Goal: Task Accomplishment & Management: Manage account settings

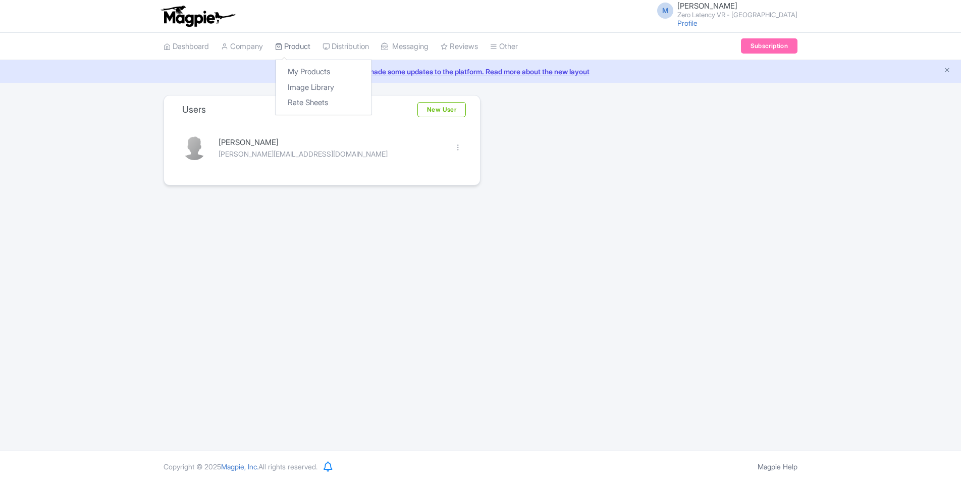
click at [290, 49] on link "Product" at bounding box center [292, 47] width 35 height 28
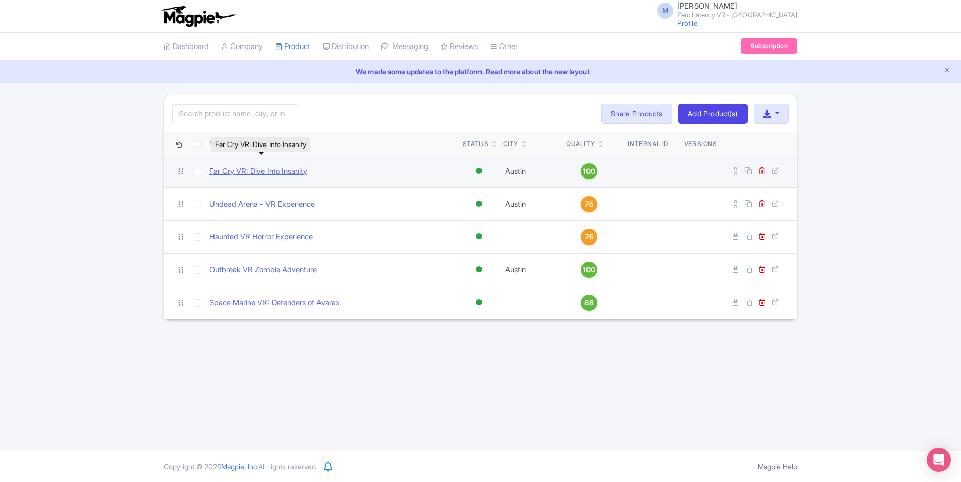
click at [280, 173] on link "Far Cry VR: Dive Into Insanity" at bounding box center [259, 172] width 98 height 12
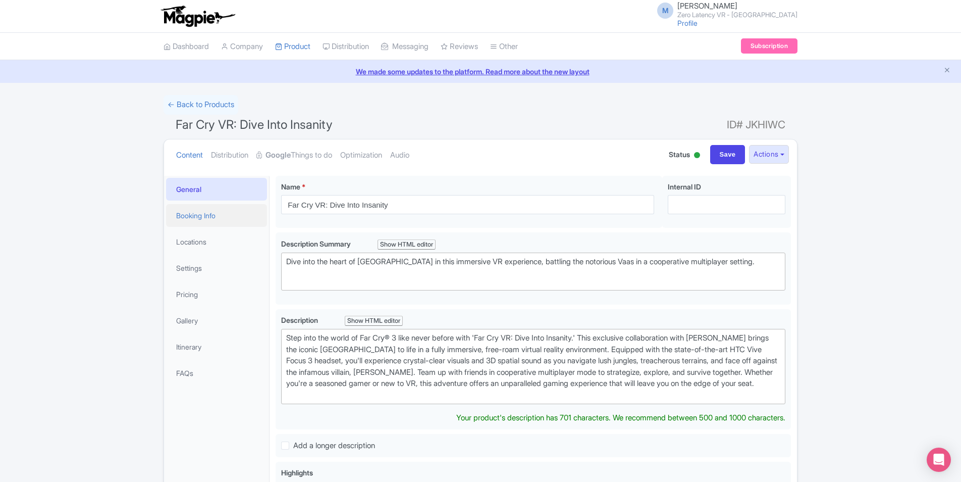
click at [229, 213] on link "Booking Info" at bounding box center [216, 215] width 101 height 23
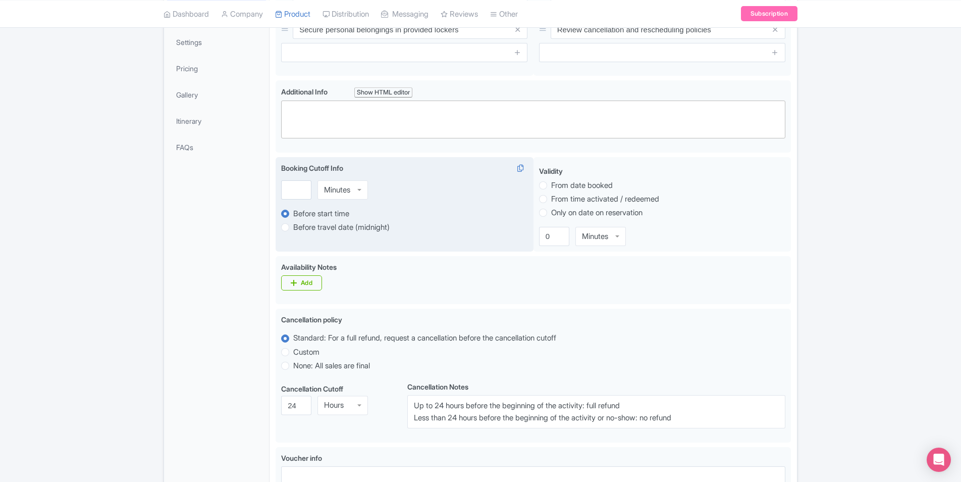
scroll to position [74, 0]
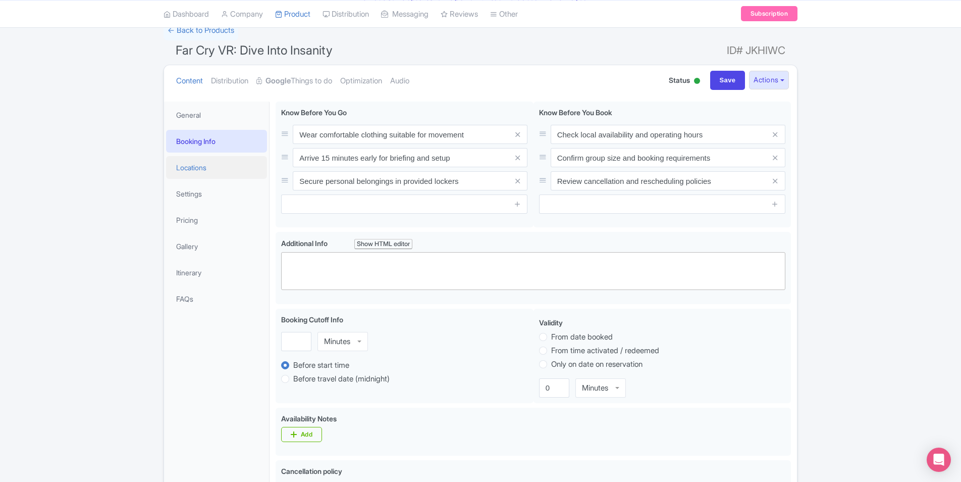
click at [241, 169] on link "Locations" at bounding box center [216, 167] width 101 height 23
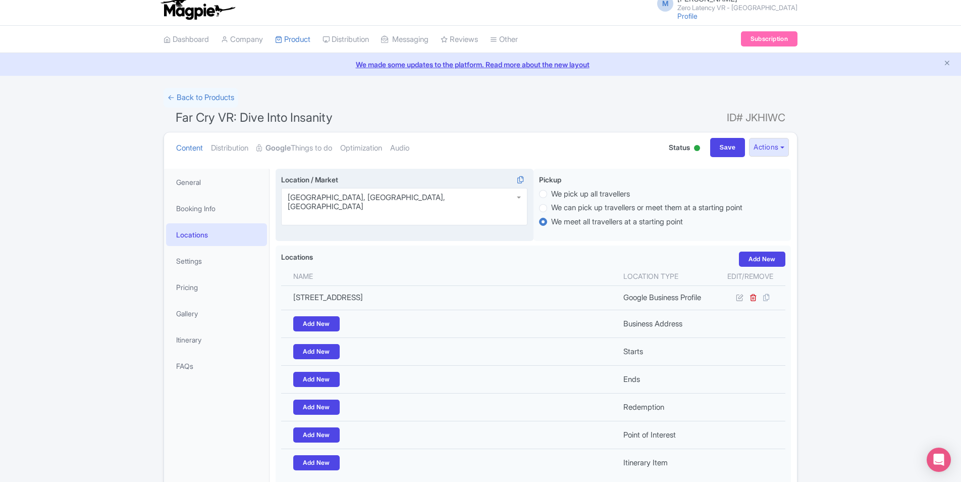
scroll to position [0, 0]
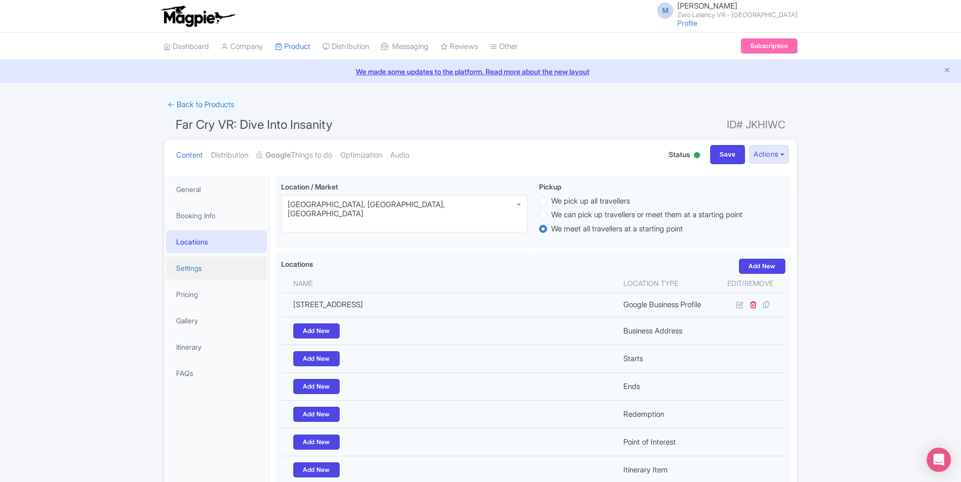
click at [230, 274] on link "Settings" at bounding box center [216, 267] width 101 height 23
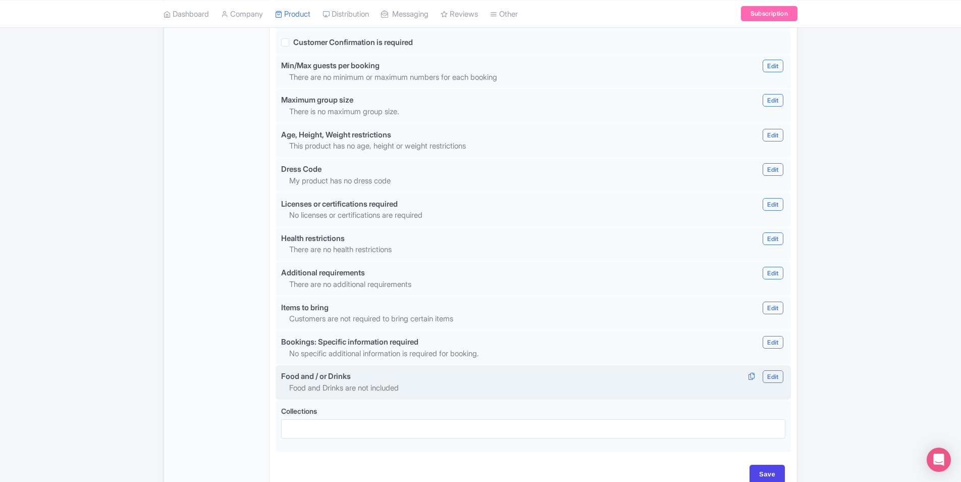
scroll to position [821, 0]
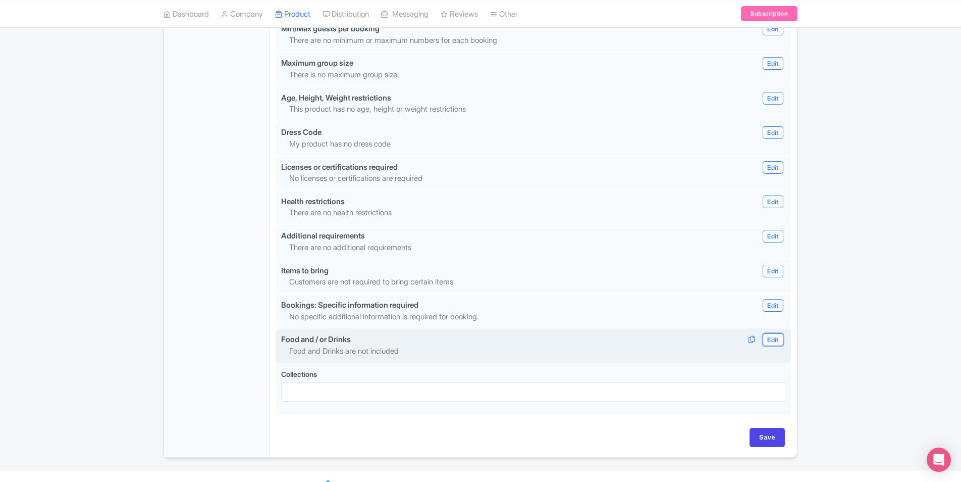
click at [766, 333] on link "Edit" at bounding box center [773, 339] width 20 height 13
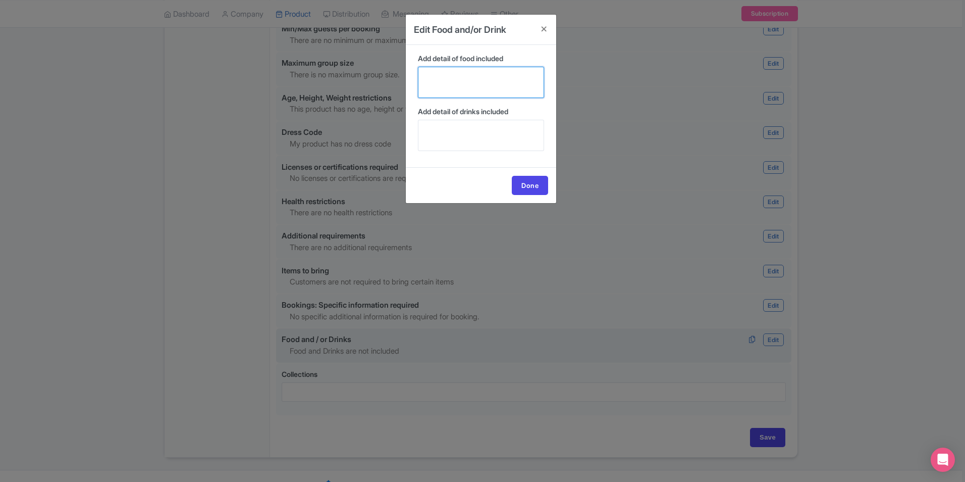
click at [494, 87] on textarea "Add detail of food included" at bounding box center [481, 82] width 126 height 31
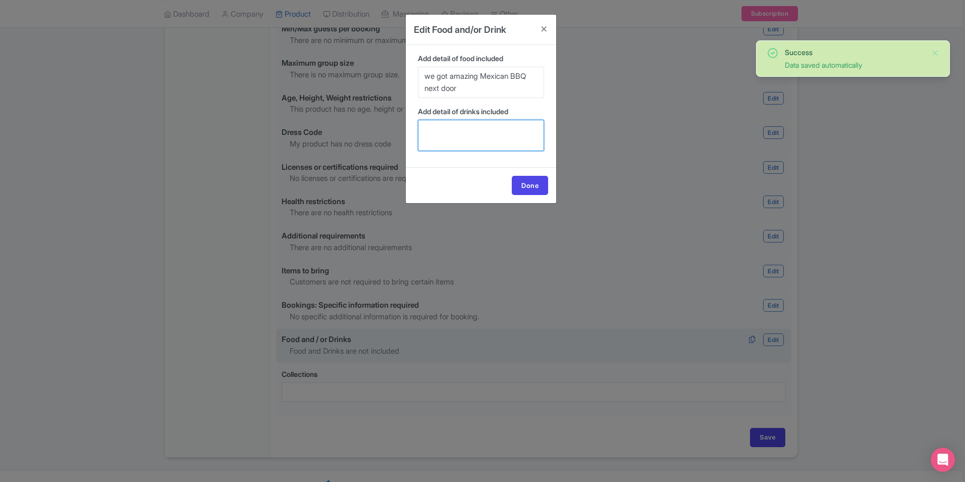
click at [509, 129] on textarea "Add detail of drinks included" at bounding box center [481, 135] width 126 height 31
click at [504, 92] on textarea "we got amazing Mexican BBQ next door" at bounding box center [481, 82] width 126 height 31
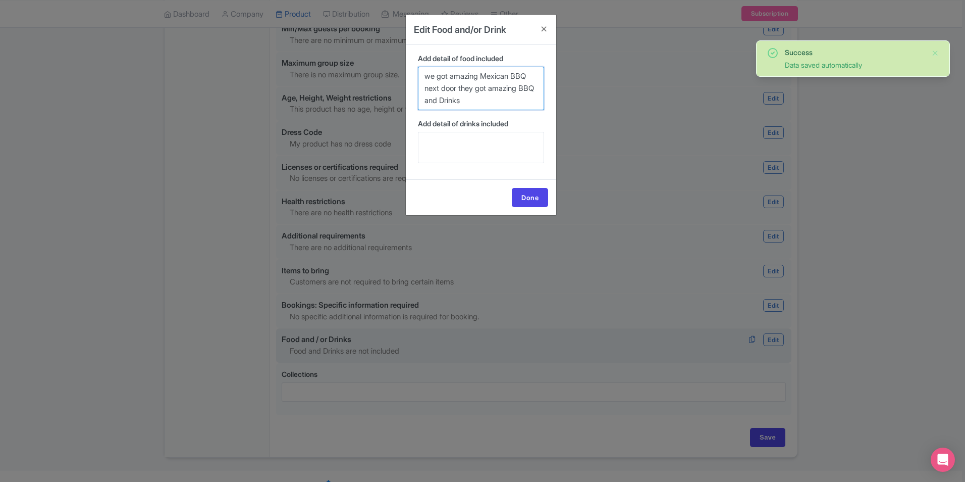
drag, startPoint x: 501, startPoint y: 103, endPoint x: 358, endPoint y: 72, distance: 146.3
click at [358, 72] on div "Edit Food and/or Drink Add detail of food included we got amazing Mexican BBQ n…" at bounding box center [482, 241] width 965 height 482
type textarea "we got amazing Mexican BBQ next door they got amazing BBQ and Drinks"
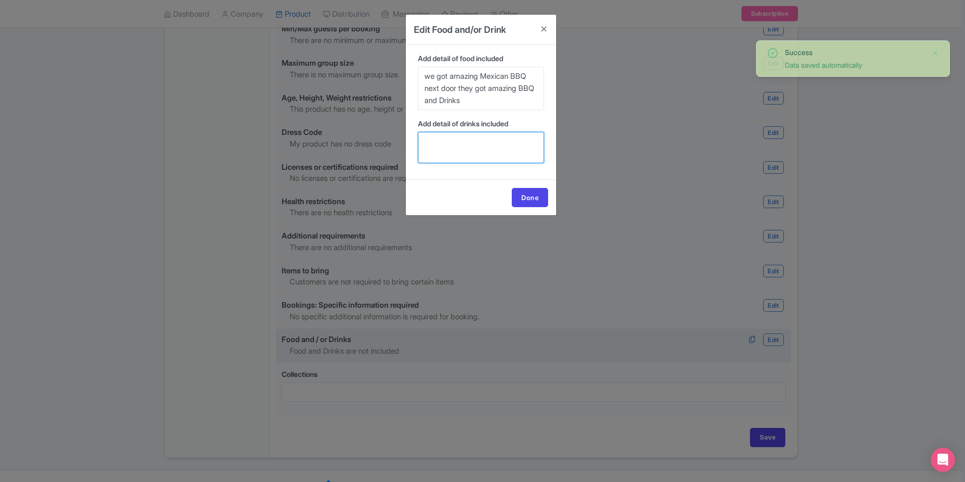
click at [486, 148] on textarea "Add detail of drinks included" at bounding box center [481, 147] width 126 height 31
paste textarea "we got amazing Mexican BBQ next door they got amazing BBQ and Drinks"
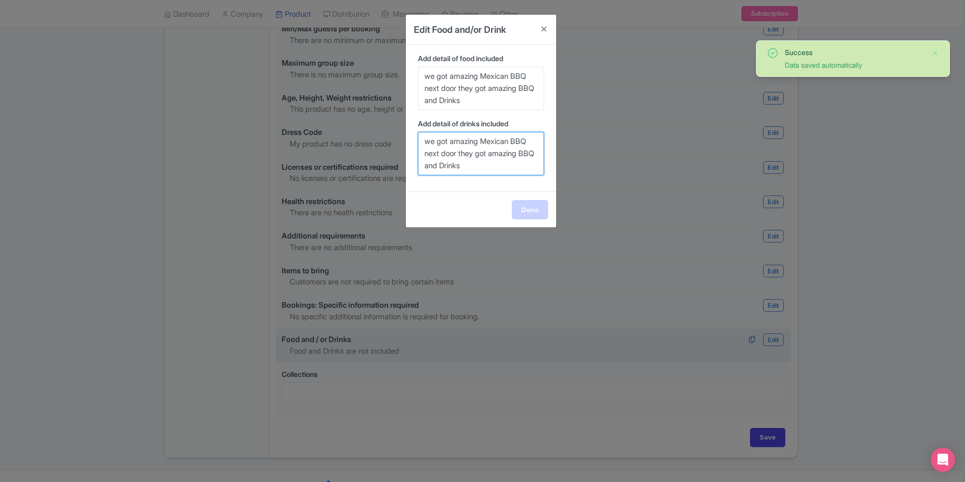
type textarea "we got amazing Mexican BBQ next door they got amazing BBQ and Drinks"
click at [527, 207] on link "Done" at bounding box center [530, 209] width 36 height 19
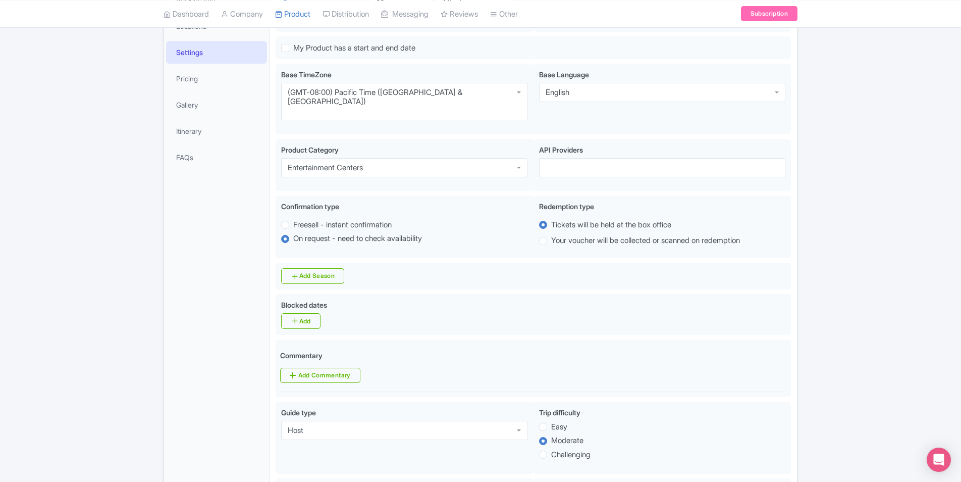
scroll to position [14, 0]
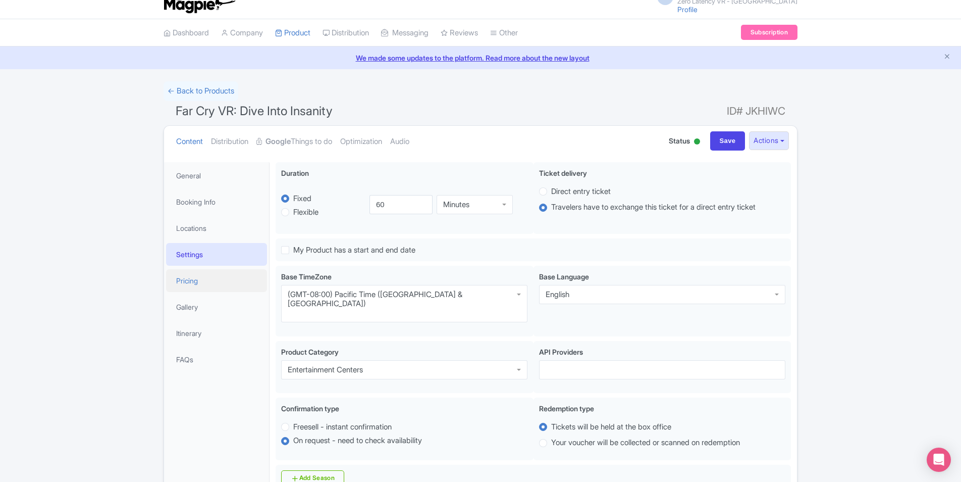
click at [195, 285] on link "Pricing" at bounding box center [216, 280] width 101 height 23
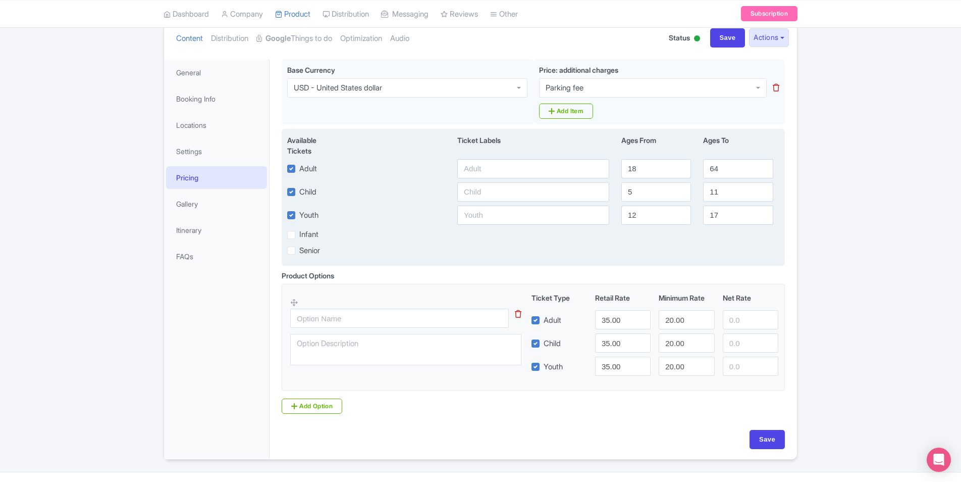
scroll to position [138, 0]
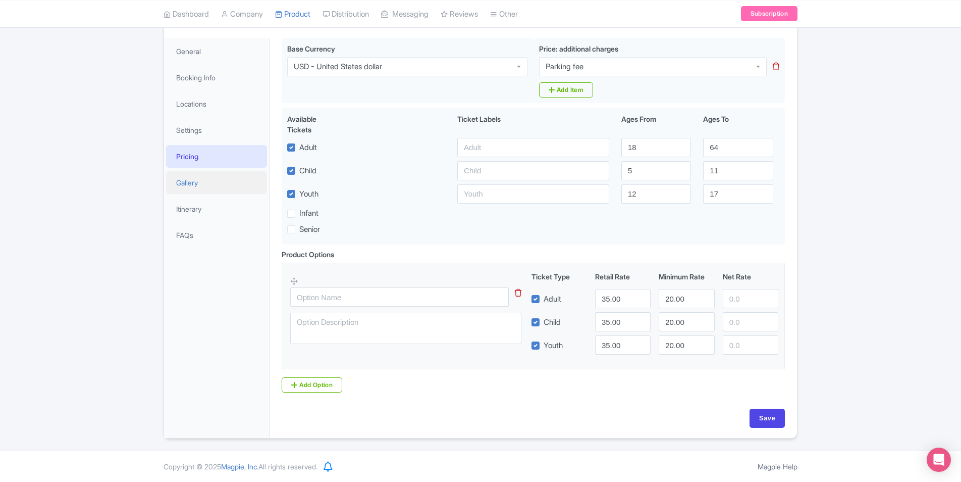
click at [224, 185] on link "Gallery" at bounding box center [216, 182] width 101 height 23
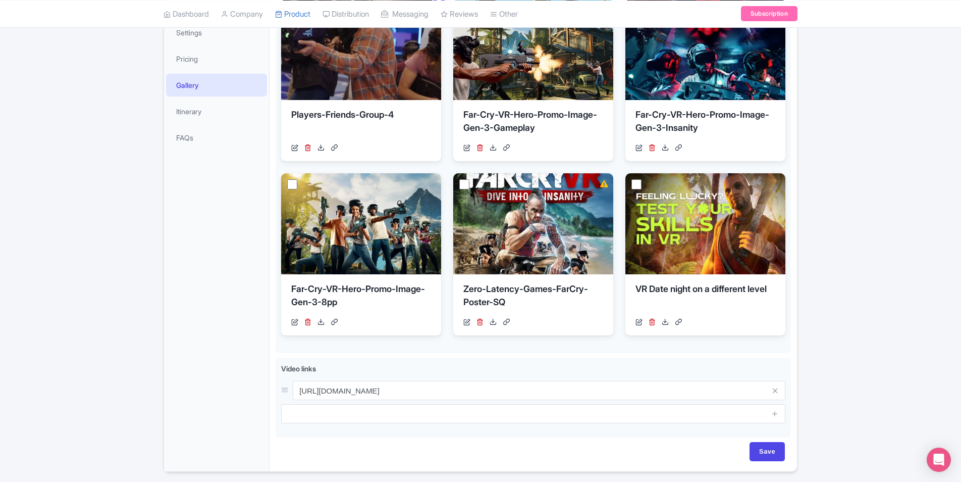
scroll to position [269, 0]
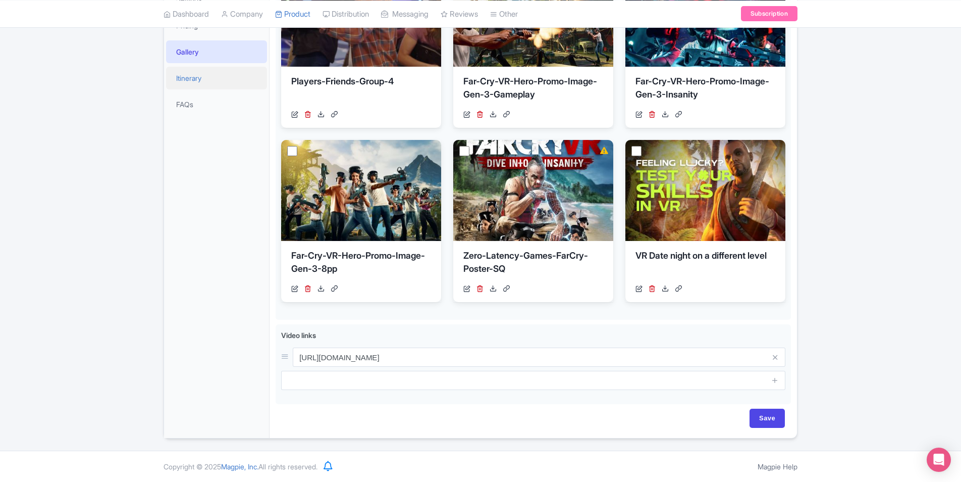
click at [202, 83] on link "Itinerary" at bounding box center [216, 78] width 101 height 23
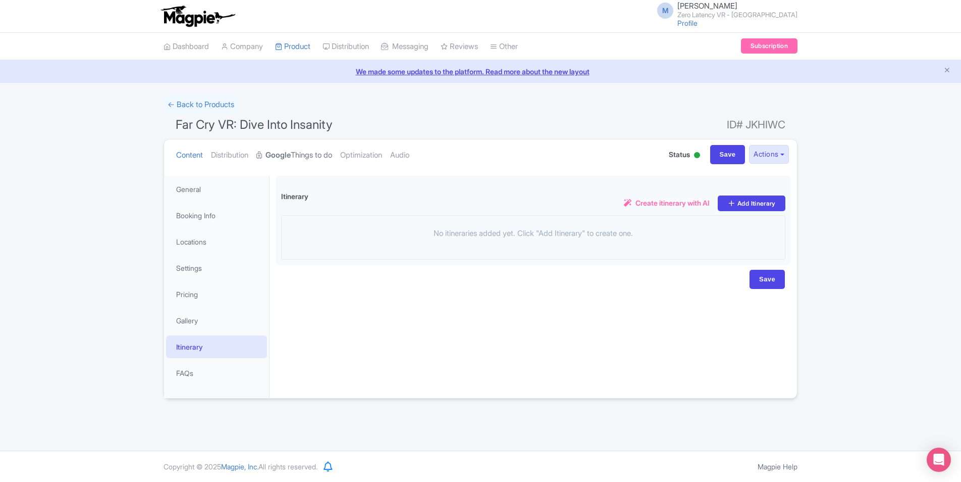
click at [290, 155] on strong "Google" at bounding box center [278, 155] width 25 height 12
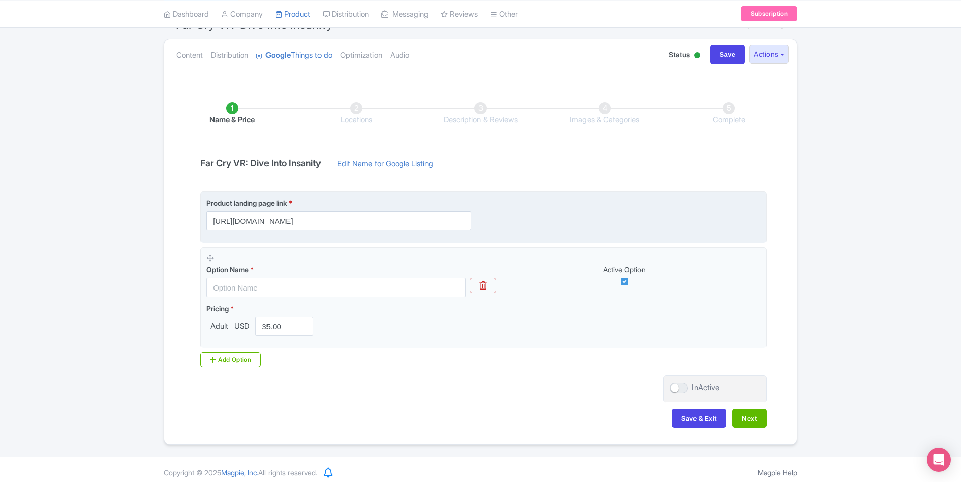
scroll to position [101, 0]
click at [404, 221] on input "https://zerolatencyvr.com/en/experience/far-cry-vr" at bounding box center [338, 219] width 265 height 19
paste input "book.peek.com/s/bf4b9bc0-51f1-4b77-ad71-e45b13af94dd/wq9LO"
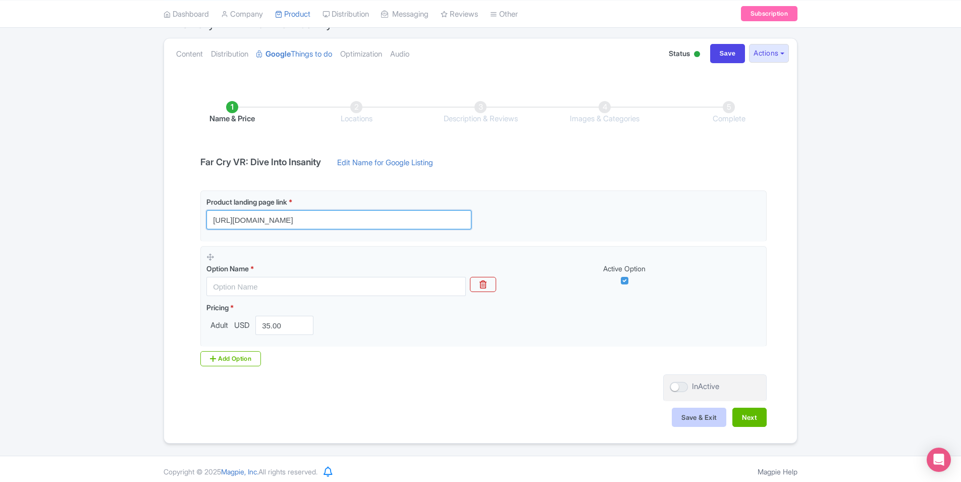
type input "[URL][DOMAIN_NAME]"
click at [701, 417] on button "Save & Exit" at bounding box center [699, 416] width 55 height 19
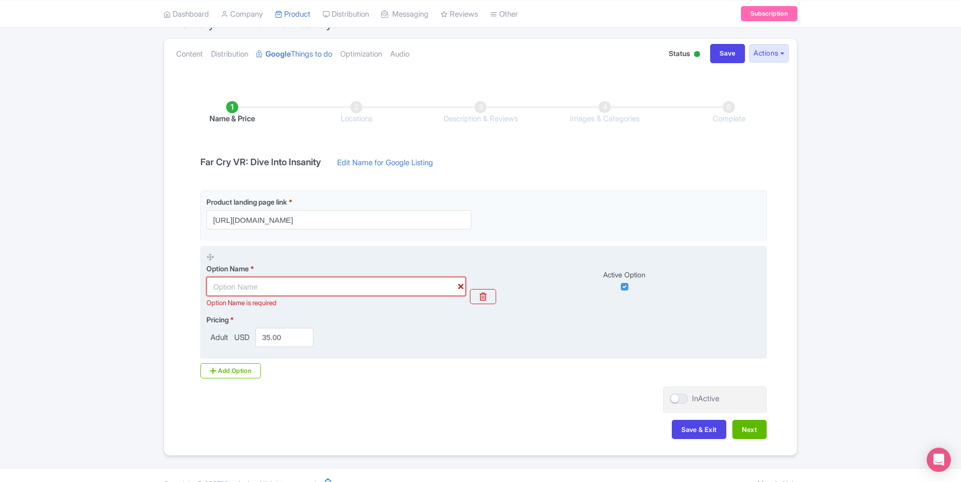
click at [385, 284] on input "text" at bounding box center [336, 286] width 260 height 19
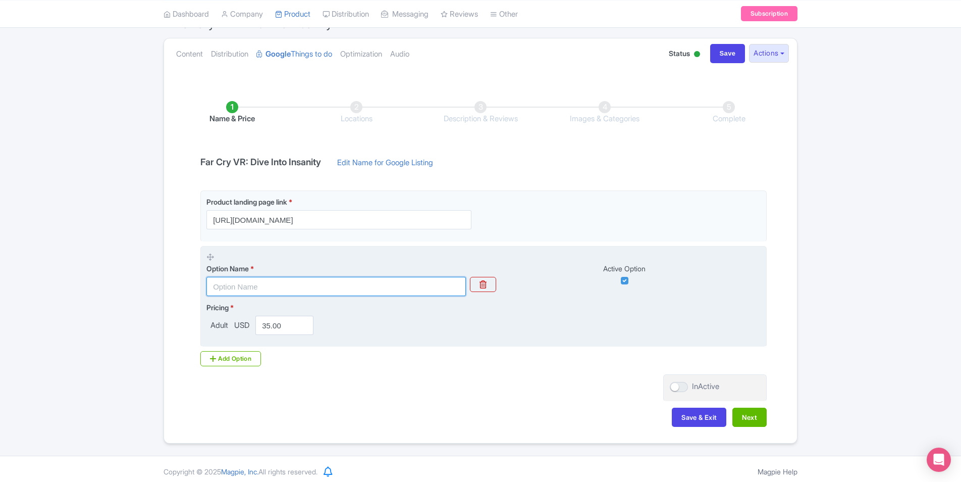
type input "Z"
type input "Far Cry VR"
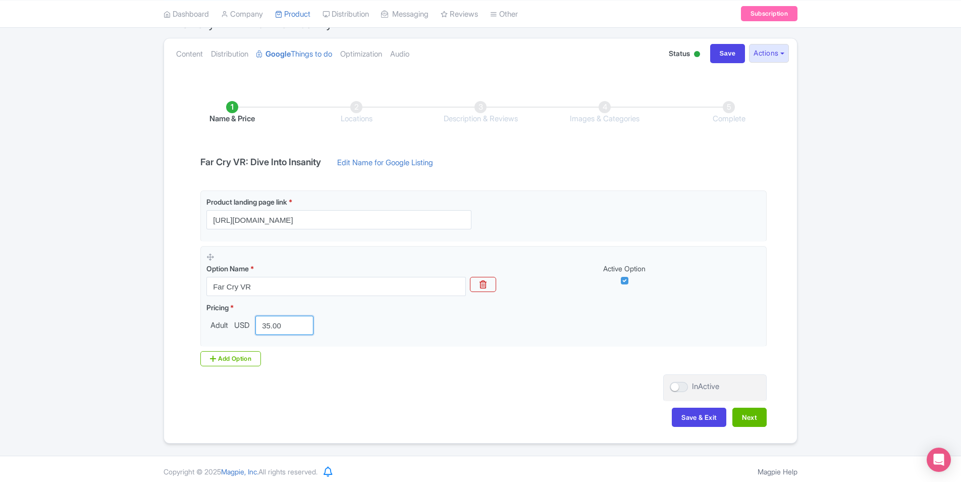
drag, startPoint x: 287, startPoint y: 325, endPoint x: 181, endPoint y: 331, distance: 105.7
click at [181, 331] on div "Name & Price Locations Description & Reviews Images & Categories Complete Far C…" at bounding box center [480, 259] width 621 height 356
type input "30"
click at [682, 417] on button "Save & Exit" at bounding box center [699, 416] width 55 height 19
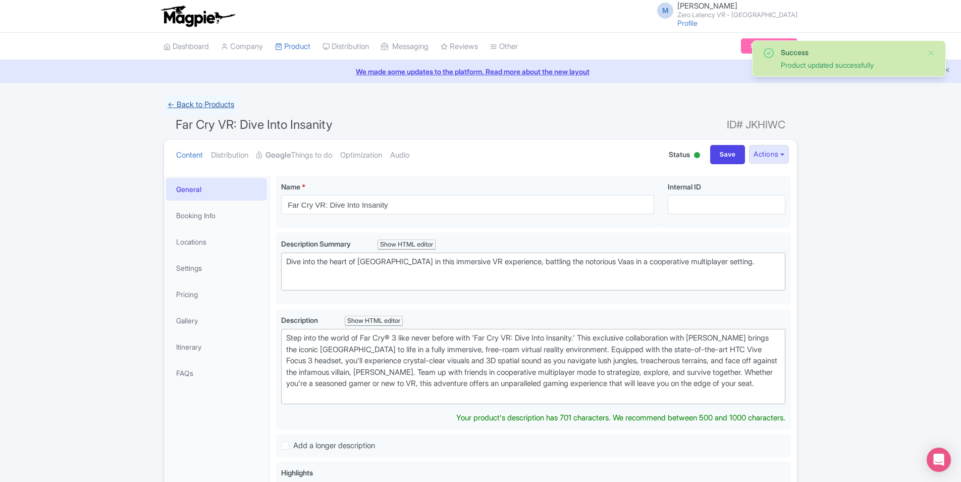
click at [207, 107] on link "← Back to Products" at bounding box center [201, 105] width 75 height 20
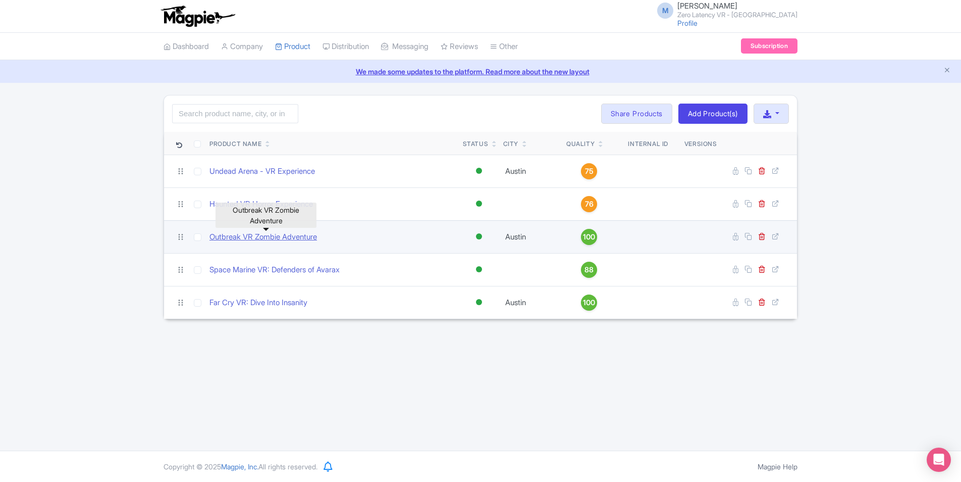
click at [233, 239] on link "Outbreak VR Zombie Adventure" at bounding box center [264, 237] width 108 height 12
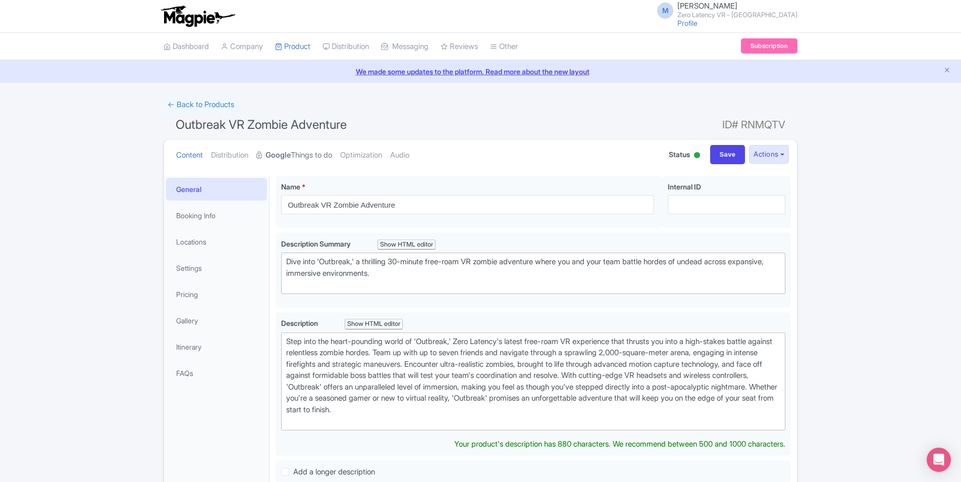
click at [320, 152] on link "Google Things to do" at bounding box center [294, 155] width 76 height 32
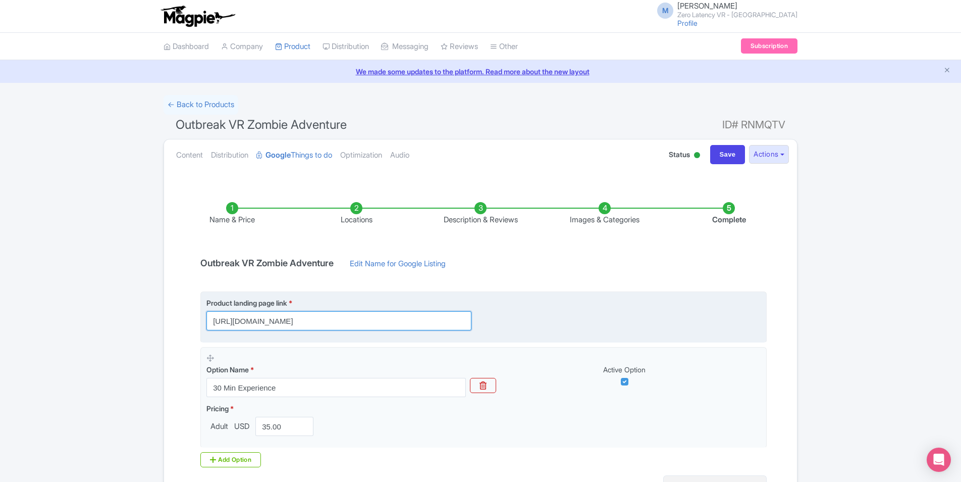
click at [392, 317] on input "[URL][DOMAIN_NAME]" at bounding box center [338, 320] width 265 height 19
paste input "book.peek.com/s/bf4b9bc0-51f1-4b77-ad71-e45b13af94dd/wq9LO"
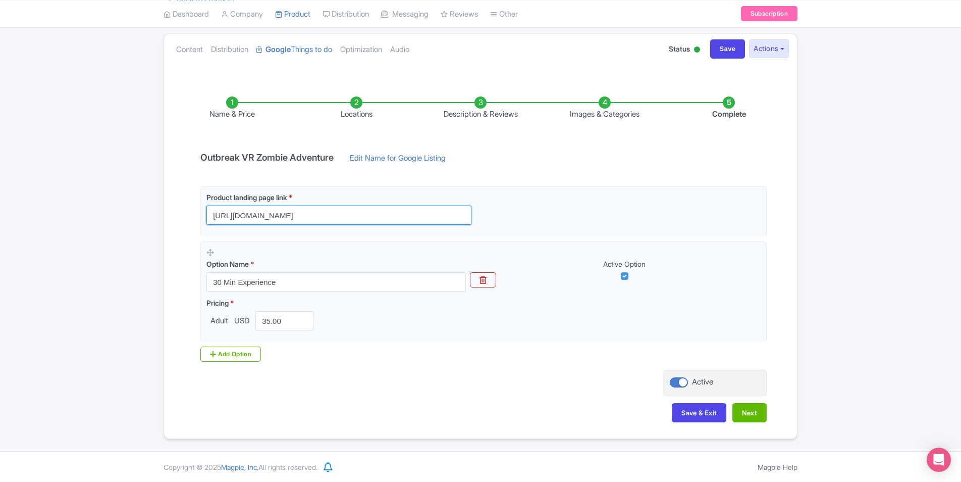
scroll to position [106, 0]
type input "[URL][DOMAIN_NAME]"
click at [755, 418] on button "Next" at bounding box center [750, 411] width 34 height 19
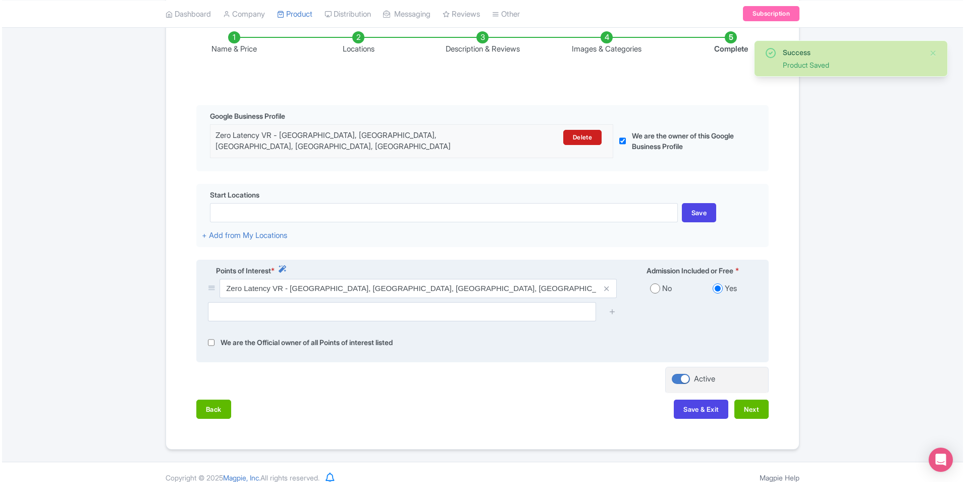
scroll to position [174, 0]
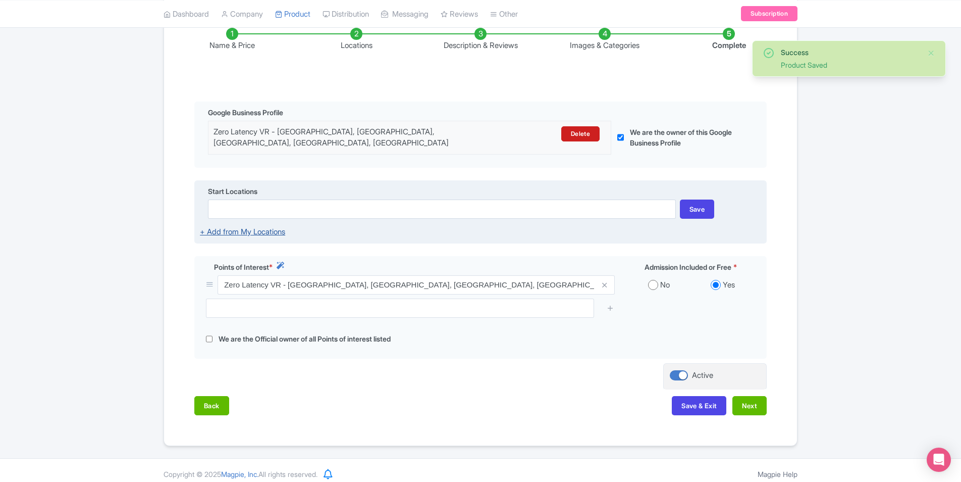
click at [272, 227] on link "+ Add from My Locations" at bounding box center [242, 232] width 85 height 10
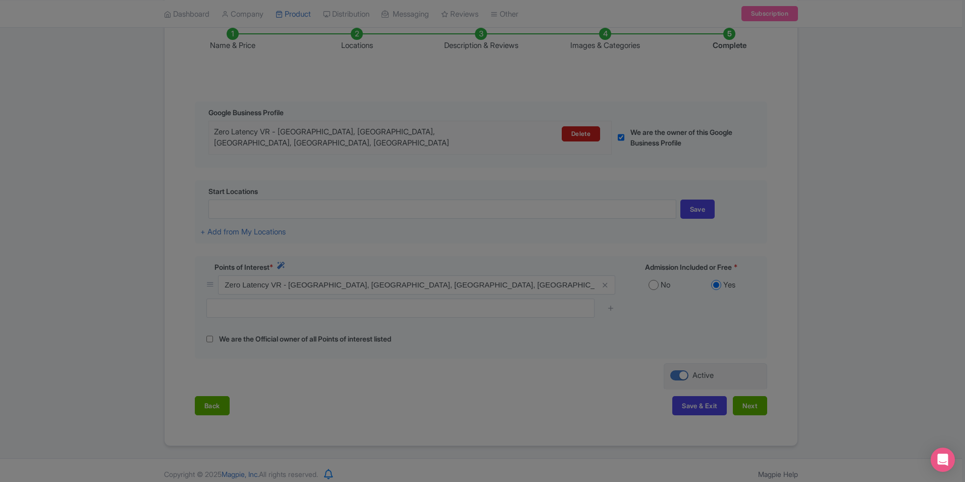
click at [897, 193] on div at bounding box center [482, 241] width 965 height 482
click at [517, 364] on div at bounding box center [482, 241] width 965 height 482
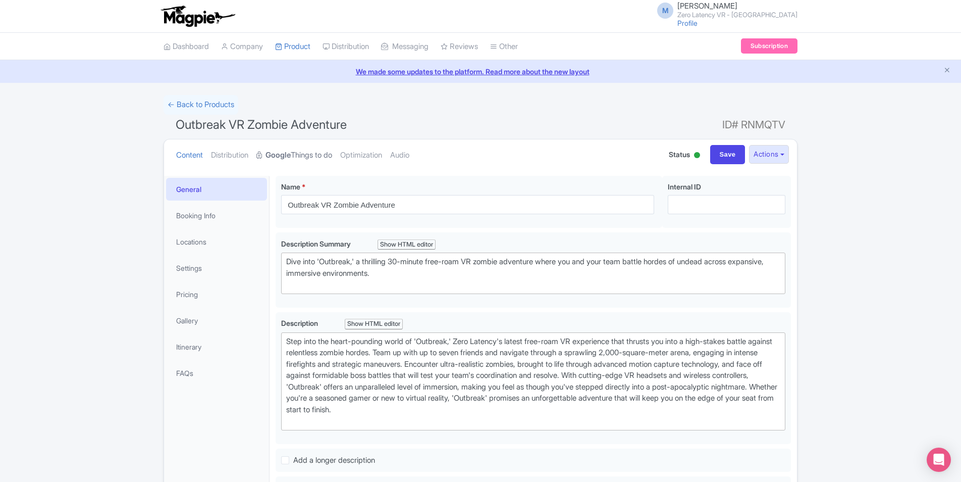
click at [315, 155] on link "Google Things to do" at bounding box center [294, 155] width 76 height 32
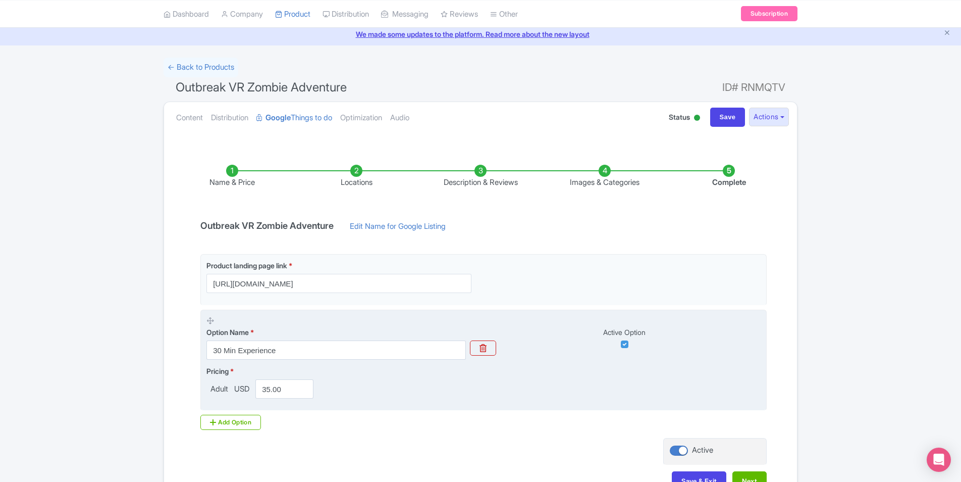
scroll to position [101, 0]
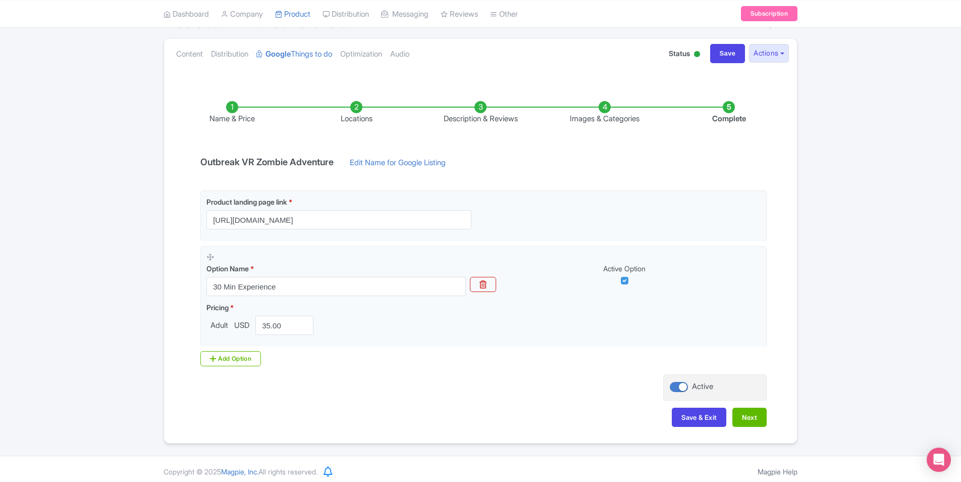
click at [733, 108] on li "Complete" at bounding box center [729, 113] width 124 height 24
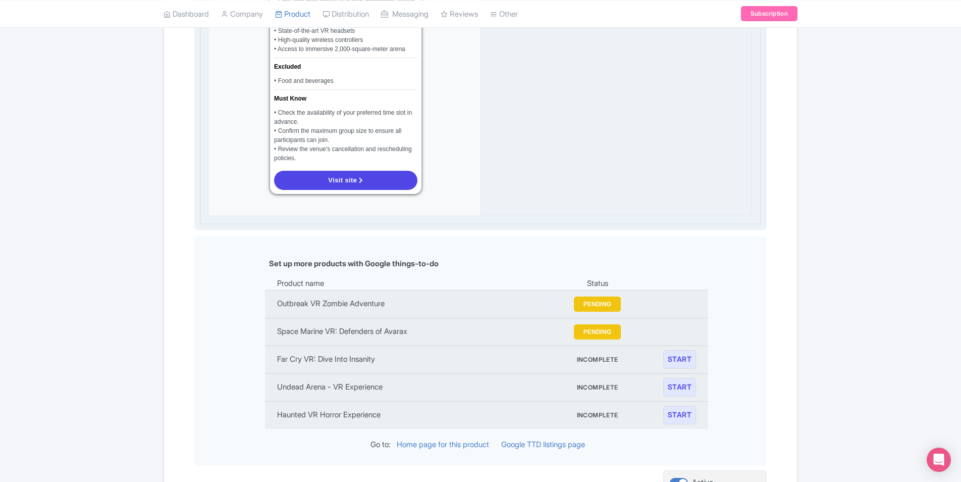
scroll to position [909, 0]
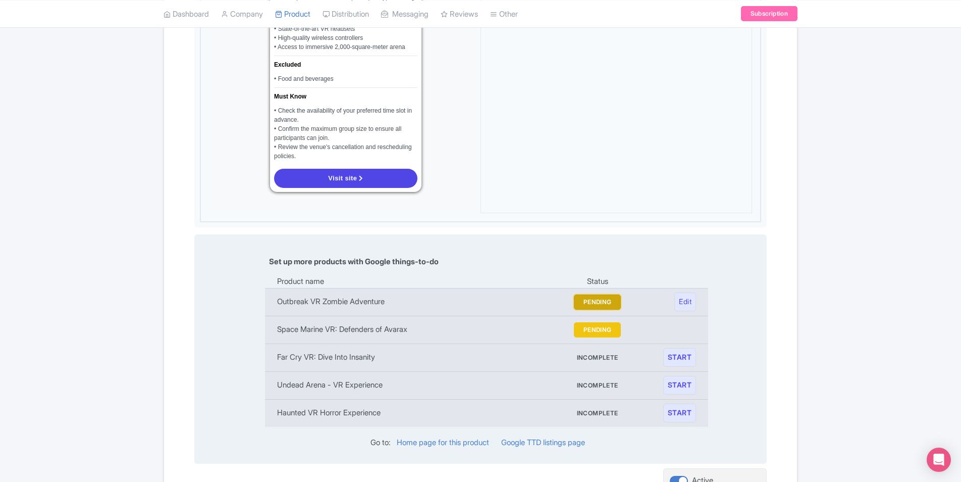
click at [588, 298] on button "PENDING" at bounding box center [597, 301] width 47 height 15
click at [590, 324] on button "PENDING" at bounding box center [597, 329] width 47 height 15
click at [592, 303] on button "PENDING" at bounding box center [597, 301] width 47 height 15
click at [682, 358] on link "START" at bounding box center [679, 357] width 33 height 19
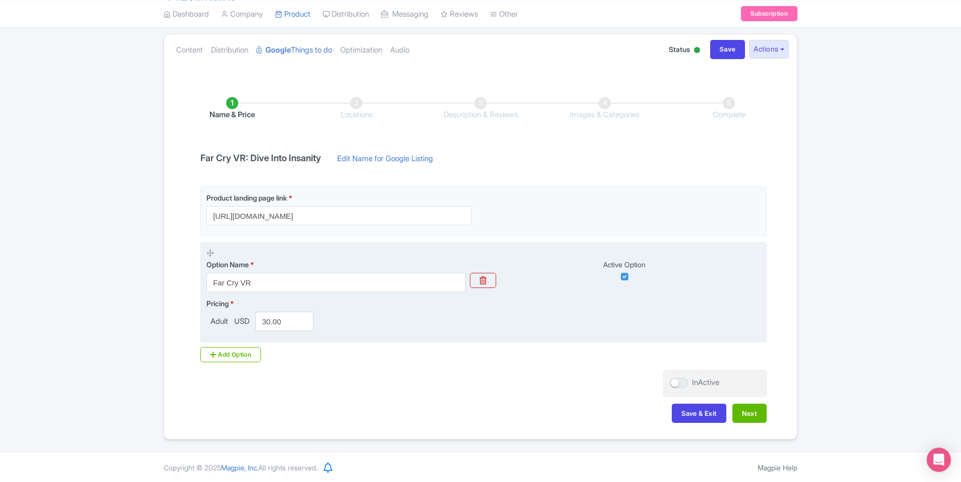
scroll to position [106, 0]
click at [297, 276] on input "Far Cry VR" at bounding box center [336, 281] width 260 height 19
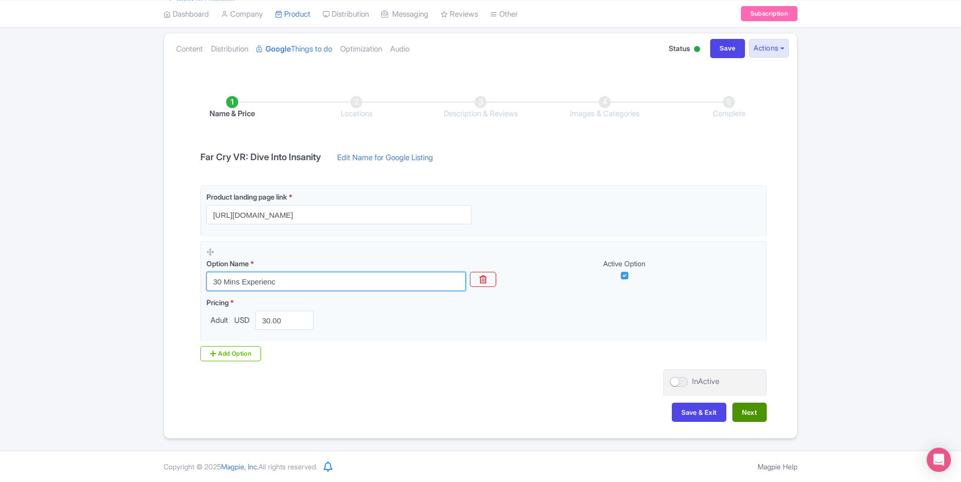
type input "30 Mins Experienc"
click at [758, 407] on button "Next" at bounding box center [750, 411] width 34 height 19
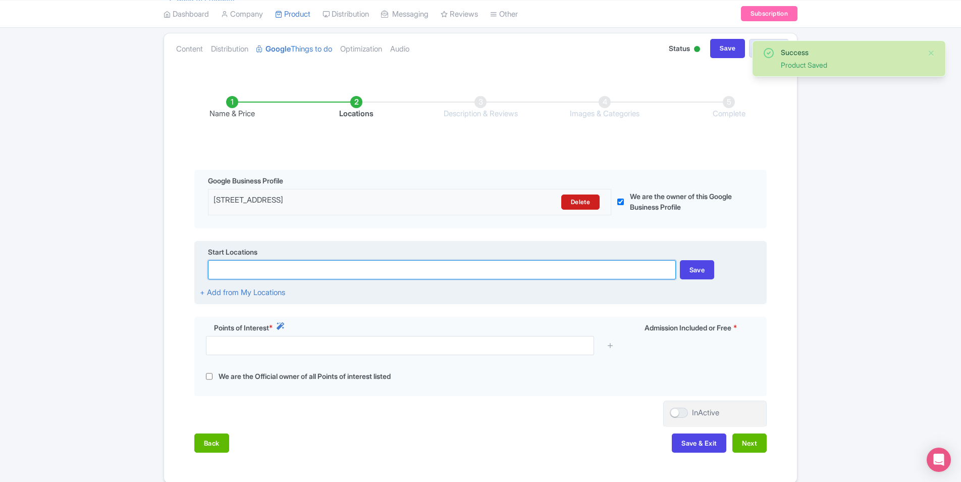
click at [366, 275] on input at bounding box center [442, 269] width 468 height 19
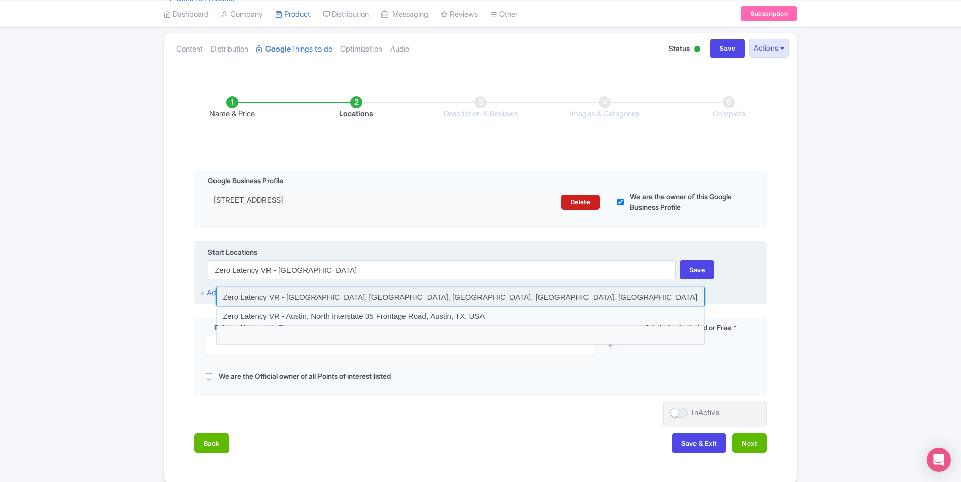
click at [321, 297] on input at bounding box center [460, 296] width 489 height 19
type input "Zero Latency VR - [GEOGRAPHIC_DATA], [GEOGRAPHIC_DATA], [GEOGRAPHIC_DATA], [GEO…"
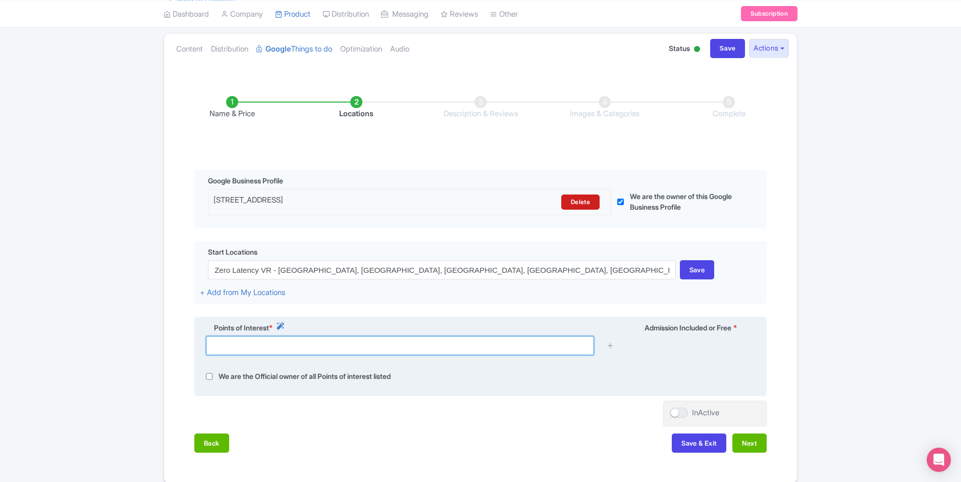
click at [335, 348] on input "text" at bounding box center [400, 345] width 388 height 19
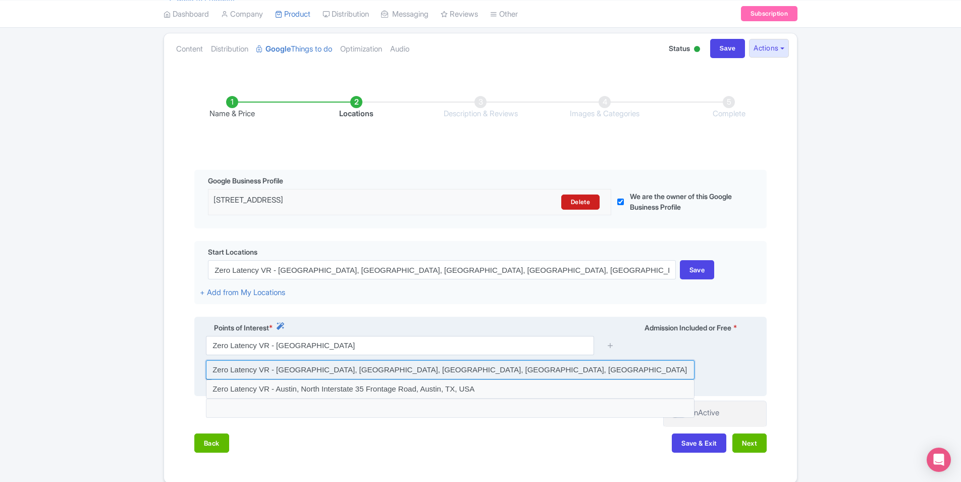
click at [388, 372] on input at bounding box center [450, 369] width 489 height 19
type input "Zero Latency VR - [GEOGRAPHIC_DATA], [GEOGRAPHIC_DATA], [GEOGRAPHIC_DATA], [GEO…"
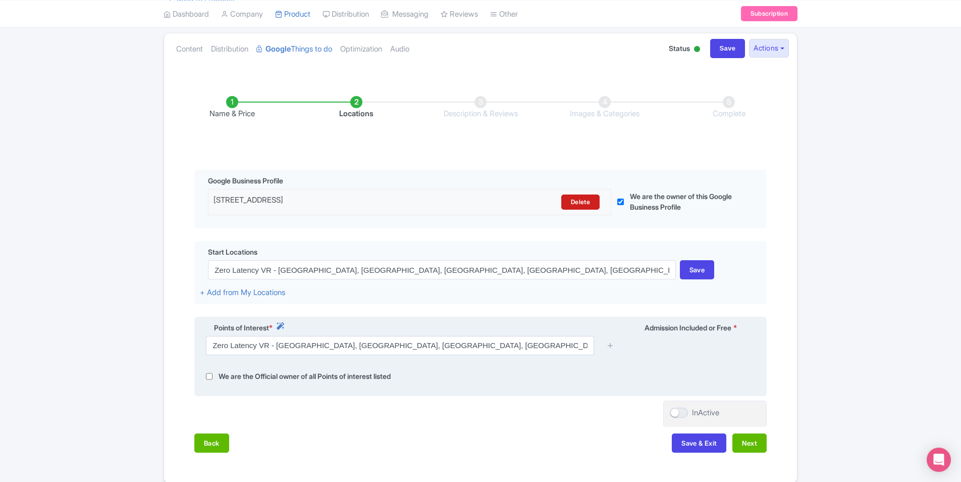
click at [206, 376] on input "checkbox" at bounding box center [209, 377] width 7 height 12
checkbox input "true"
click at [612, 343] on icon at bounding box center [611, 345] width 8 height 8
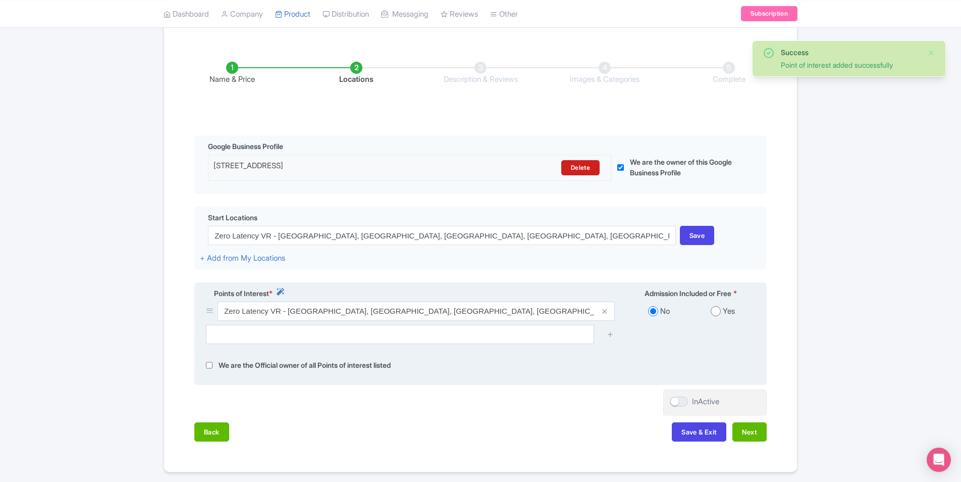
scroll to position [157, 0]
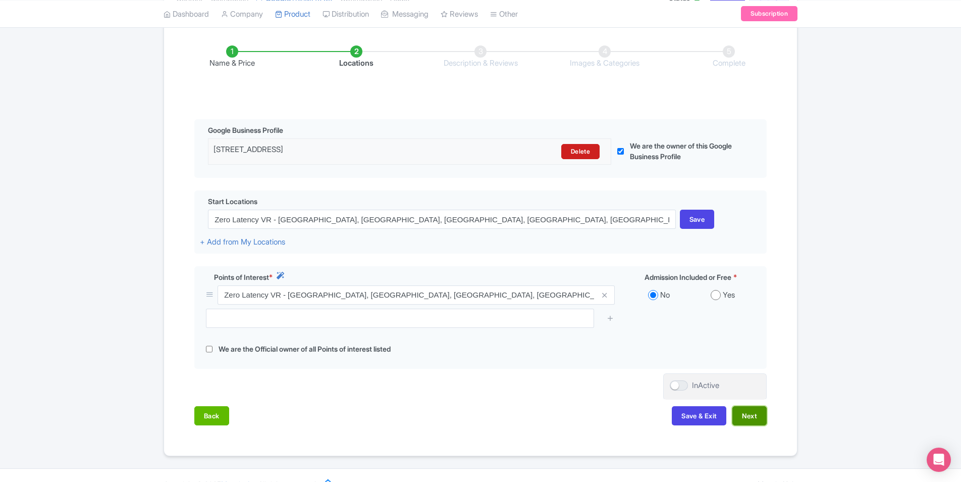
click at [754, 413] on button "Next" at bounding box center [750, 415] width 34 height 19
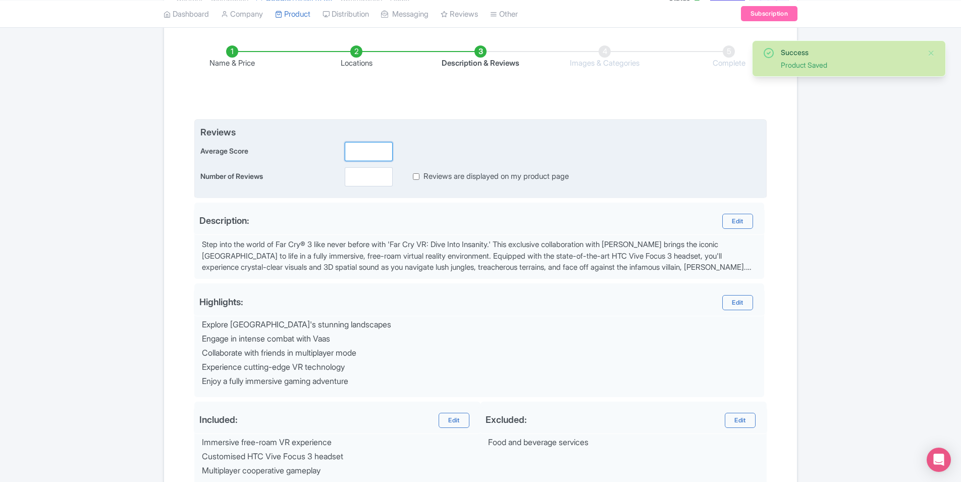
click at [359, 149] on input "number" at bounding box center [369, 151] width 48 height 19
type input "5"
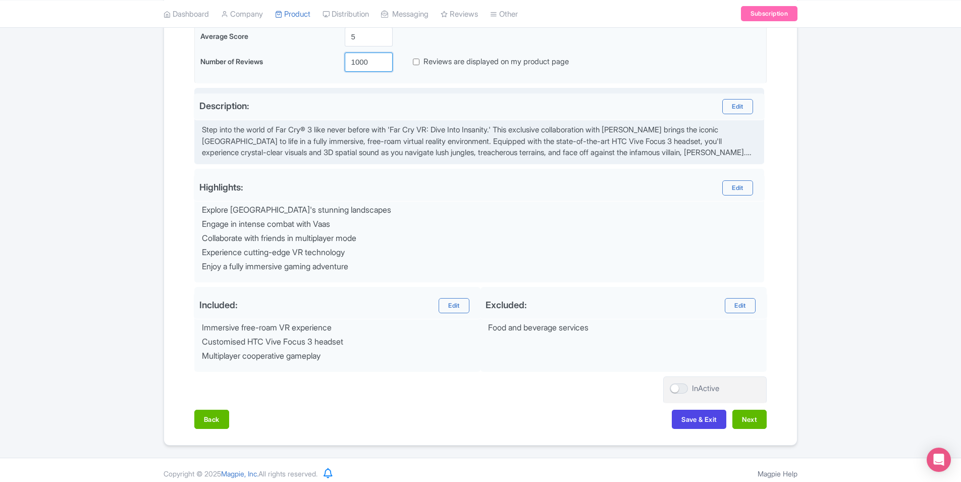
scroll to position [278, 0]
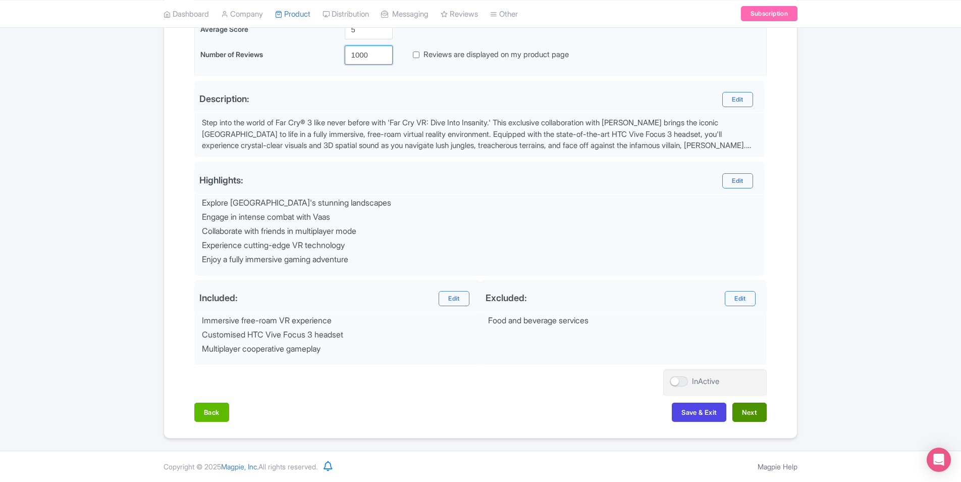
type input "1000"
click at [747, 411] on button "Next" at bounding box center [750, 411] width 34 height 19
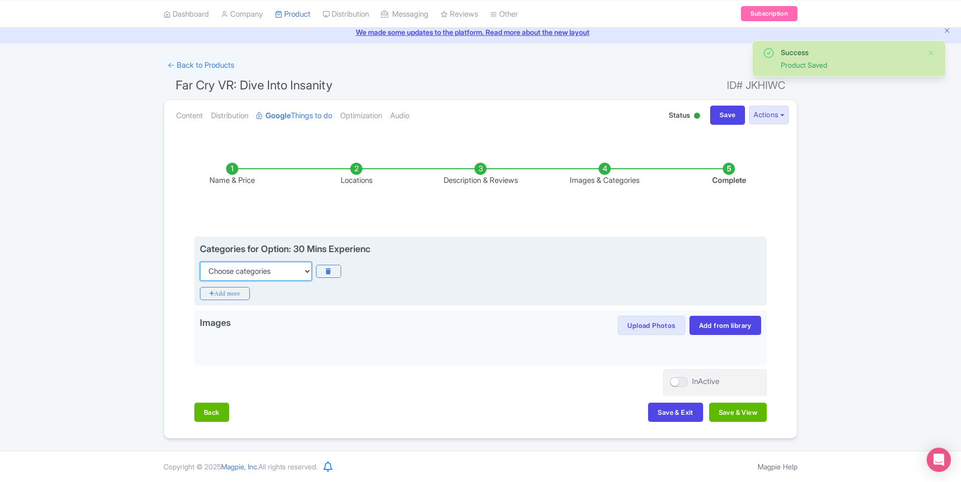
click at [268, 265] on select "Choose categories Adults Only Animals Audio Guide Beaches Bike Tours Boat Tours…" at bounding box center [256, 271] width 112 height 19
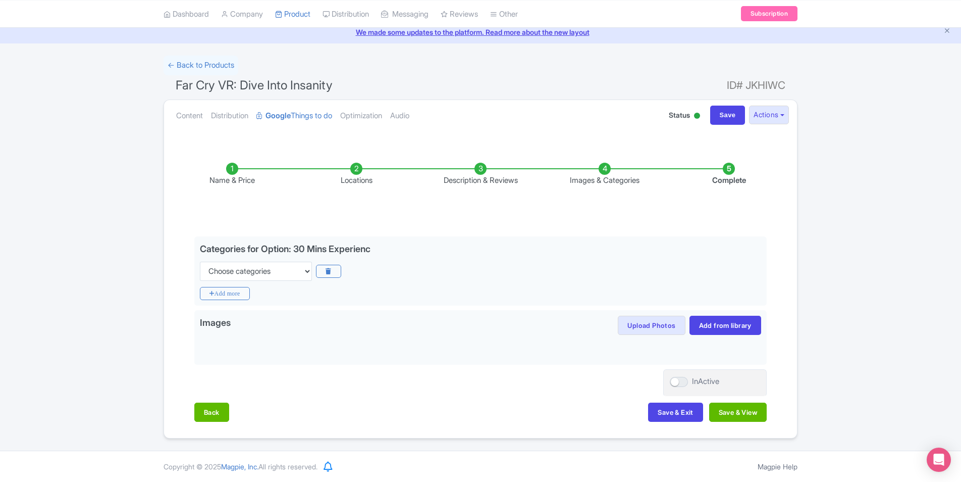
click at [99, 191] on div "Success Product Saved ← Back to Products Far Cry VR: Dive Into Insanity ID# JKH…" at bounding box center [480, 247] width 961 height 383
click at [97, 200] on div "Success Product Saved ← Back to Products Far Cry VR: Dive Into Insanity ID# JKH…" at bounding box center [480, 247] width 961 height 383
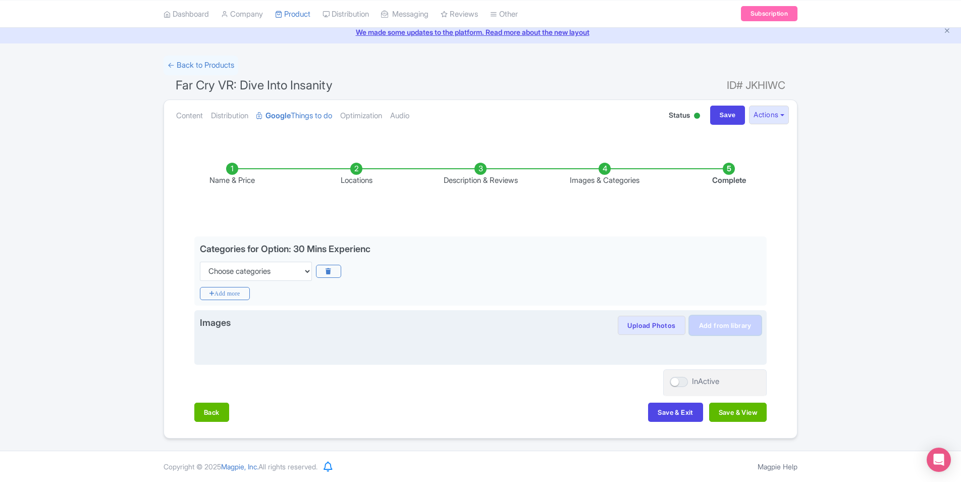
click at [723, 319] on link "Add from library" at bounding box center [726, 325] width 72 height 19
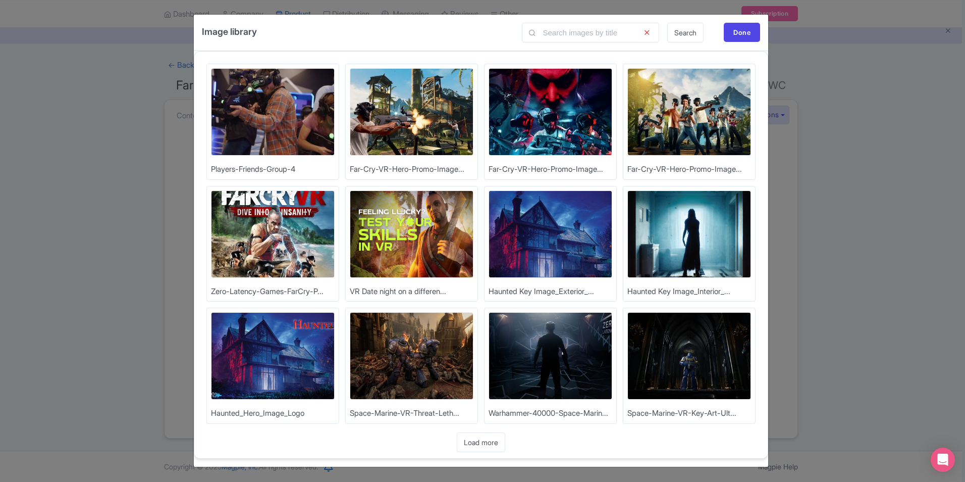
click at [314, 240] on img at bounding box center [273, 233] width 124 height 87
click at [432, 232] on img at bounding box center [412, 233] width 124 height 87
click at [666, 97] on img at bounding box center [690, 111] width 124 height 87
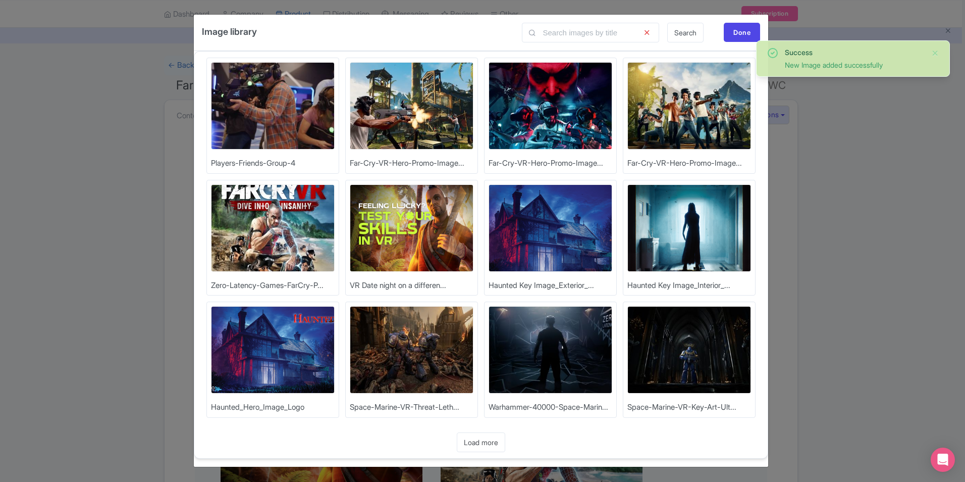
scroll to position [8, 0]
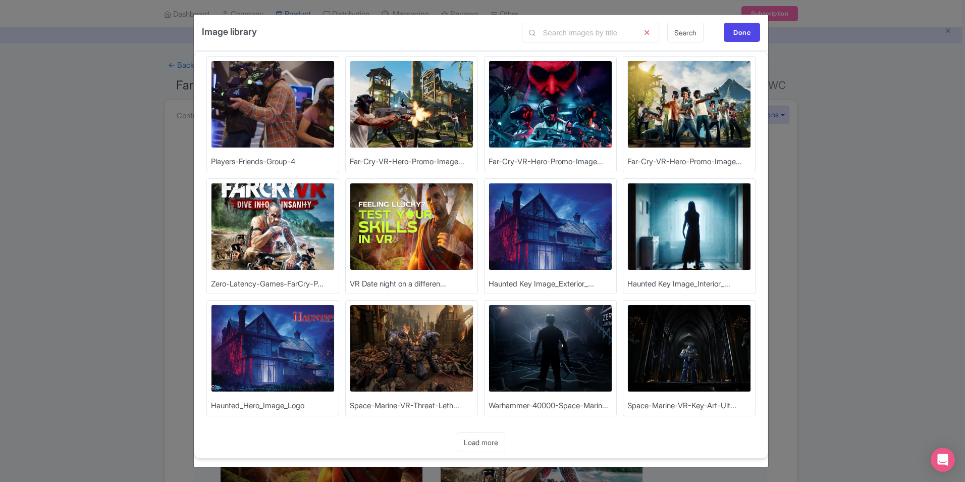
click at [687, 107] on img at bounding box center [690, 104] width 124 height 87
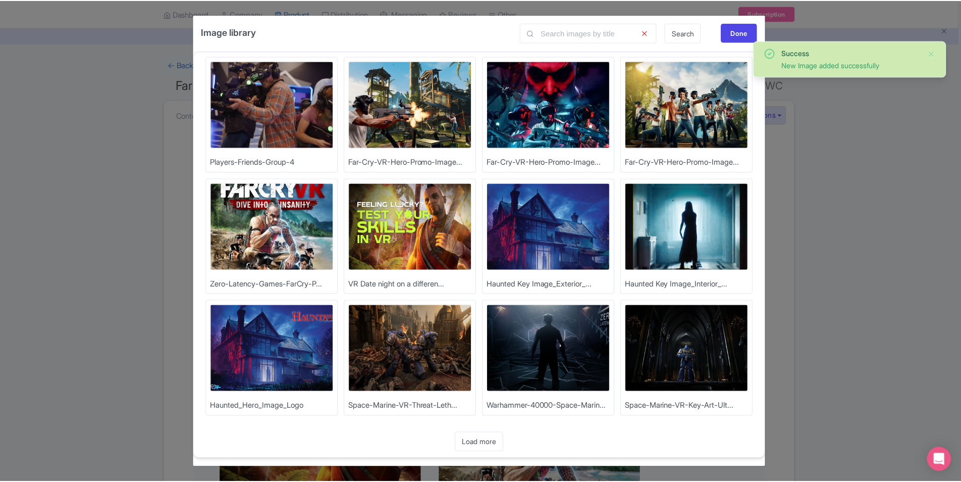
scroll to position [0, 0]
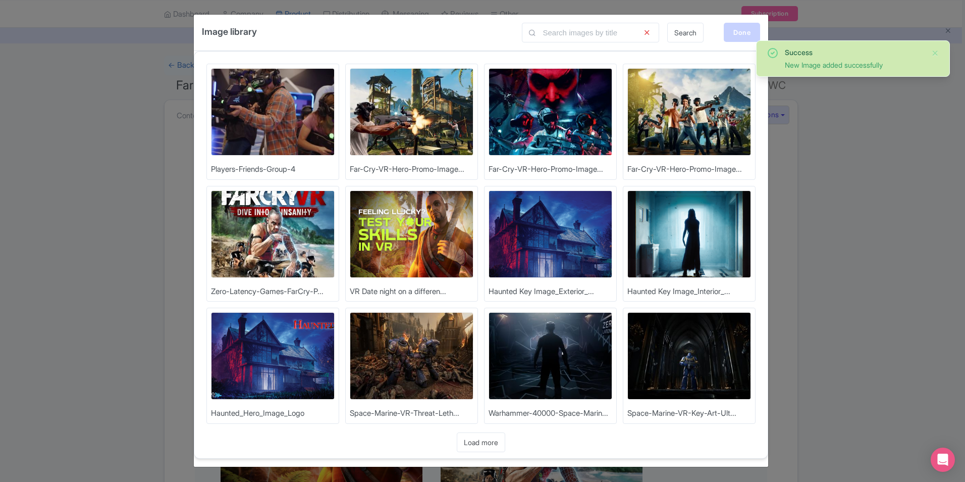
click at [748, 28] on div "Done" at bounding box center [742, 32] width 36 height 19
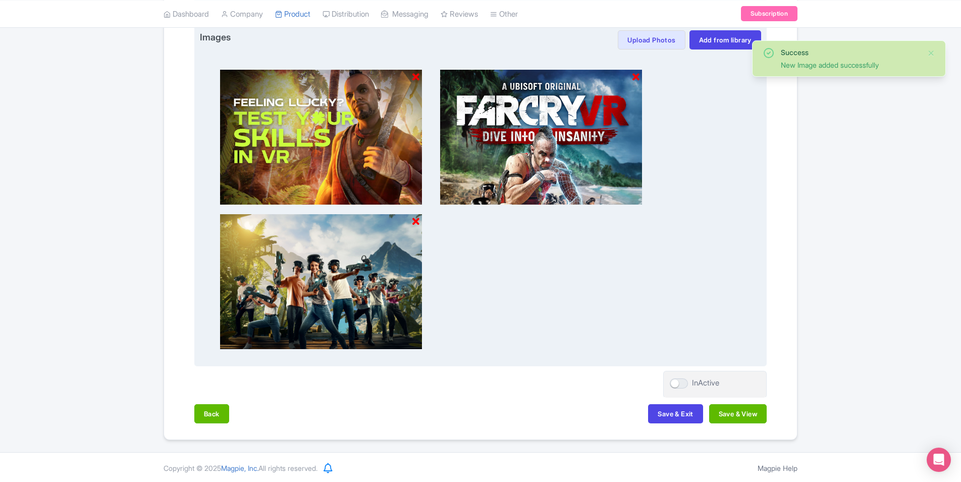
scroll to position [326, 0]
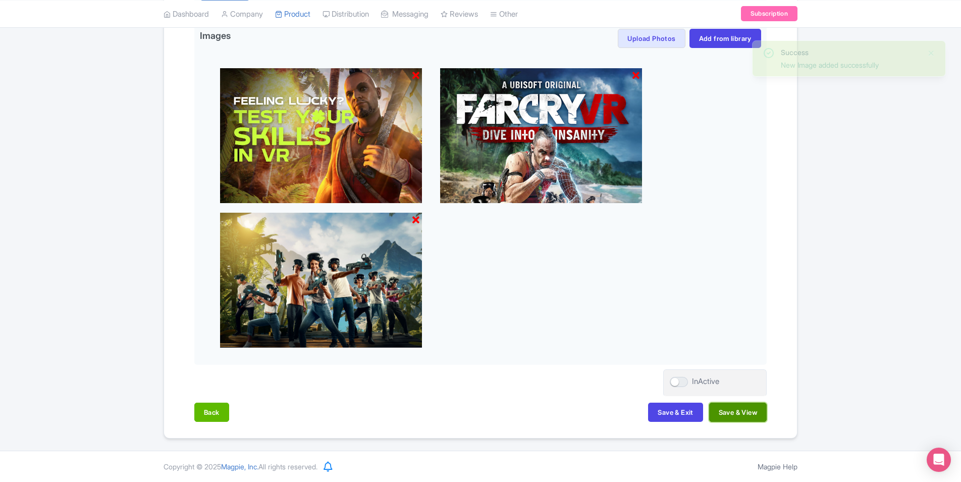
click at [729, 415] on button "Save & View" at bounding box center [738, 411] width 58 height 19
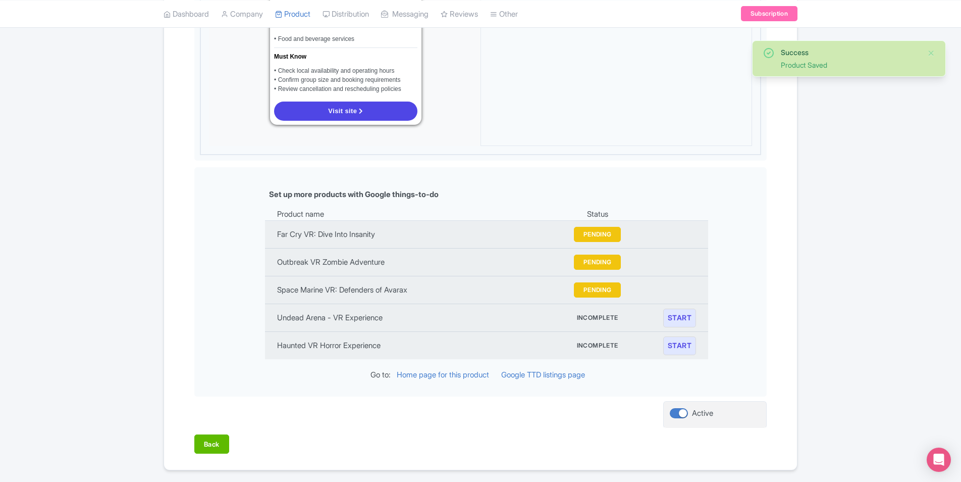
scroll to position [932, 0]
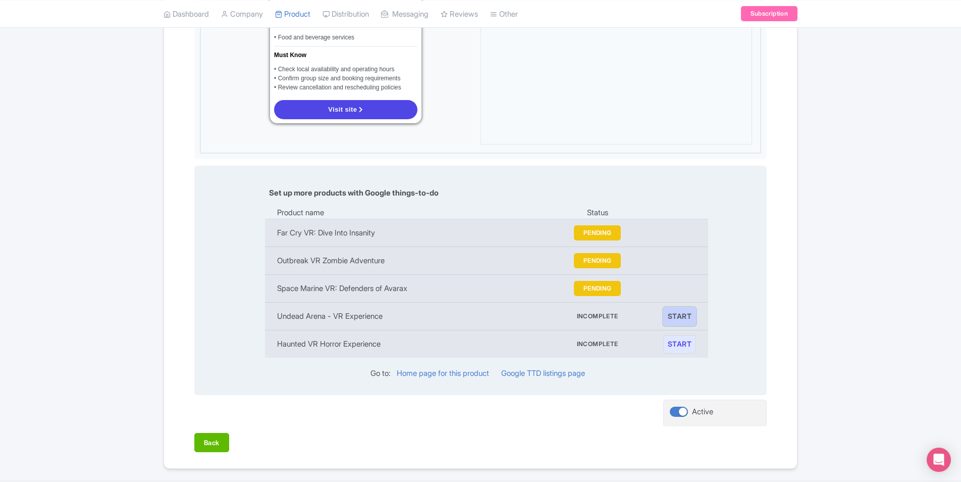
click at [672, 307] on link "START" at bounding box center [679, 316] width 33 height 19
click at [681, 279] on link "Edit" at bounding box center [686, 288] width 22 height 19
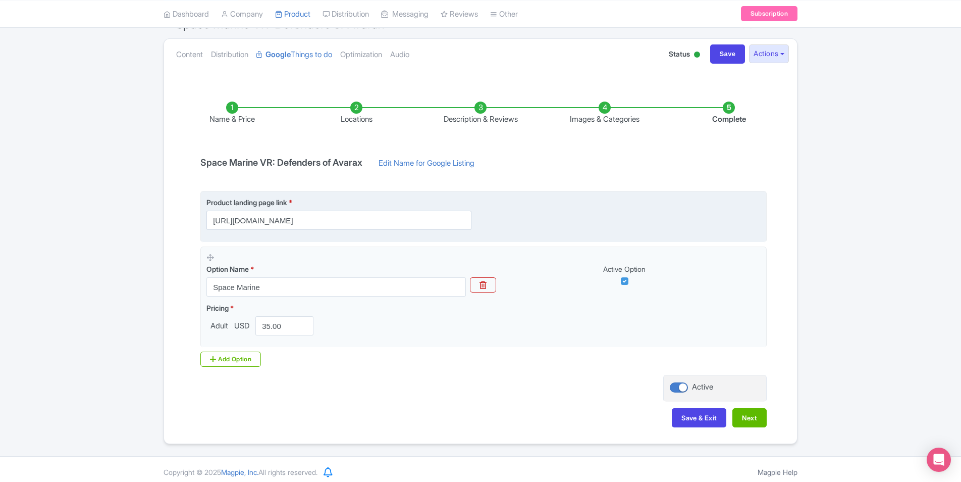
scroll to position [101, 0]
click at [354, 215] on input "[URL][DOMAIN_NAME]" at bounding box center [338, 219] width 265 height 19
paste input "[DOMAIN_NAME][URL]"
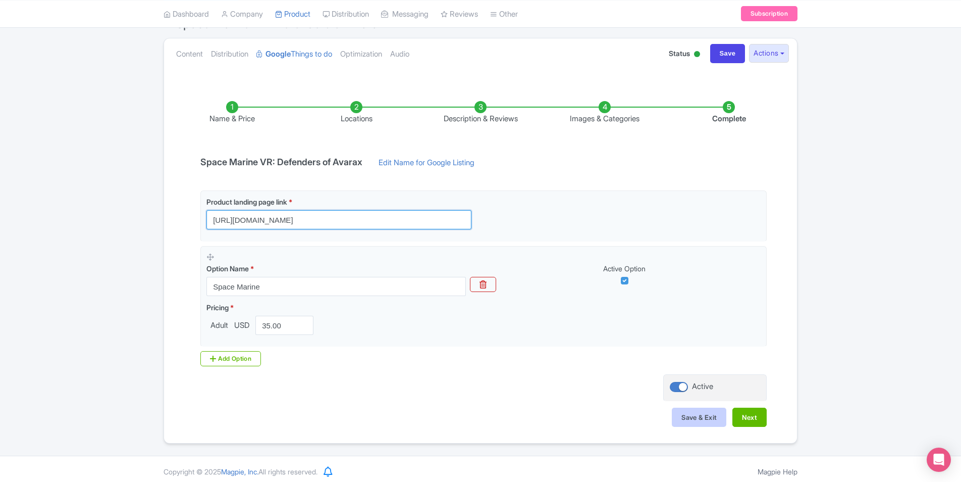
type input "[URL][DOMAIN_NAME]"
click at [684, 419] on button "Save & Exit" at bounding box center [699, 416] width 55 height 19
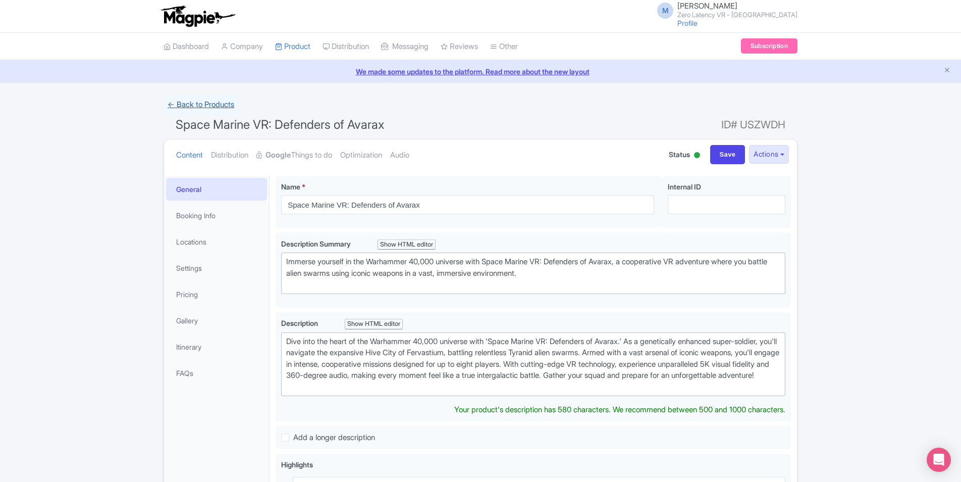
click at [190, 102] on link "← Back to Products" at bounding box center [201, 105] width 75 height 20
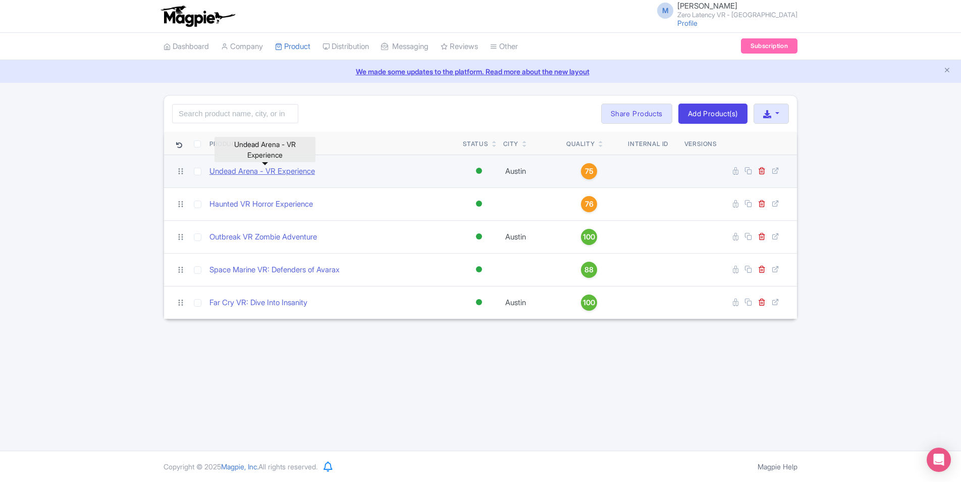
click at [285, 171] on link "Undead Arena - VR Experience" at bounding box center [263, 172] width 106 height 12
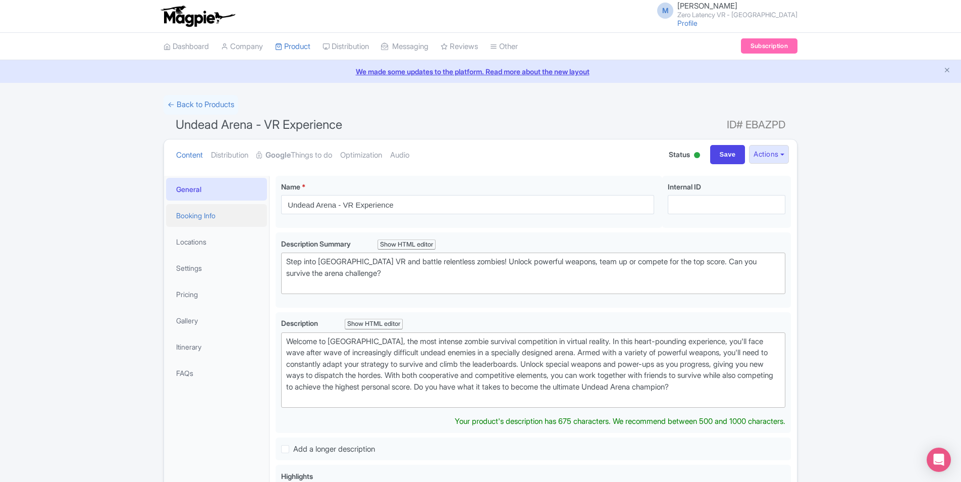
click at [240, 209] on link "Booking Info" at bounding box center [216, 215] width 101 height 23
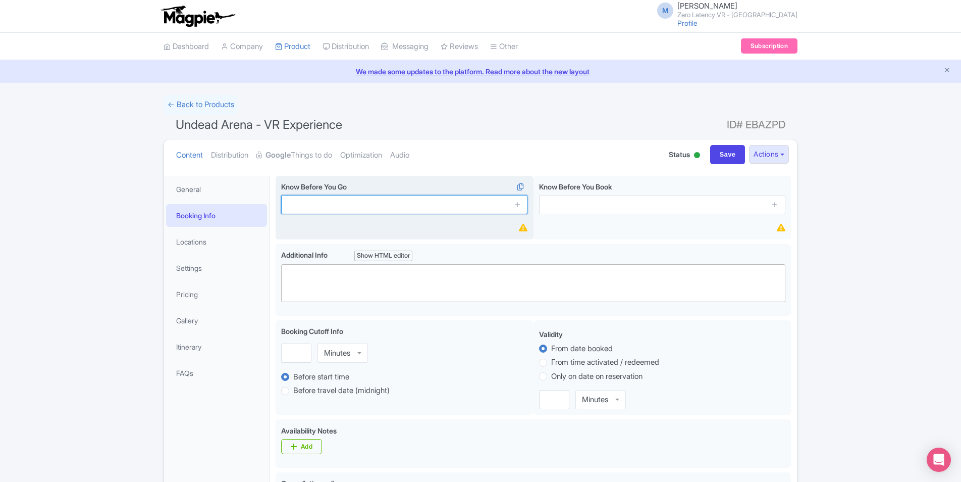
click at [441, 205] on input "text" at bounding box center [404, 204] width 246 height 19
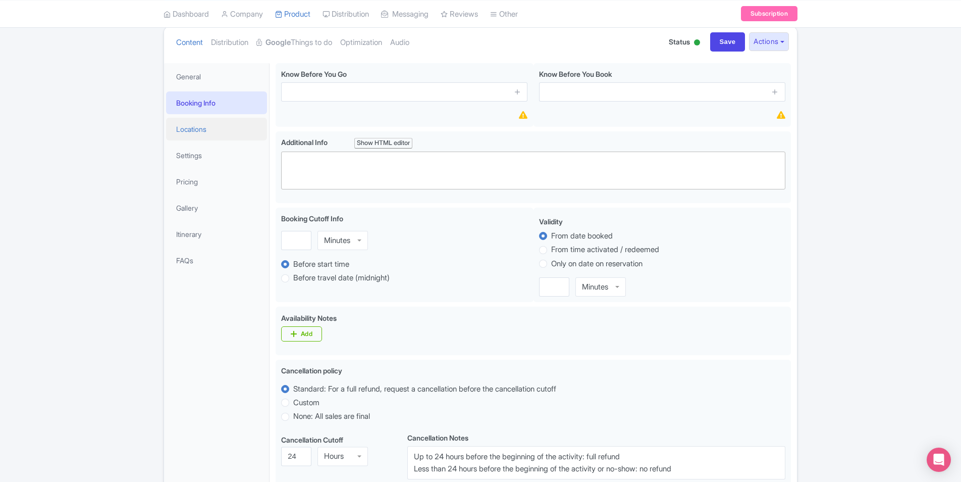
click at [228, 129] on link "Locations" at bounding box center [216, 129] width 101 height 23
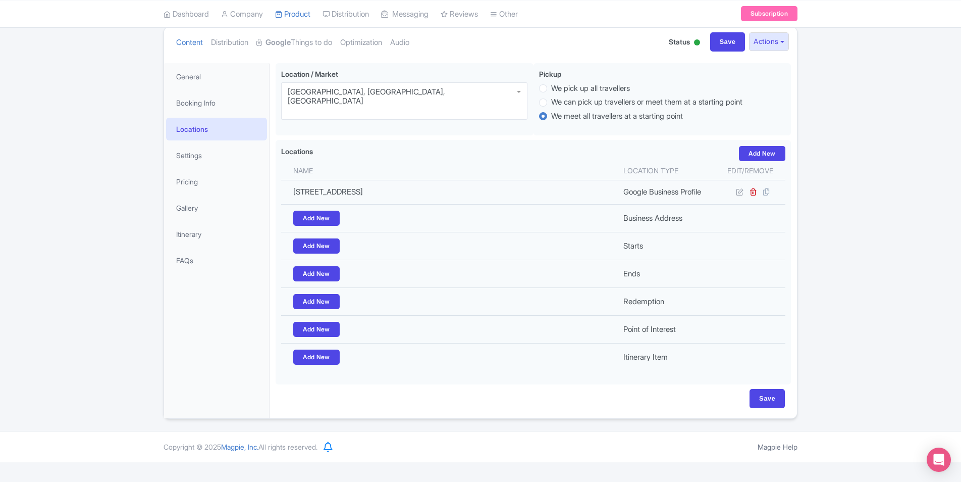
scroll to position [92, 0]
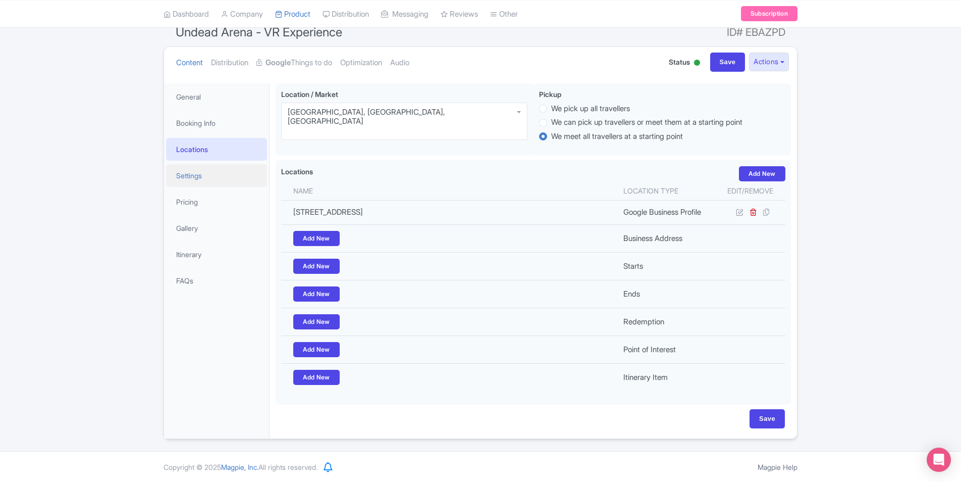
click at [201, 175] on link "Settings" at bounding box center [216, 175] width 101 height 23
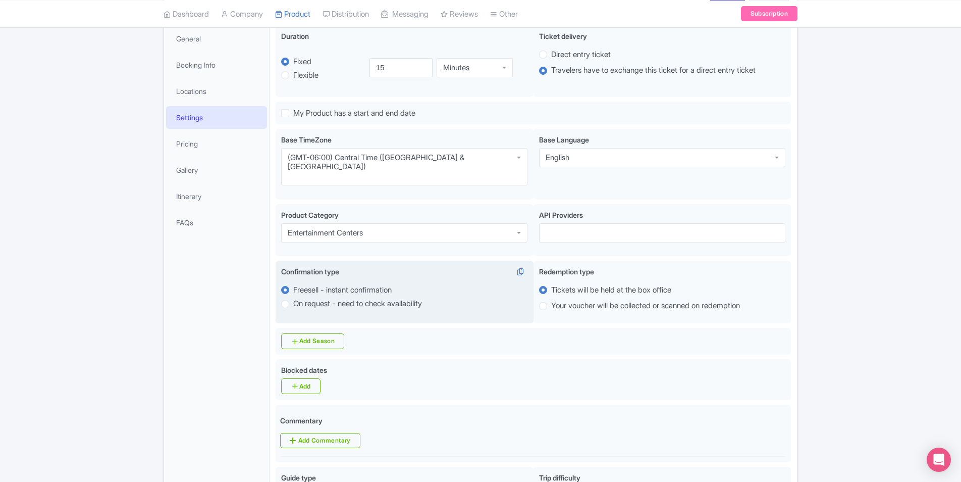
scroll to position [149, 0]
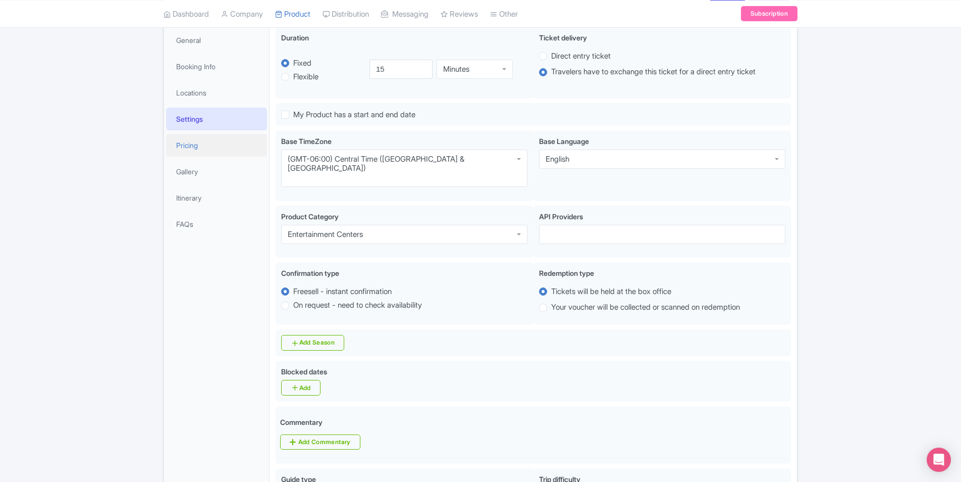
click at [221, 146] on link "Pricing" at bounding box center [216, 145] width 101 height 23
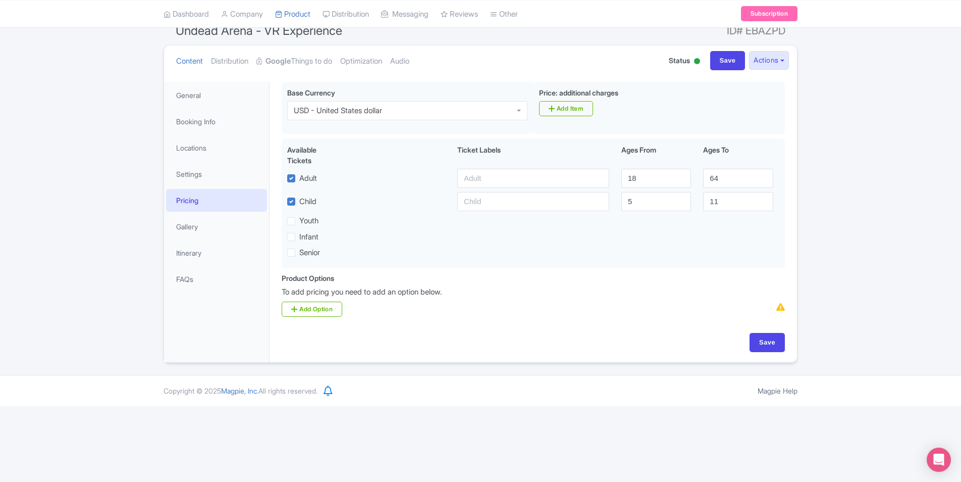
scroll to position [18, 0]
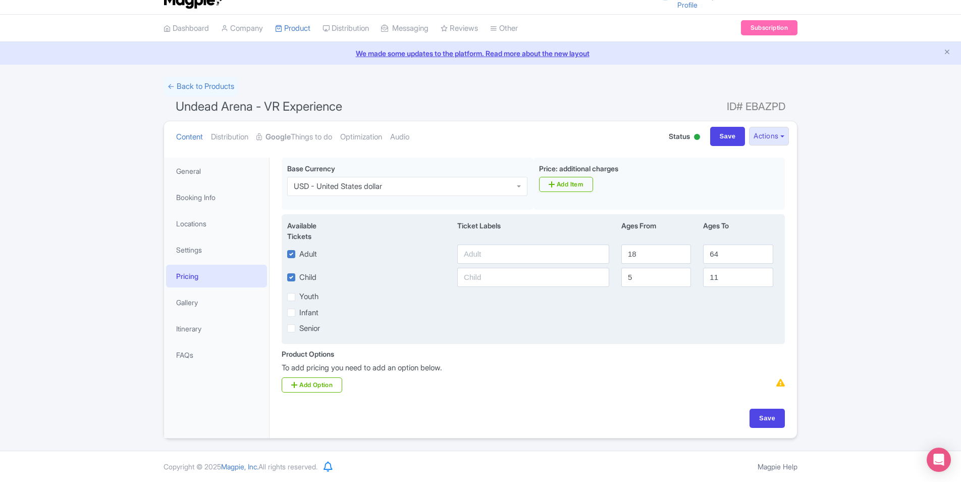
click at [314, 297] on label "Youth" at bounding box center [308, 297] width 19 height 12
click at [306, 297] on input "Youth" at bounding box center [302, 294] width 7 height 7
checkbox input "true"
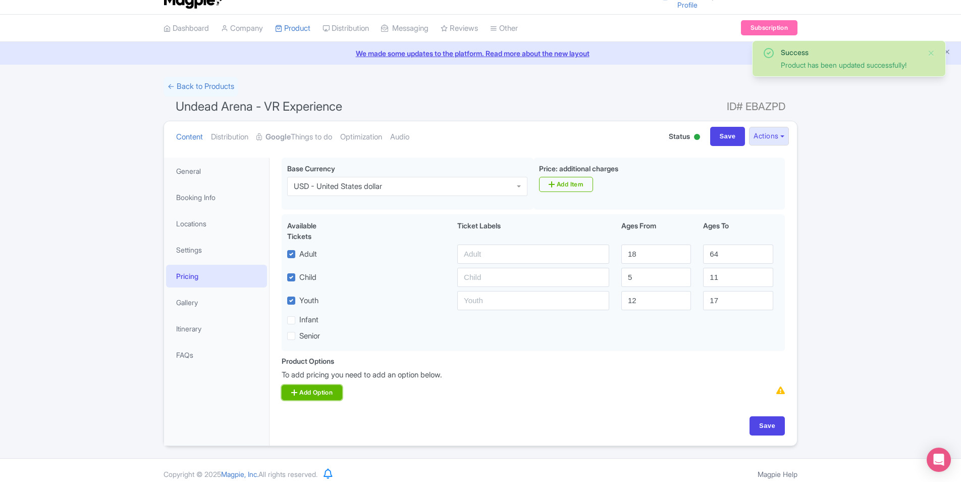
click at [310, 398] on link "Add Option" at bounding box center [312, 392] width 61 height 15
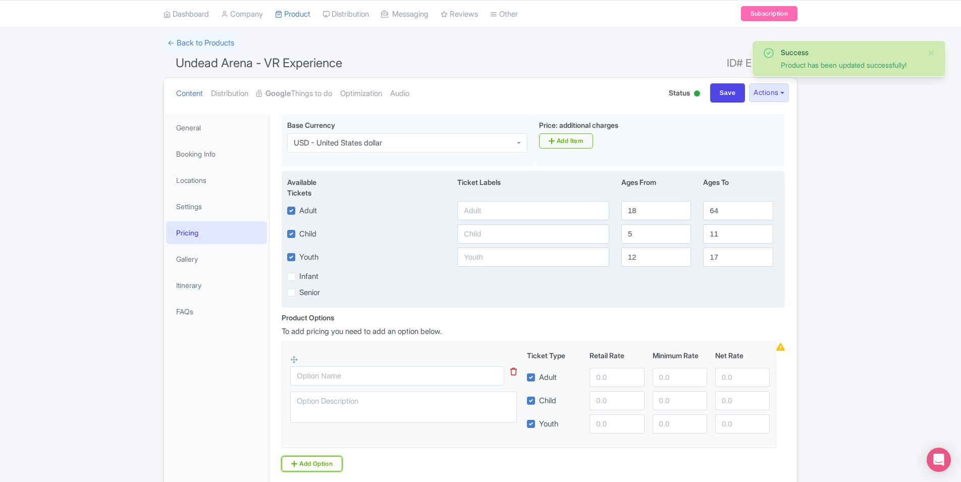
scroll to position [119, 0]
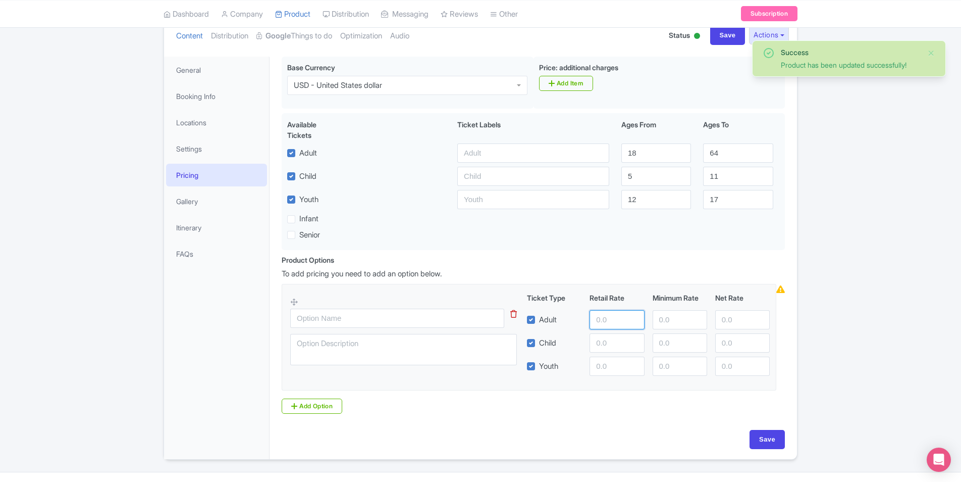
click at [612, 317] on input "number" at bounding box center [617, 319] width 55 height 19
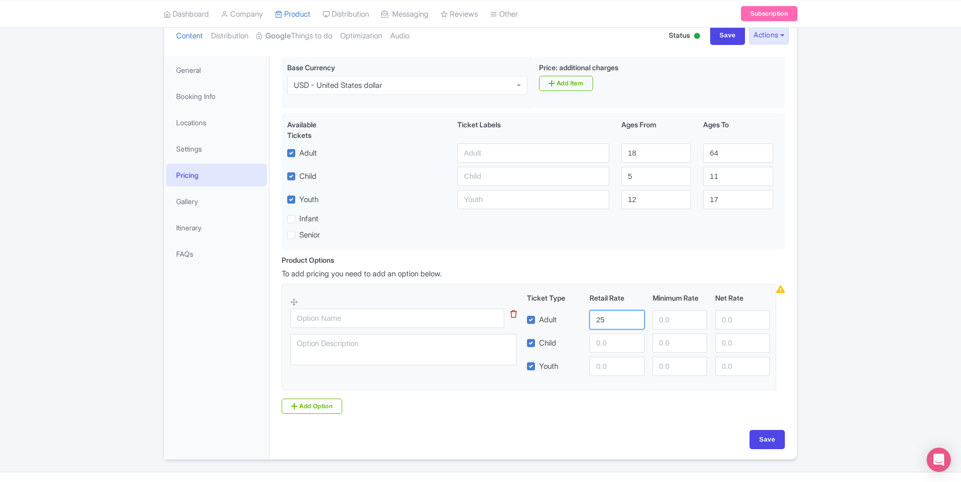
type input "25"
type input "20"
click at [609, 349] on input "number" at bounding box center [617, 342] width 55 height 19
type input "25"
type input "20"
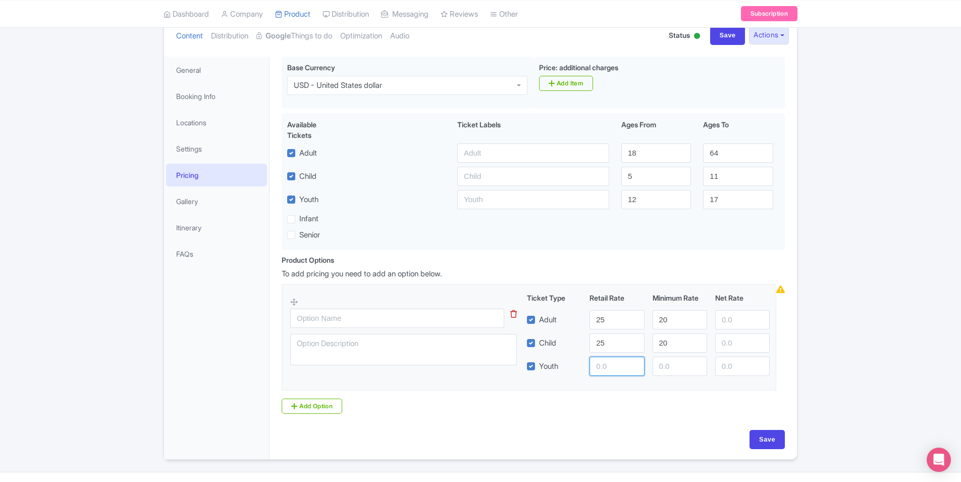
click at [611, 364] on input "number" at bounding box center [617, 365] width 55 height 19
type input "25"
type input "20"
click at [763, 431] on input "Save" at bounding box center [767, 439] width 35 height 19
type input "Update Product"
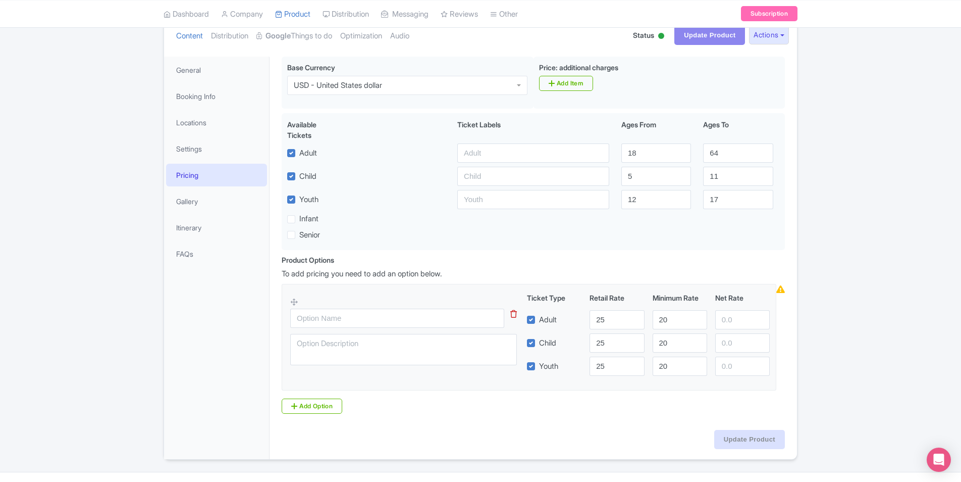
type input "Update Product"
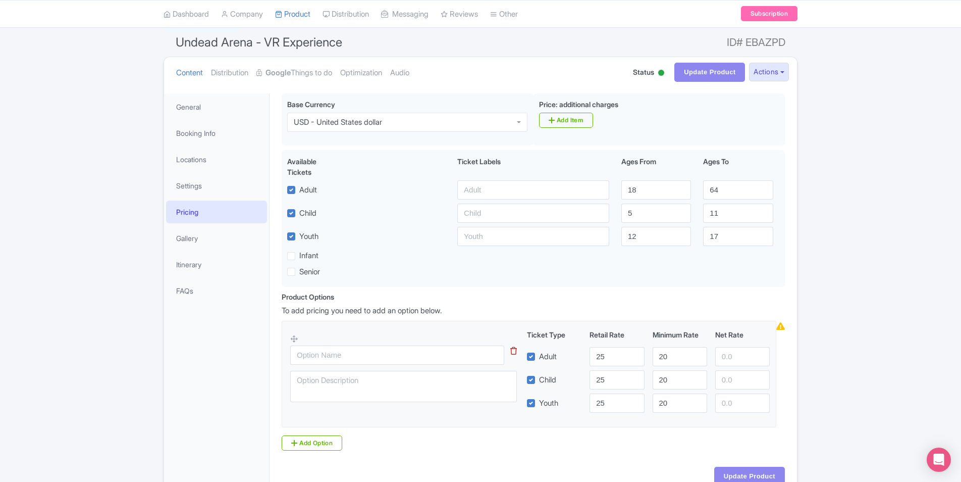
scroll to position [0, 0]
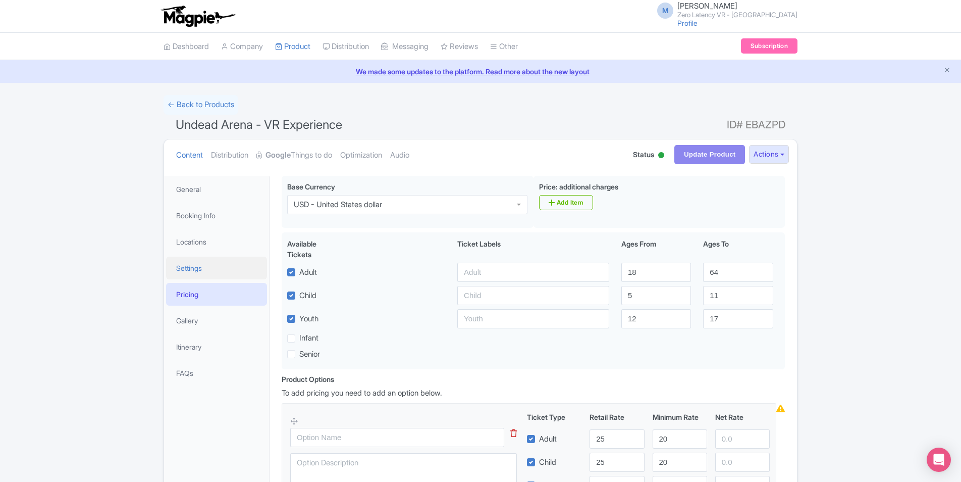
click at [209, 270] on link "Settings" at bounding box center [216, 267] width 101 height 23
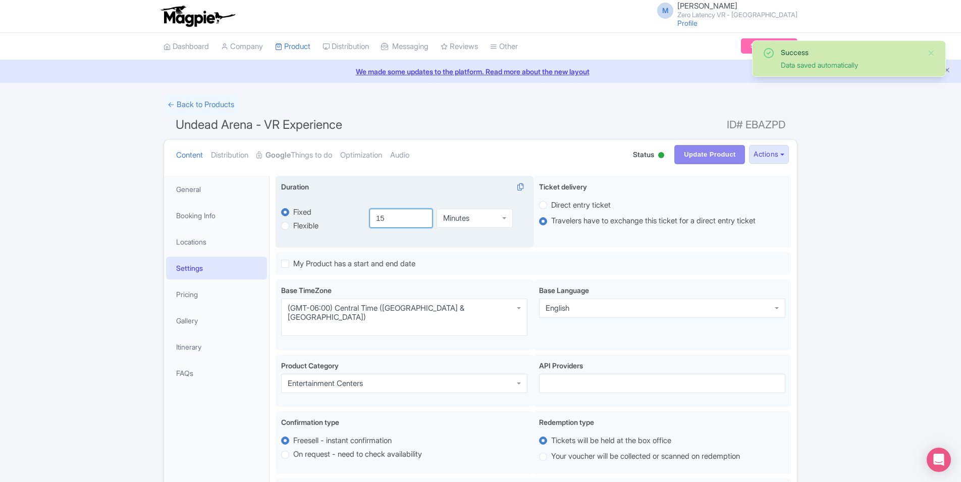
click at [385, 214] on input "15" at bounding box center [402, 218] width 64 height 19
drag, startPoint x: 388, startPoint y: 220, endPoint x: 365, endPoint y: 215, distance: 23.7
click at [365, 215] on div "15 Minutes Minutes" at bounding box center [446, 217] width 164 height 47
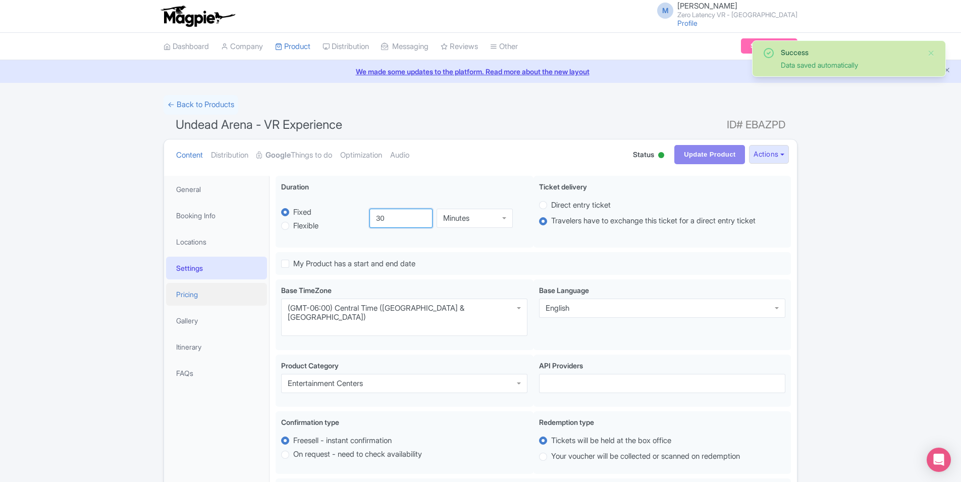
type input "30"
click at [203, 299] on link "Pricing" at bounding box center [216, 294] width 101 height 23
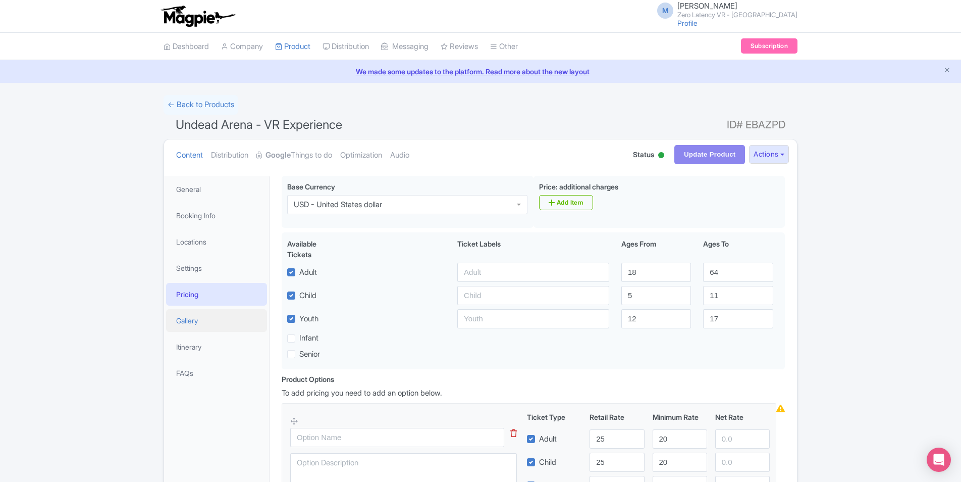
click at [203, 320] on link "Gallery" at bounding box center [216, 320] width 101 height 23
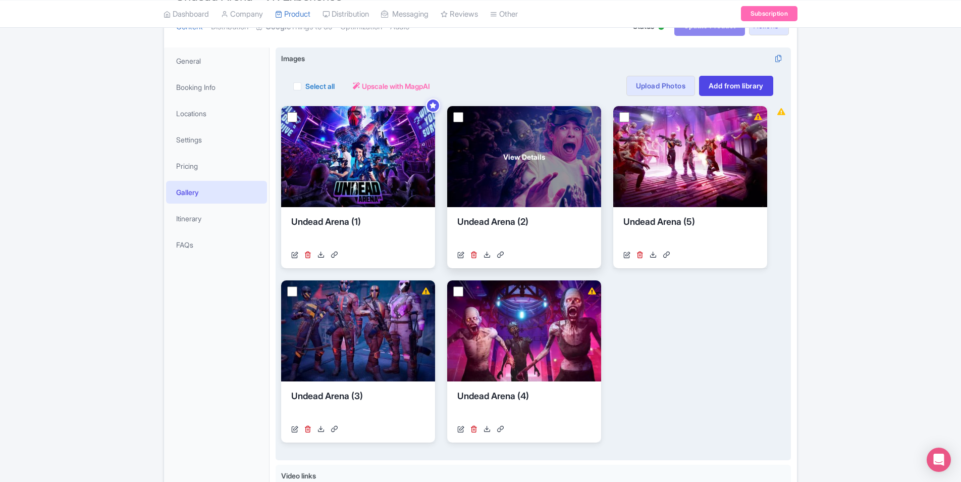
scroll to position [151, 0]
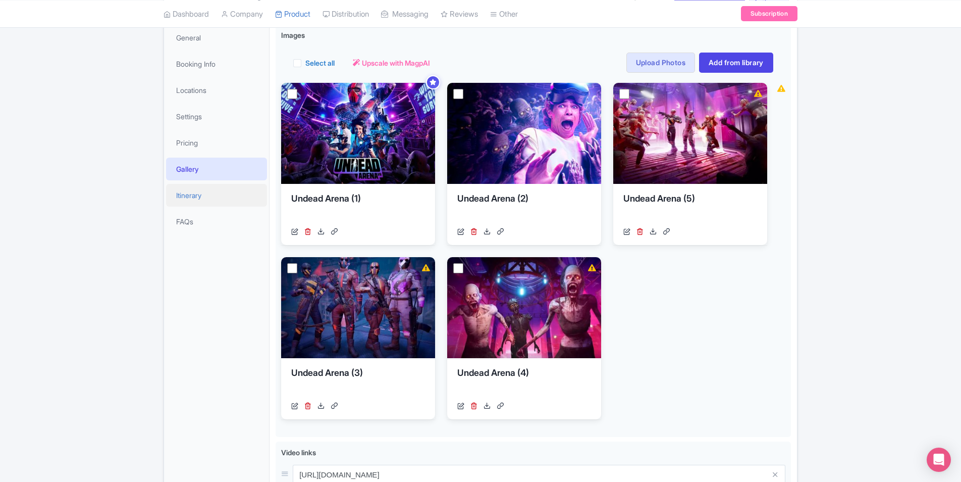
click at [189, 192] on link "Itinerary" at bounding box center [216, 195] width 101 height 23
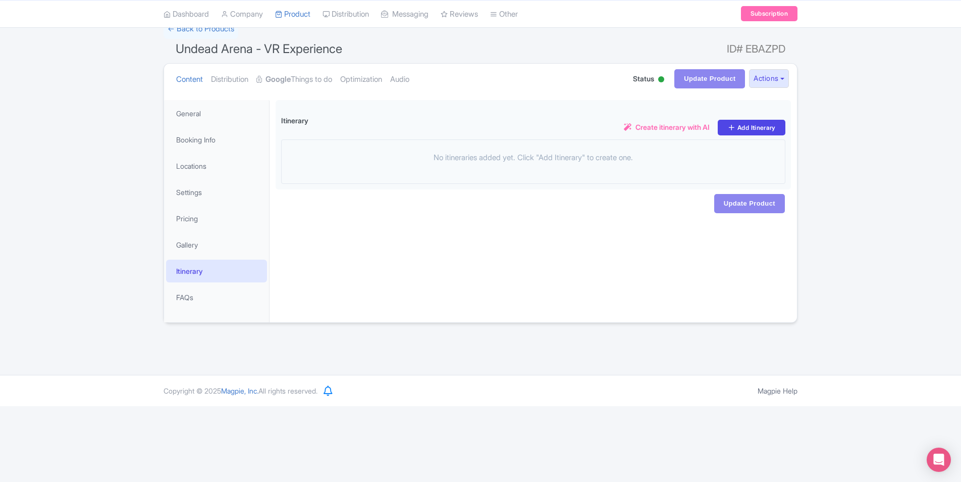
scroll to position [0, 0]
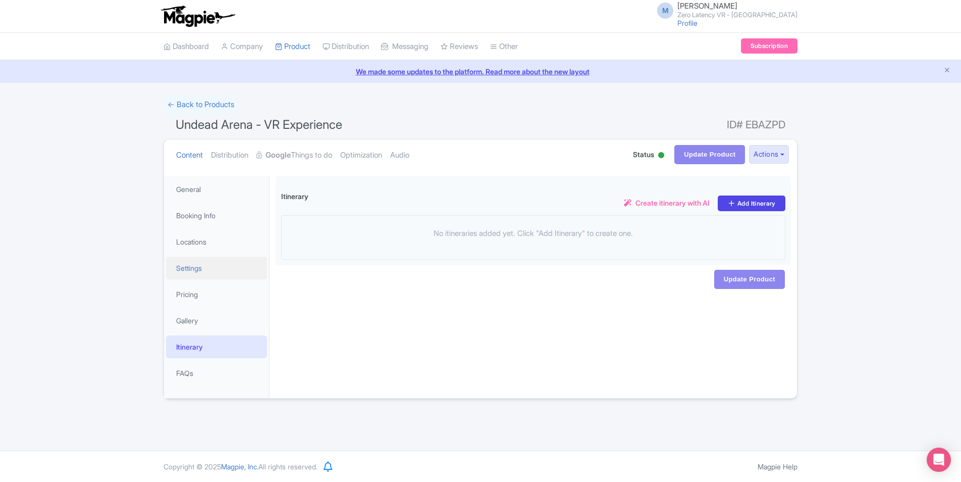
click at [191, 269] on link "Settings" at bounding box center [216, 267] width 101 height 23
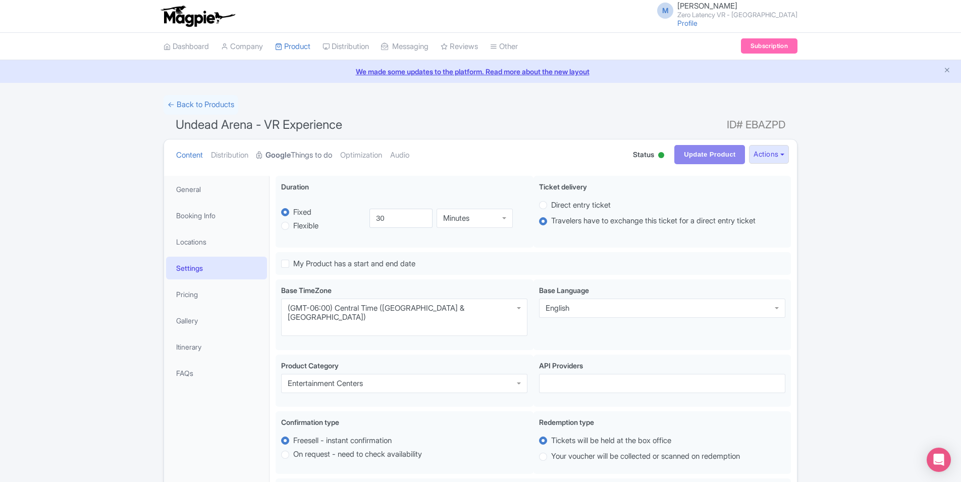
click at [290, 156] on strong "Google" at bounding box center [278, 155] width 25 height 12
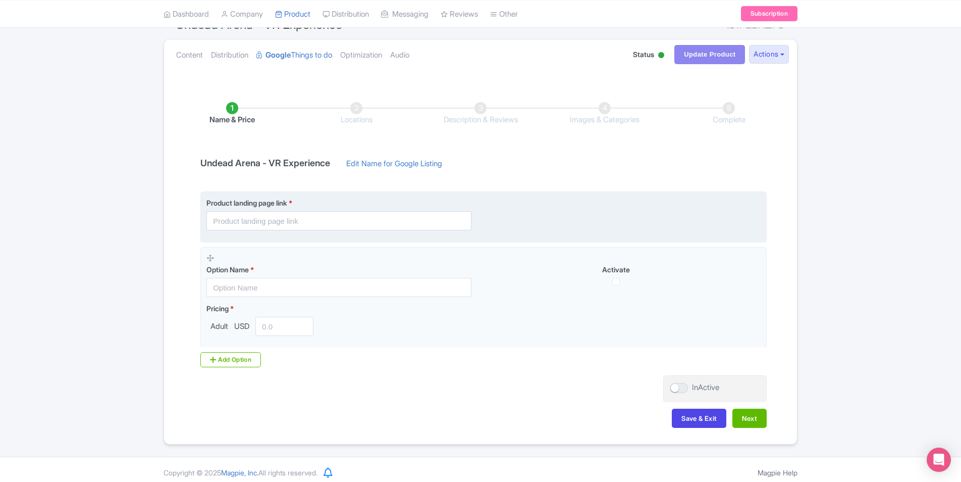
scroll to position [101, 0]
click at [346, 217] on input "text" at bounding box center [338, 219] width 265 height 19
paste input "https://book.peek.com/s/bf4b9bc0-51f1-4b77-ad71-e45b13af94dd/wq9LO"
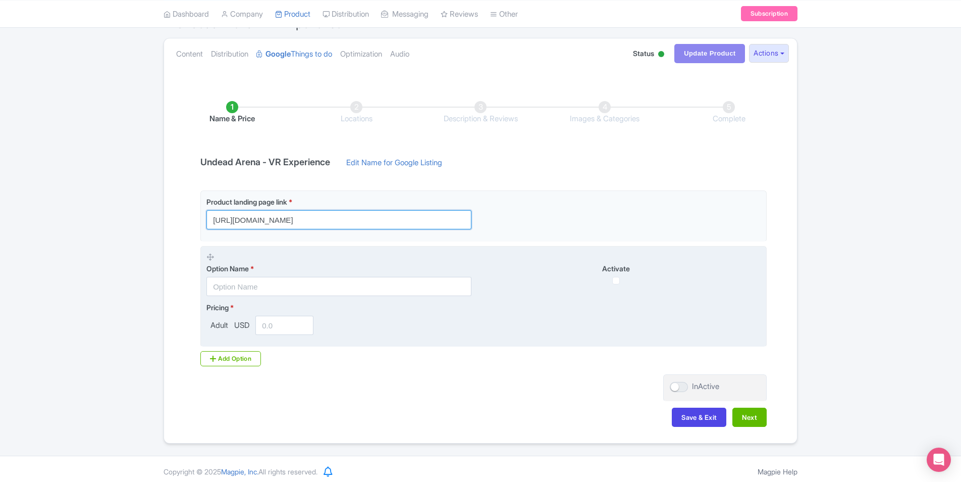
type input "https://book.peek.com/s/bf4b9bc0-51f1-4b77-ad71-e45b13af94dd/wq9LO"
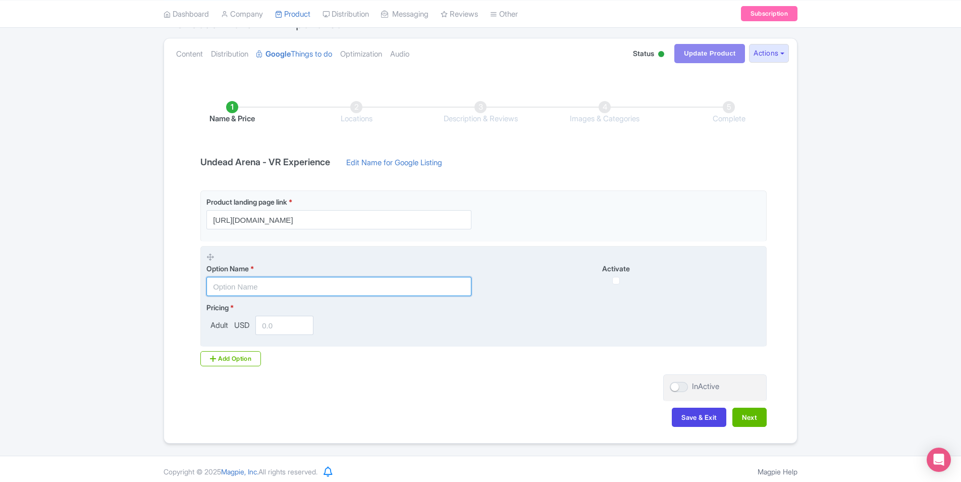
click at [307, 282] on input "text" at bounding box center [338, 286] width 265 height 19
type input "B"
type input "30 Mins"
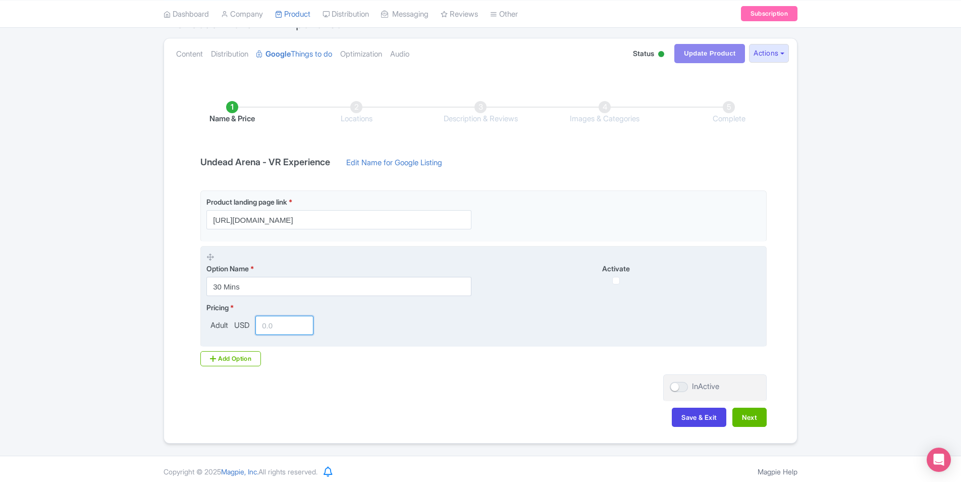
click at [286, 324] on input "number" at bounding box center [284, 325] width 58 height 19
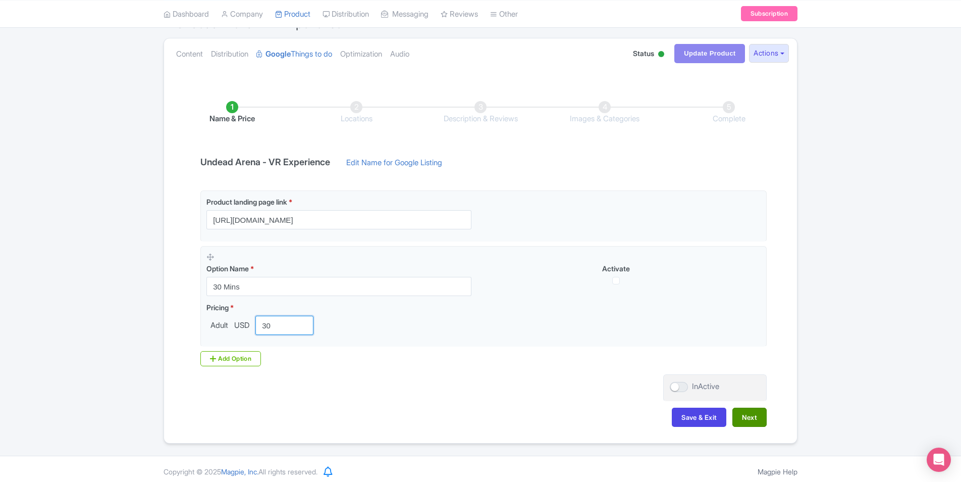
type input "30"
click at [749, 421] on button "Next" at bounding box center [750, 416] width 34 height 19
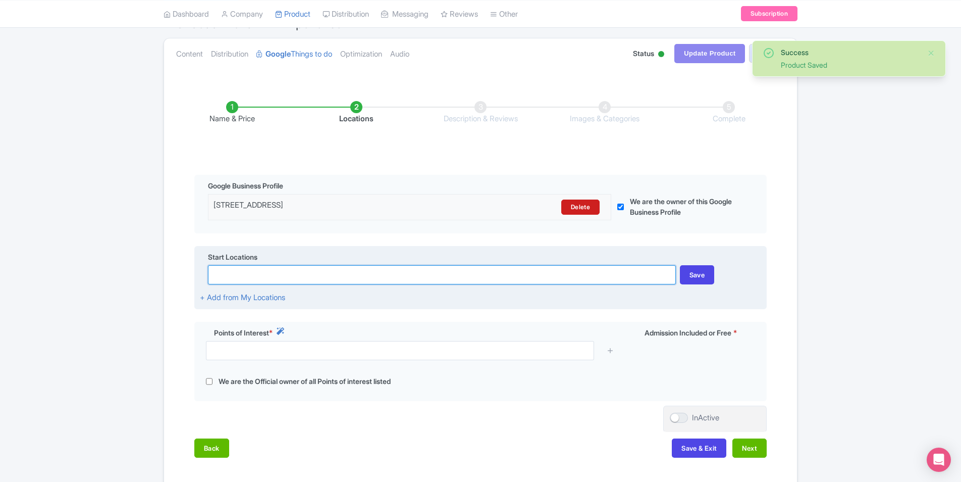
click at [567, 277] on input at bounding box center [442, 274] width 468 height 19
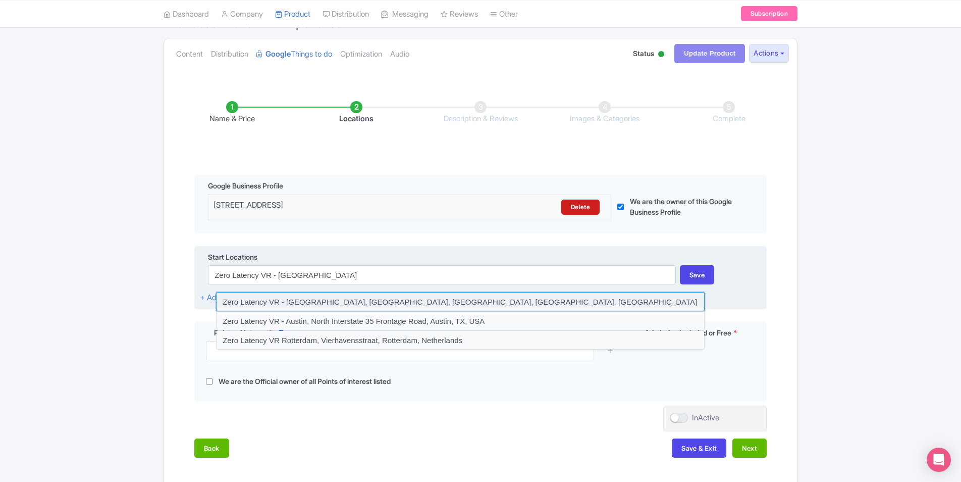
click at [337, 299] on input at bounding box center [460, 301] width 489 height 19
type input "Zero Latency VR - Austin, Interstate 35, Austin, TX, USA"
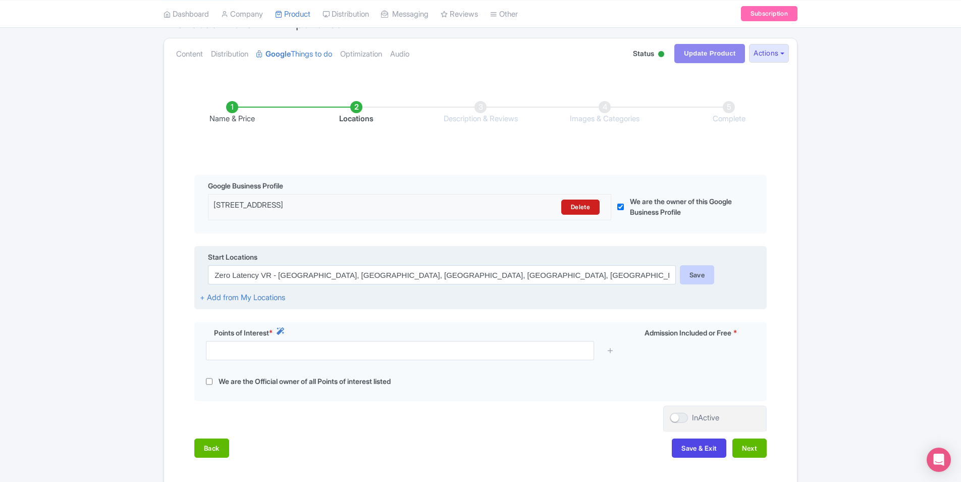
click at [701, 278] on div "Save" at bounding box center [697, 274] width 35 height 19
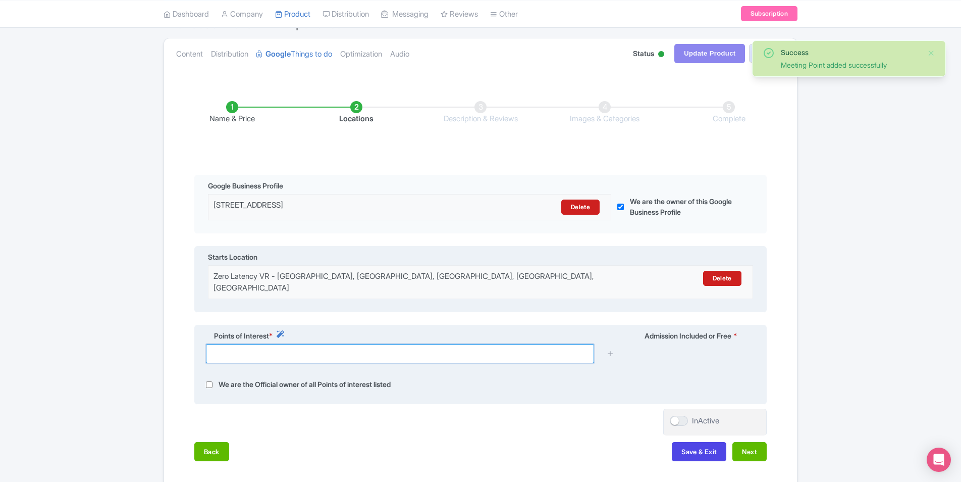
click at [350, 346] on input "text" at bounding box center [400, 353] width 388 height 19
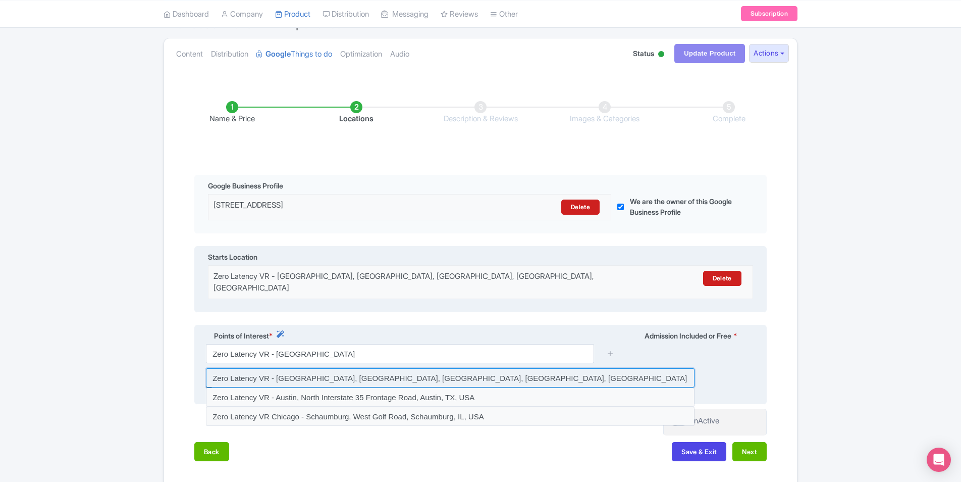
click at [328, 368] on input at bounding box center [450, 377] width 489 height 19
type input "Zero Latency VR - Austin, Interstate 35, Austin, TX, USA"
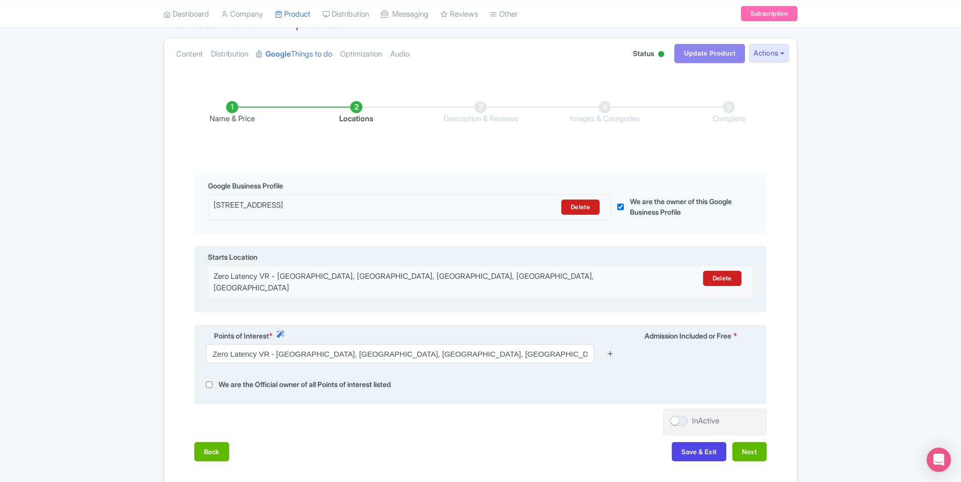
click at [608, 349] on icon at bounding box center [611, 353] width 8 height 8
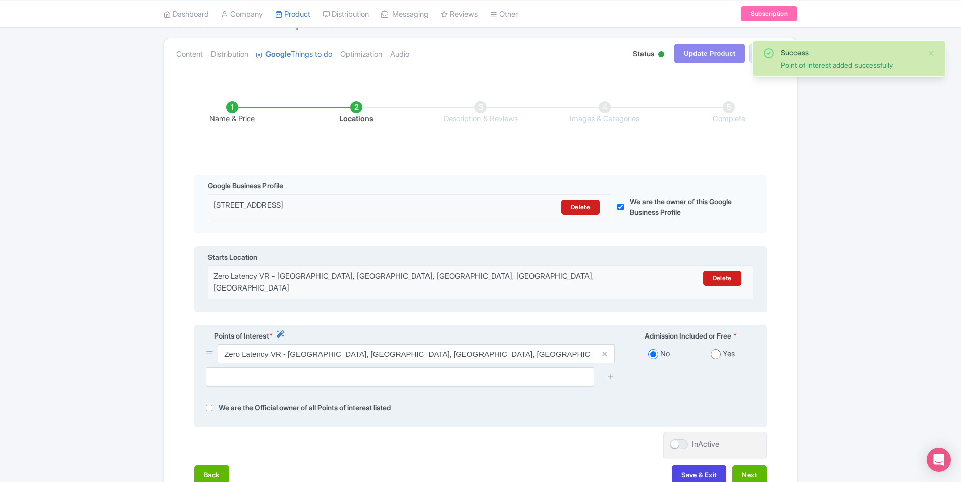
click at [237, 402] on label "We are the Official owner of all Points of interest listed" at bounding box center [305, 408] width 172 height 12
click at [203, 402] on div "We are the Official owner of all Points of interest listed" at bounding box center [480, 408] width 561 height 12
click at [207, 402] on input "checkbox" at bounding box center [209, 408] width 7 height 12
checkbox input "true"
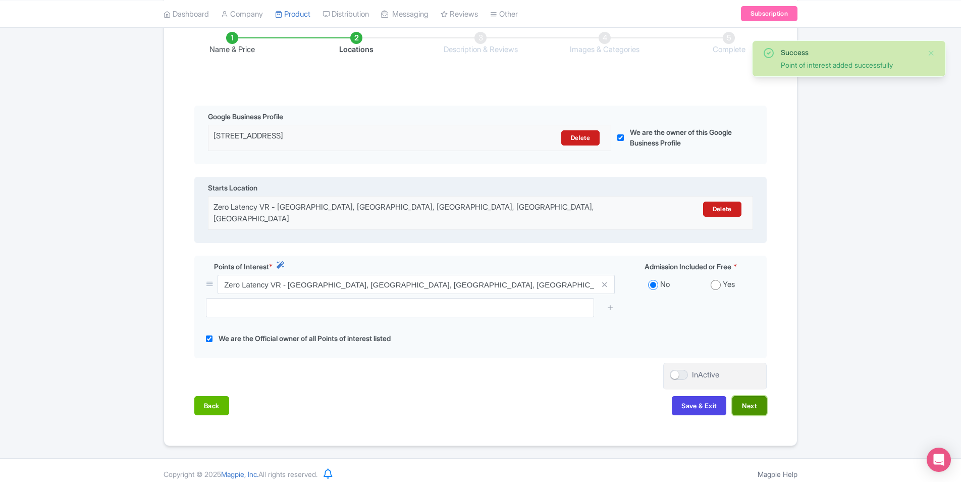
click at [750, 396] on button "Next" at bounding box center [750, 405] width 34 height 19
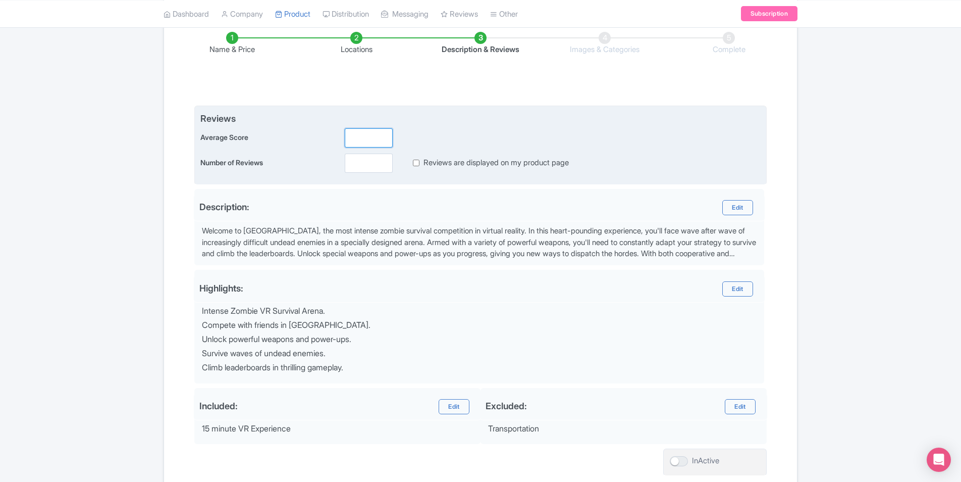
click at [366, 139] on input "number" at bounding box center [369, 137] width 48 height 19
type input "5"
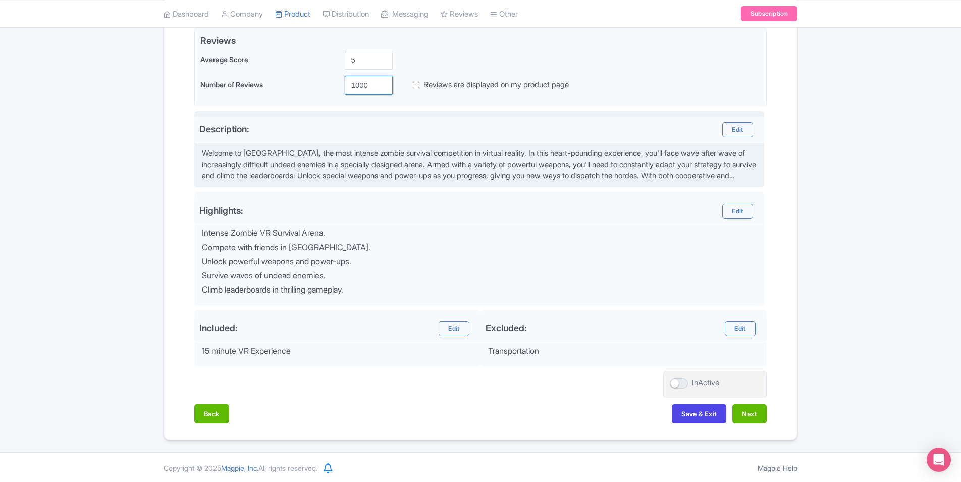
scroll to position [249, 0]
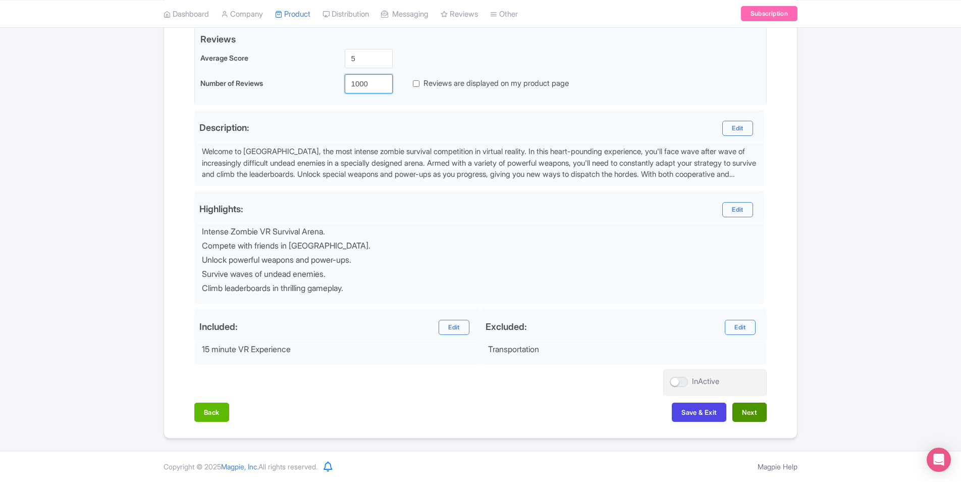
type input "1000"
click at [755, 418] on button "Next" at bounding box center [750, 411] width 34 height 19
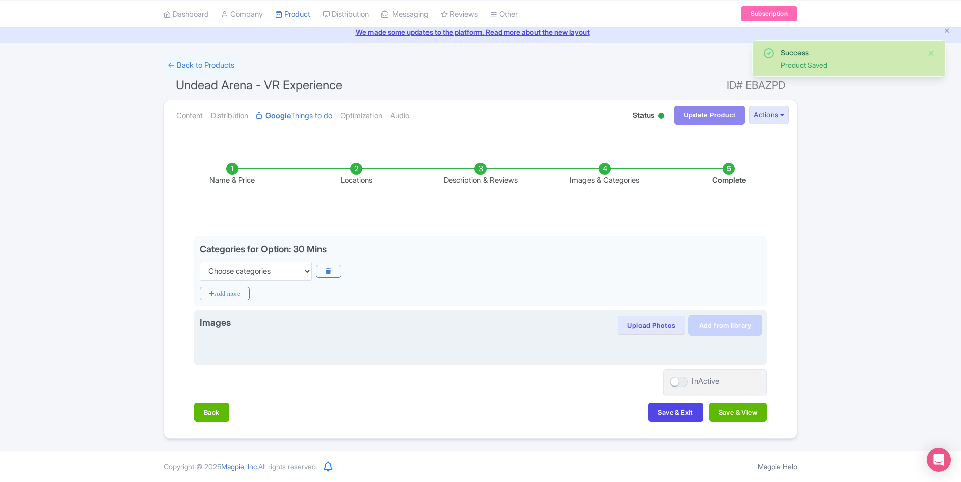
click at [730, 324] on link "Add from library" at bounding box center [726, 325] width 72 height 19
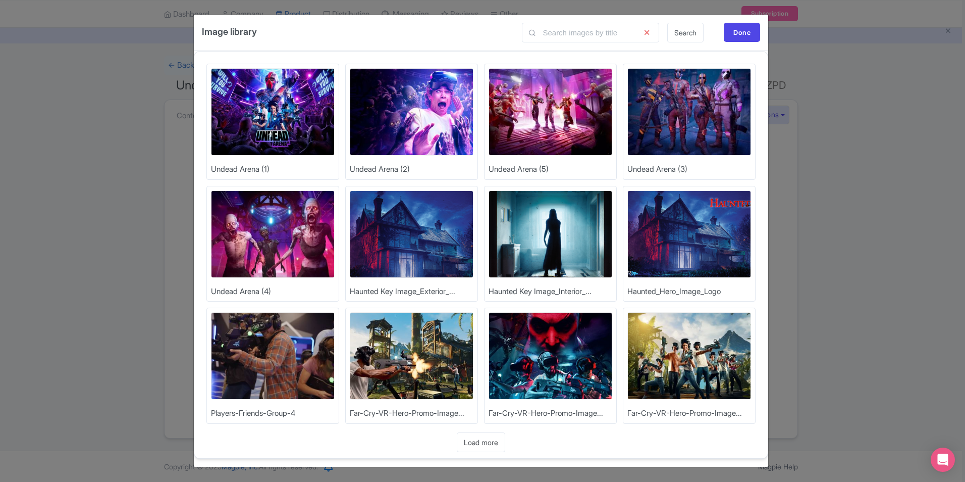
click at [422, 111] on img at bounding box center [412, 111] width 124 height 87
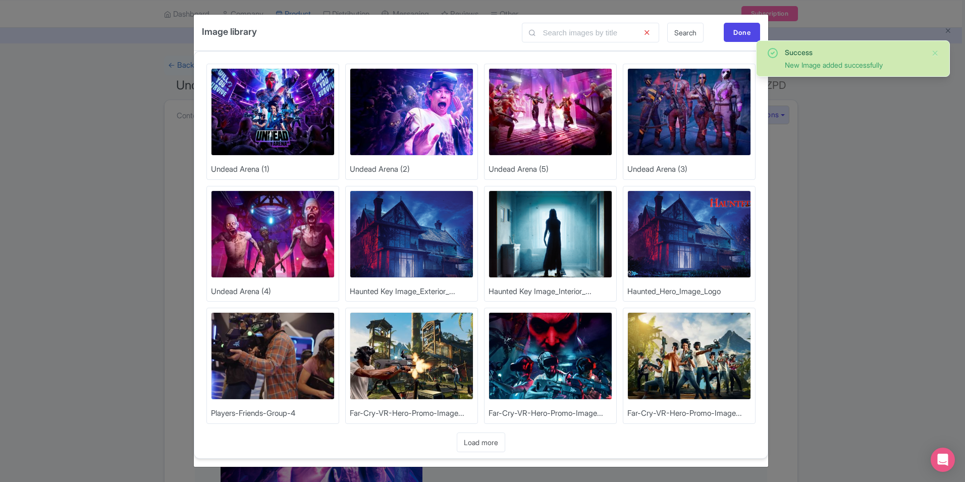
click at [704, 101] on img at bounding box center [690, 111] width 124 height 87
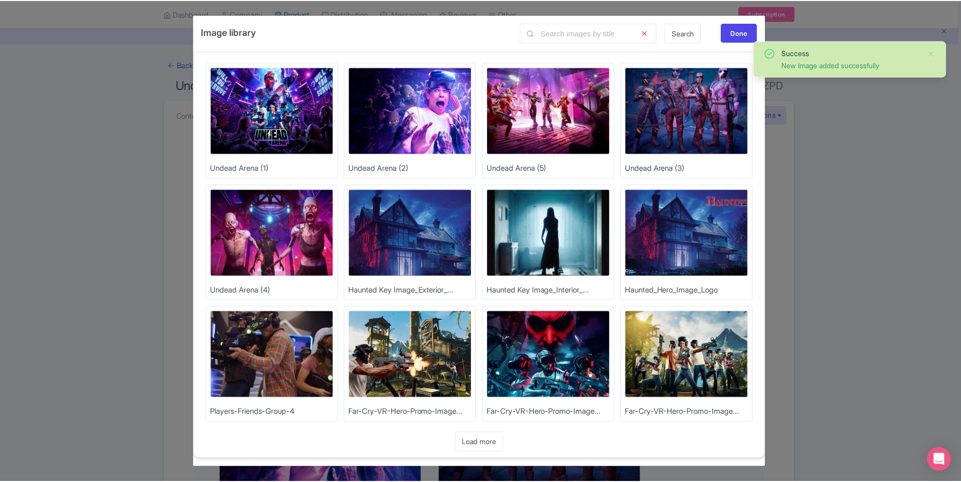
scroll to position [0, 0]
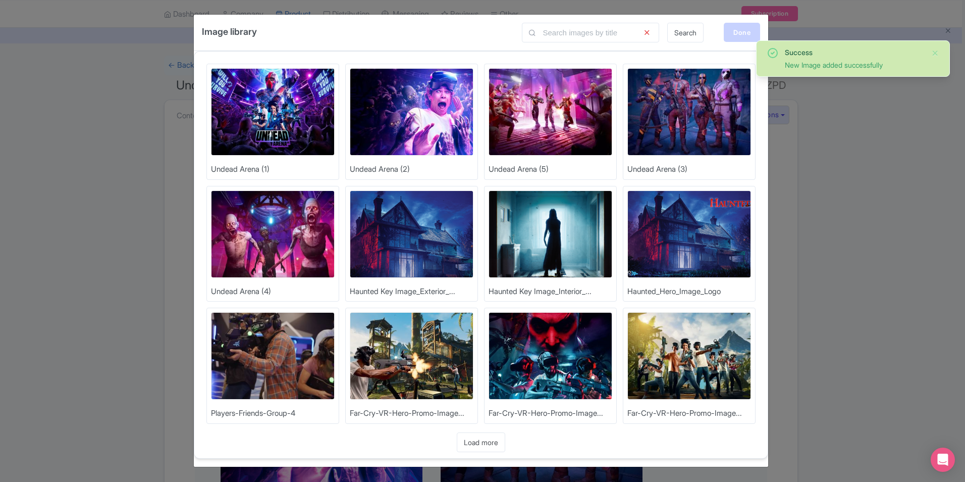
click at [737, 31] on div "Done" at bounding box center [742, 32] width 36 height 19
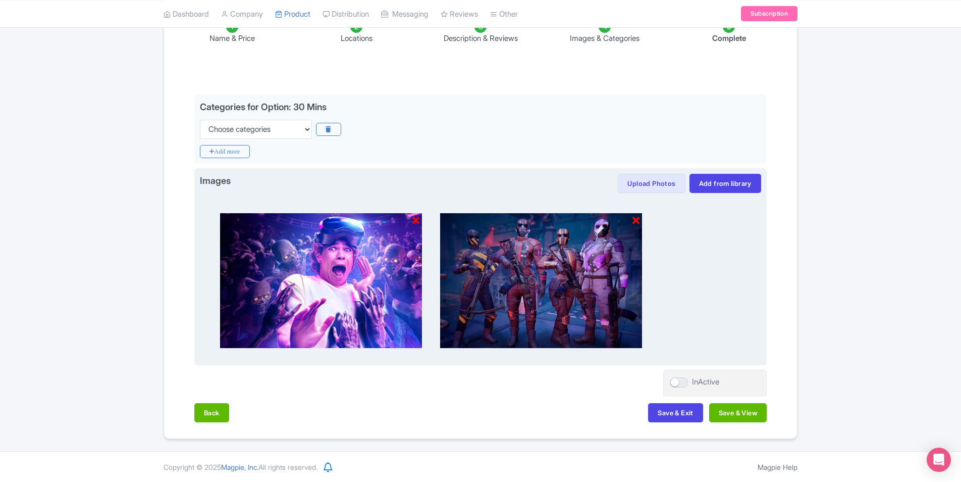
scroll to position [182, 0]
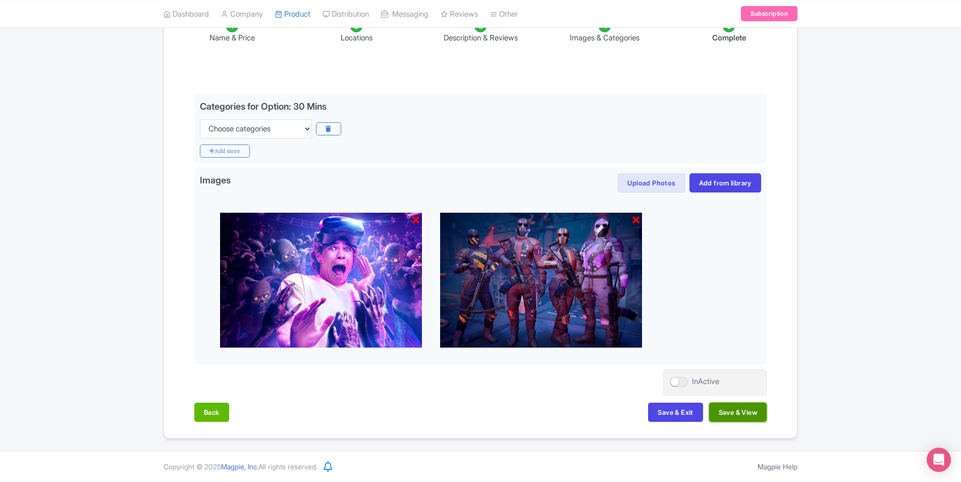
click at [721, 406] on button "Save & View" at bounding box center [738, 411] width 58 height 19
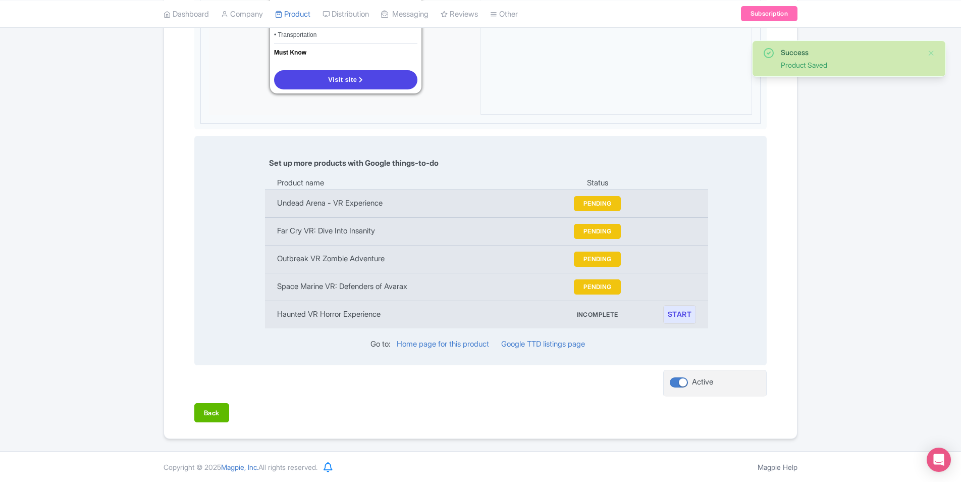
scroll to position [899, 0]
click at [685, 319] on link "START" at bounding box center [679, 313] width 33 height 19
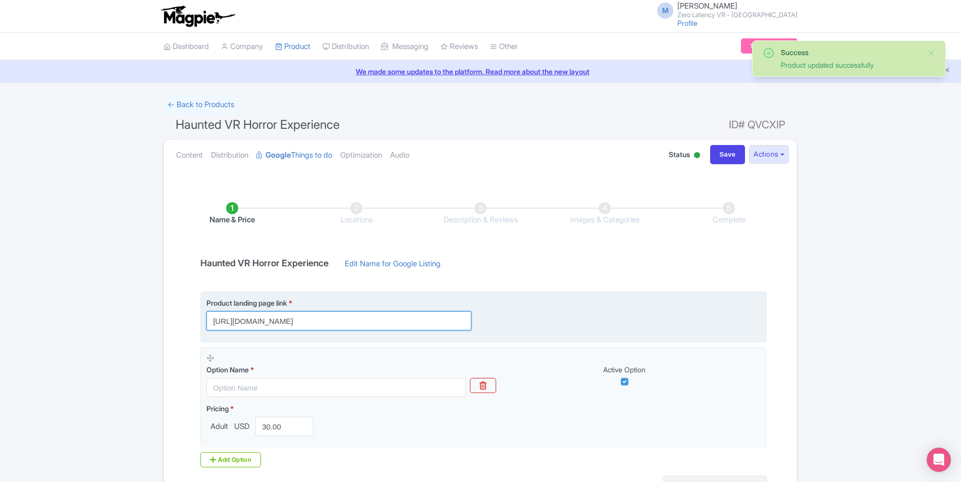
click at [401, 324] on input "[URL][DOMAIN_NAME]" at bounding box center [338, 320] width 265 height 19
paste input "[DOMAIN_NAME][URL]"
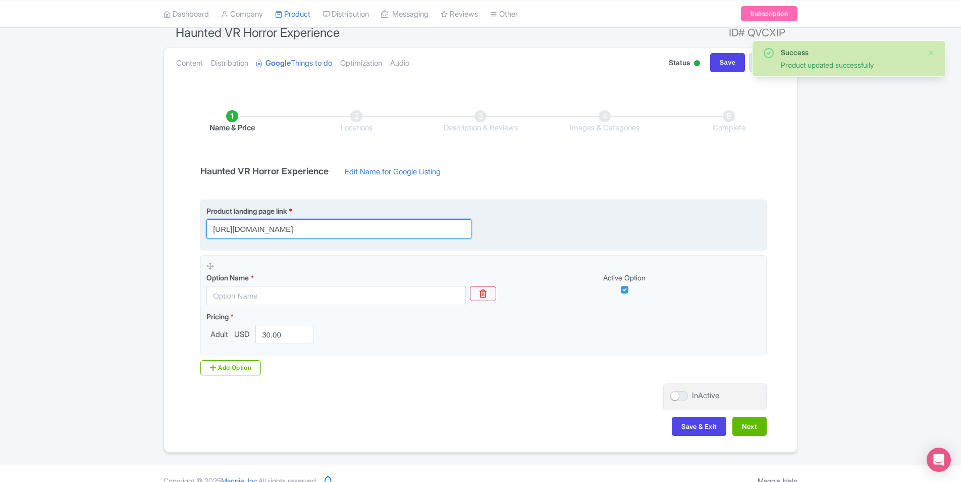
scroll to position [101, 0]
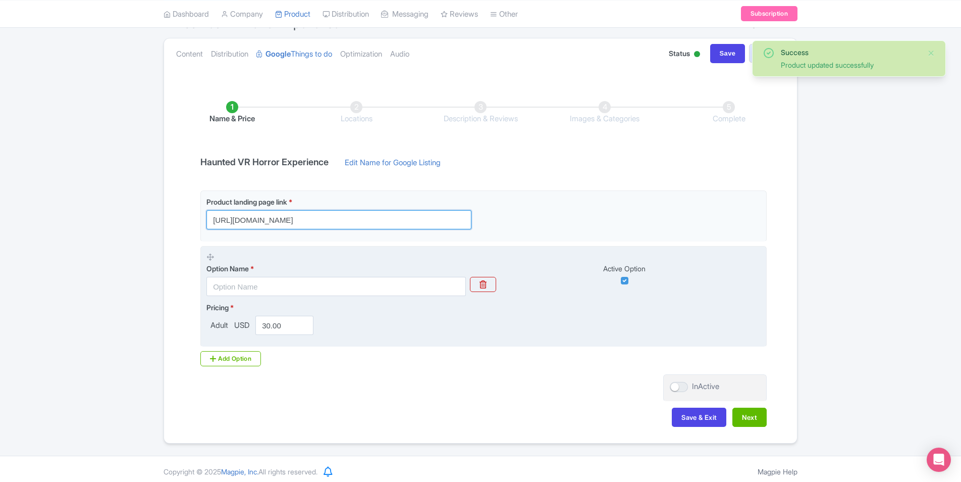
type input "[URL][DOMAIN_NAME]"
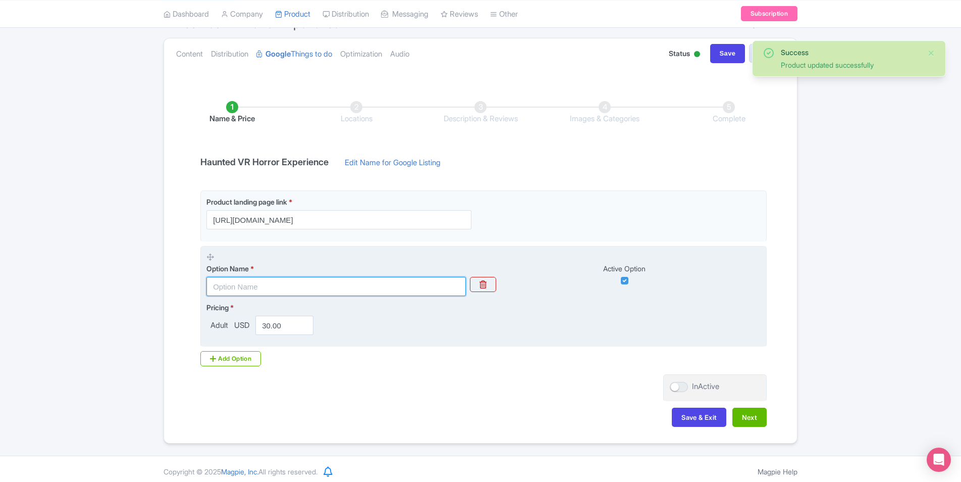
click at [385, 285] on input "text" at bounding box center [336, 286] width 260 height 19
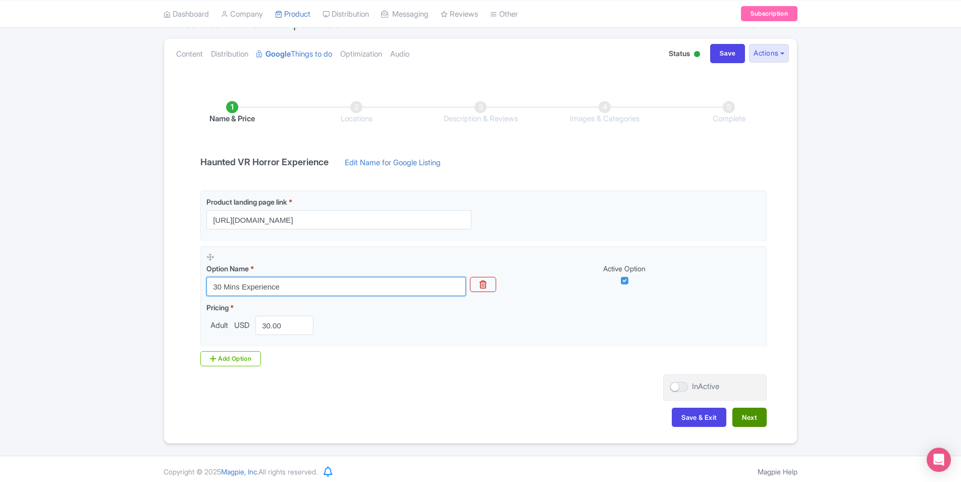
type input "30 Mins Experience"
click at [757, 418] on button "Next" at bounding box center [750, 416] width 34 height 19
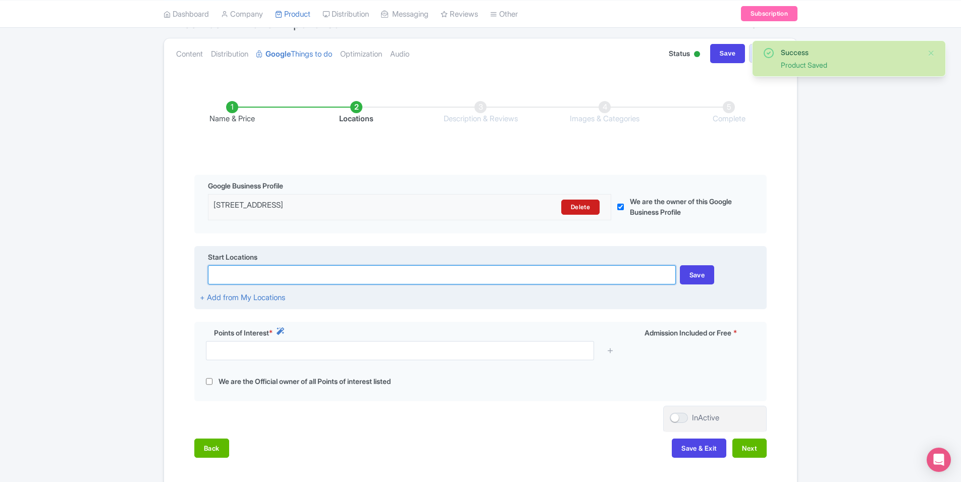
click at [430, 276] on input at bounding box center [442, 274] width 468 height 19
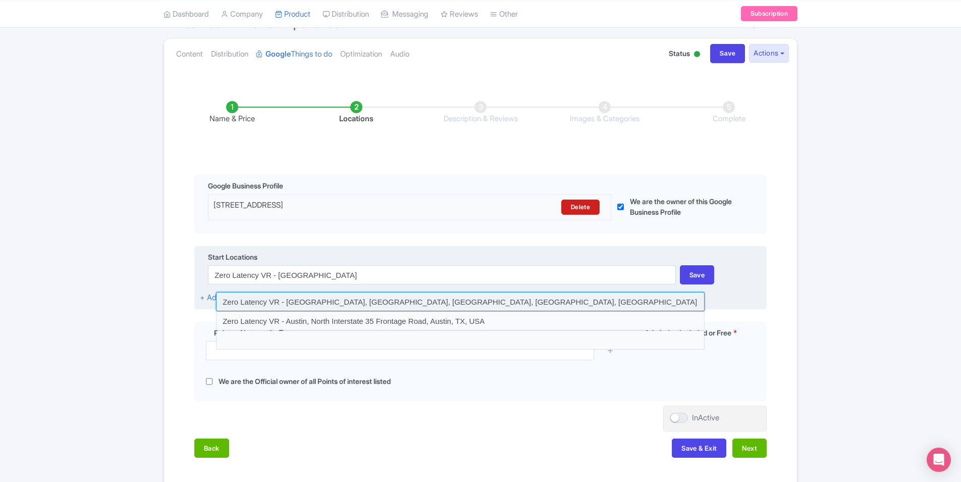
click at [426, 292] on input at bounding box center [460, 301] width 489 height 19
type input "Zero Latency VR - Austin, Interstate 35, Austin, TX, USA"
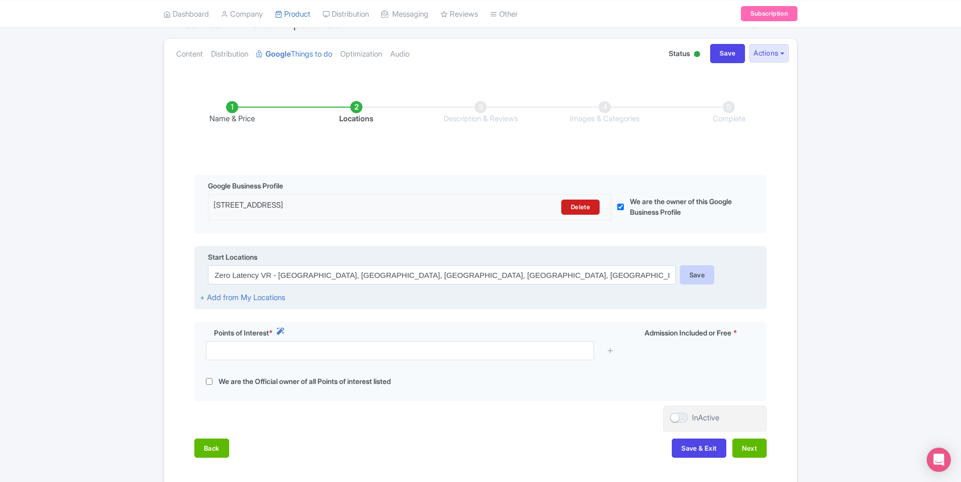
click at [684, 273] on div "Save" at bounding box center [697, 274] width 35 height 19
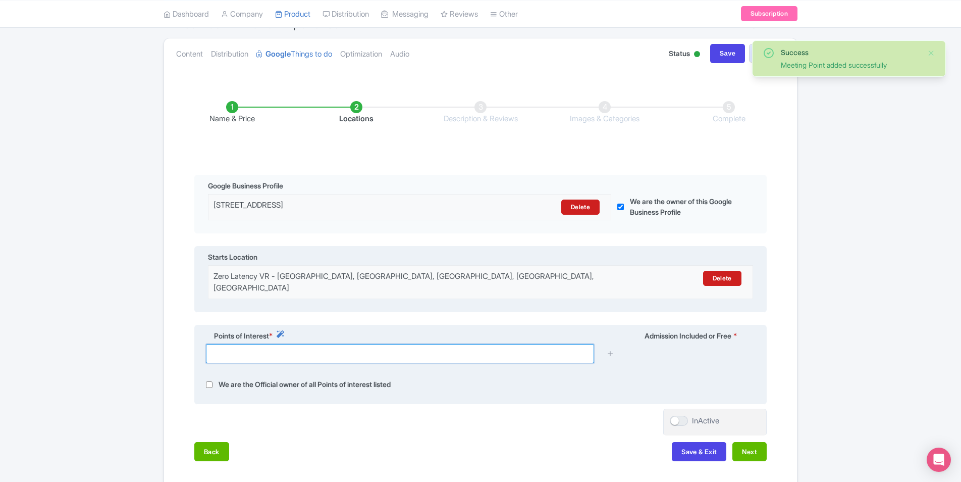
click at [413, 346] on input "text" at bounding box center [400, 353] width 388 height 19
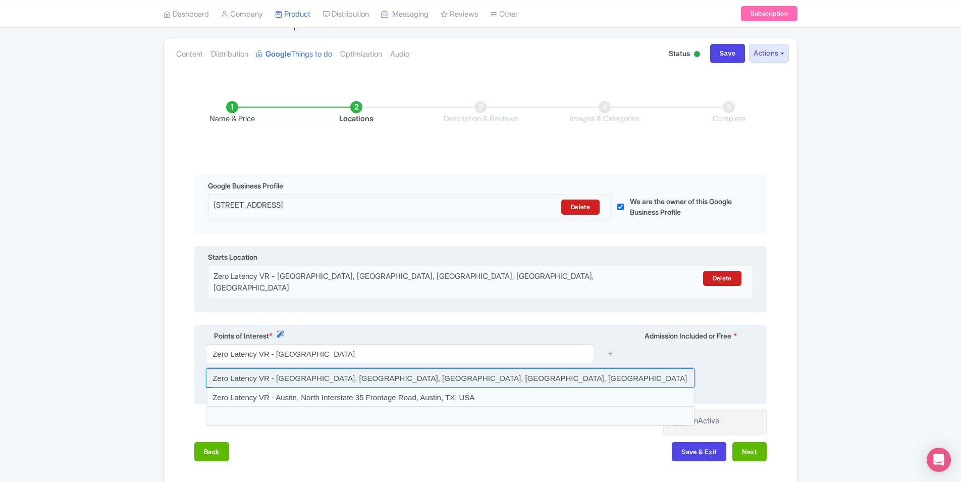
click at [438, 371] on input at bounding box center [450, 377] width 489 height 19
type input "Zero Latency VR - Austin, Interstate 35, Austin, TX, USA"
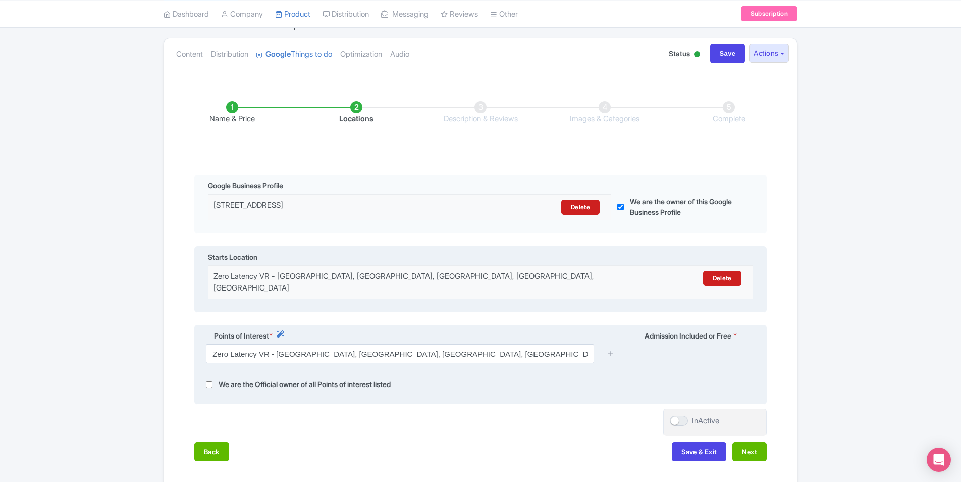
click at [315, 379] on label "We are the Official owner of all Points of interest listed" at bounding box center [305, 385] width 172 height 12
click at [612, 349] on icon at bounding box center [611, 353] width 8 height 8
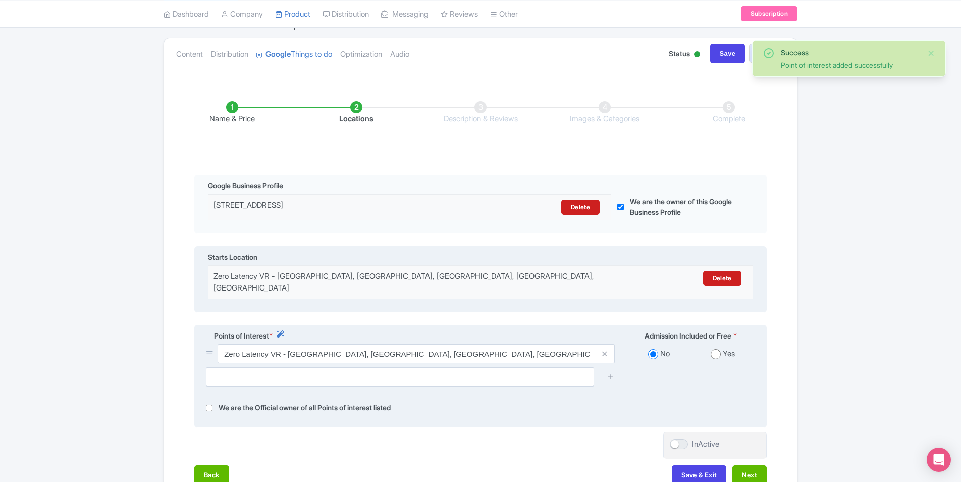
click at [287, 402] on label "We are the Official owner of all Points of interest listed" at bounding box center [305, 408] width 172 height 12
click at [209, 402] on input "checkbox" at bounding box center [209, 408] width 7 height 12
checkbox input "true"
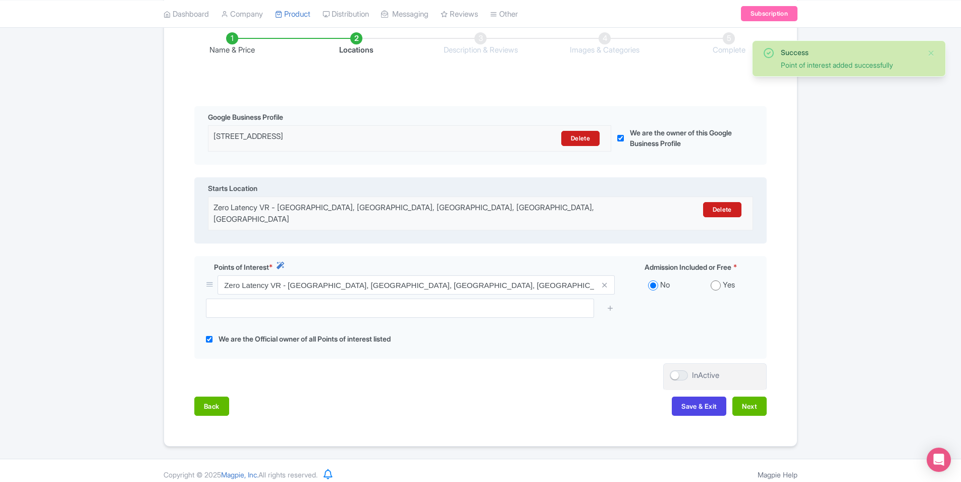
scroll to position [170, 0]
click at [746, 396] on button "Next" at bounding box center [750, 405] width 34 height 19
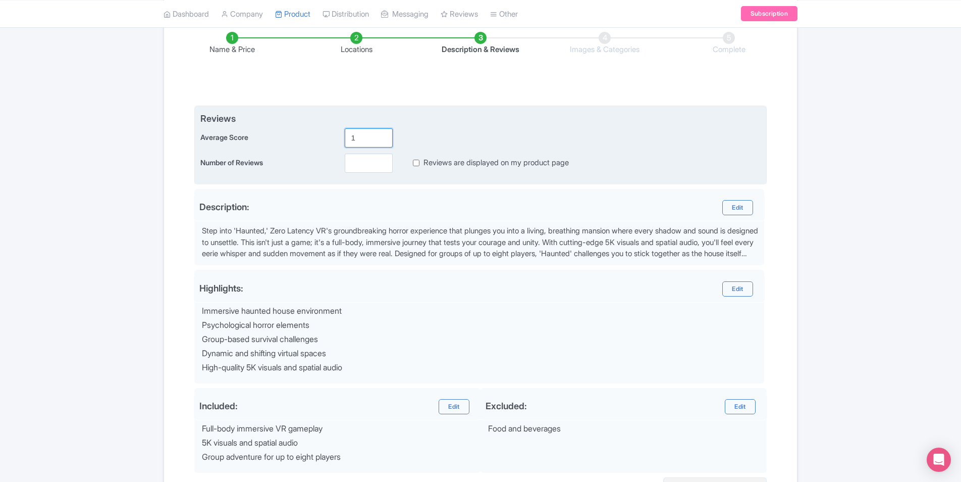
click at [380, 140] on input "1" at bounding box center [369, 137] width 48 height 19
click at [366, 138] on input "1" at bounding box center [369, 137] width 48 height 19
type input "5"
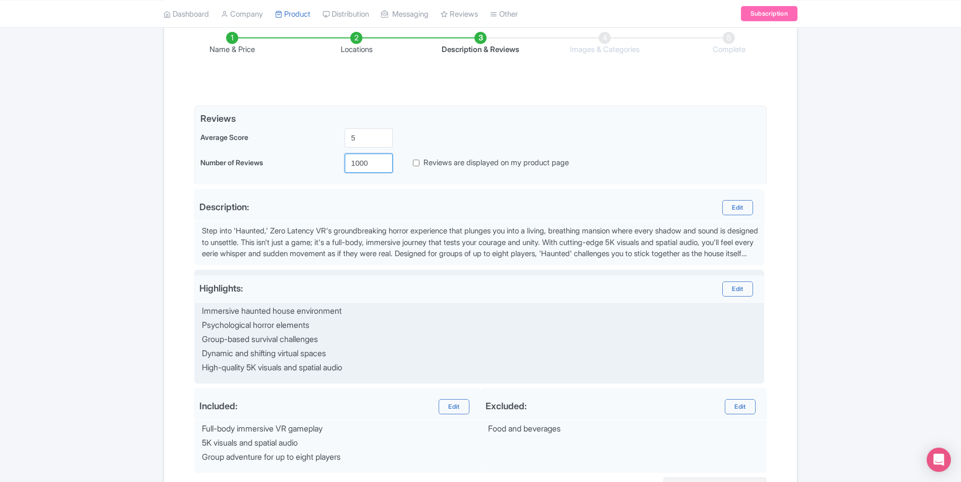
scroll to position [278, 0]
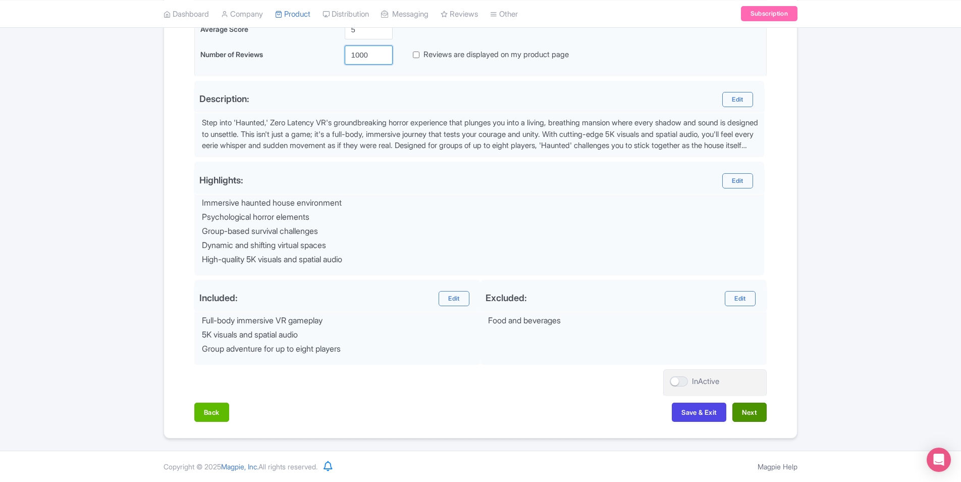
type input "1000"
click at [753, 406] on button "Next" at bounding box center [750, 411] width 34 height 19
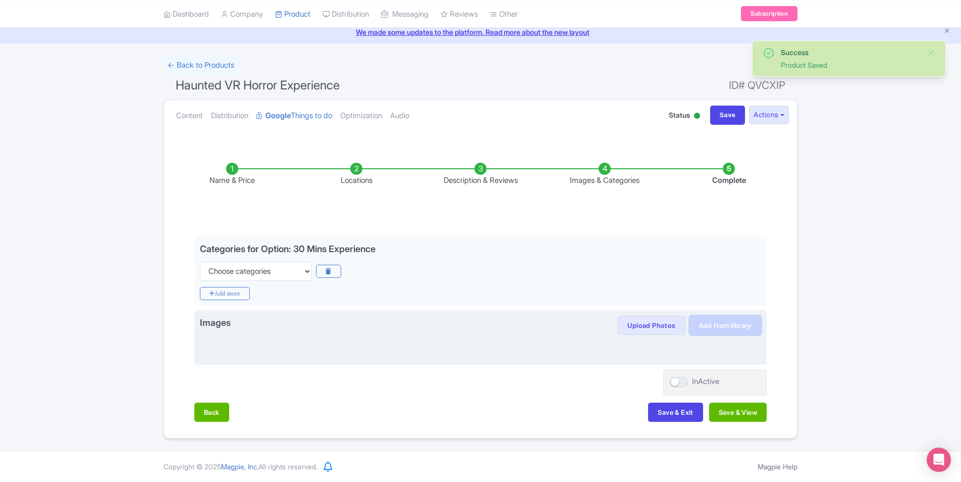
click at [749, 326] on link "Add from library" at bounding box center [726, 325] width 72 height 19
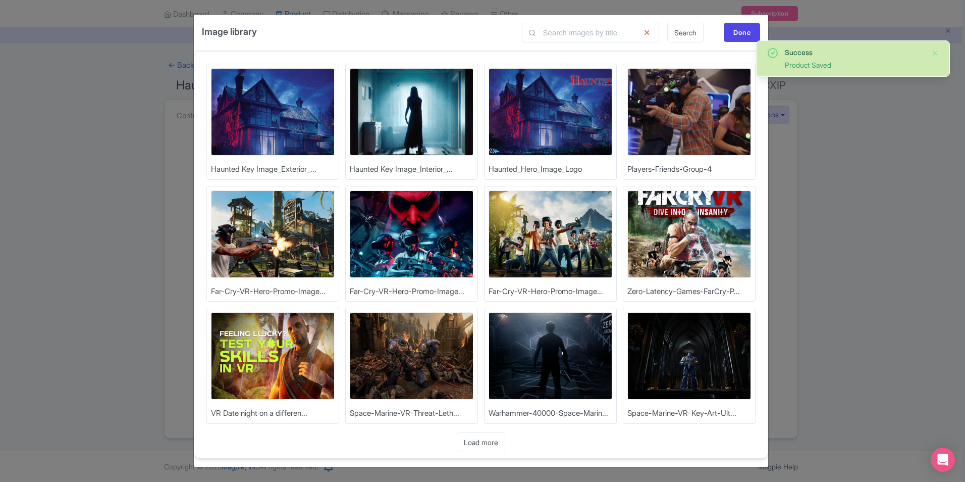
click at [541, 119] on img at bounding box center [551, 111] width 124 height 87
click at [424, 112] on img at bounding box center [412, 111] width 124 height 87
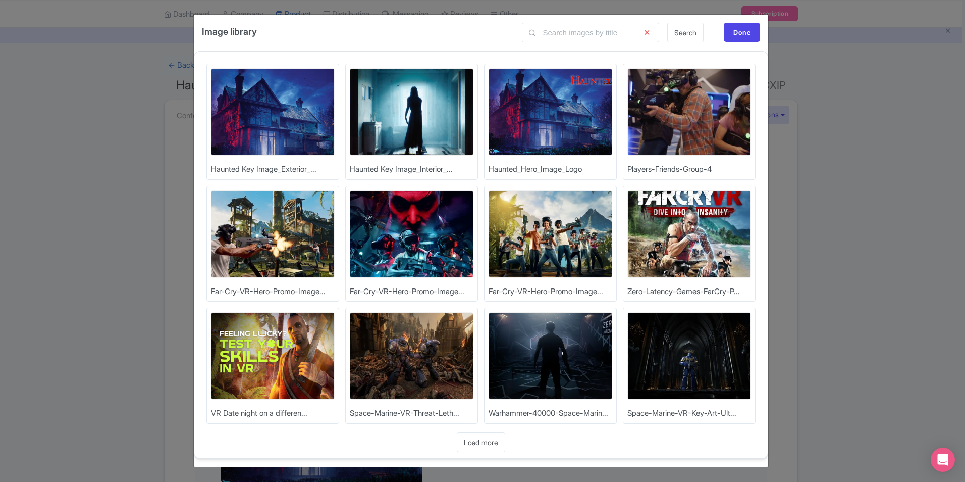
click at [442, 112] on img at bounding box center [412, 111] width 124 height 87
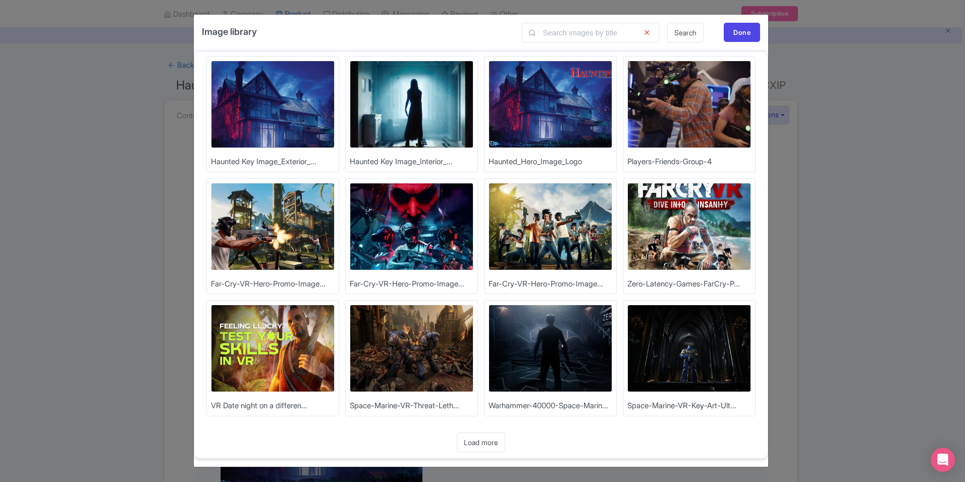
scroll to position [0, 0]
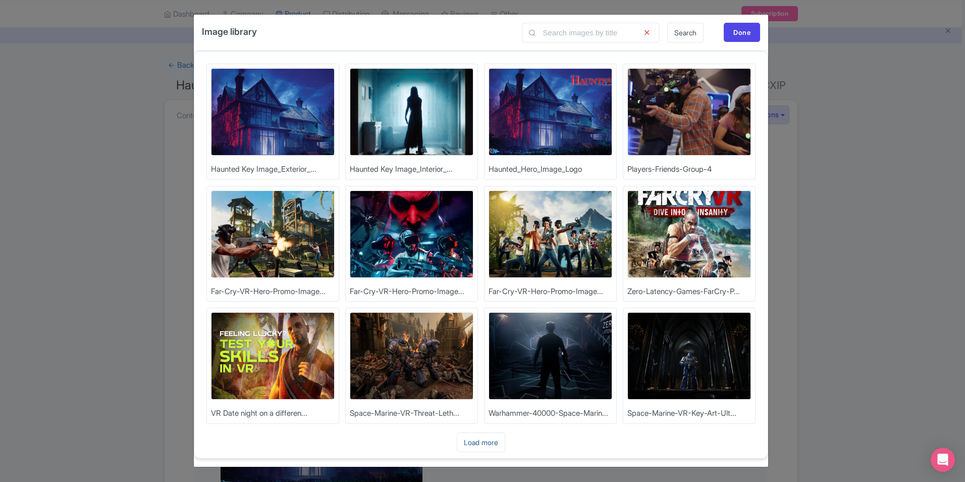
click at [494, 443] on link "Load more" at bounding box center [481, 442] width 48 height 20
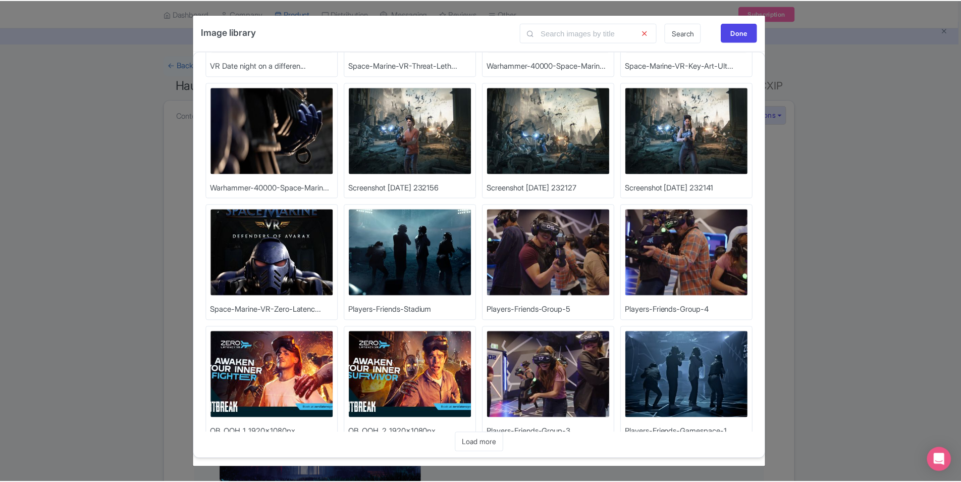
scroll to position [373, 0]
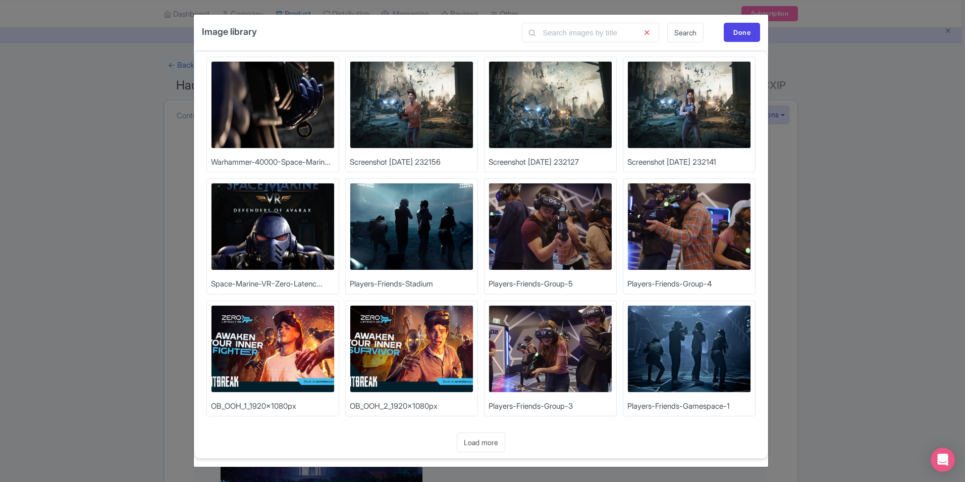
click at [555, 352] on img at bounding box center [551, 348] width 124 height 87
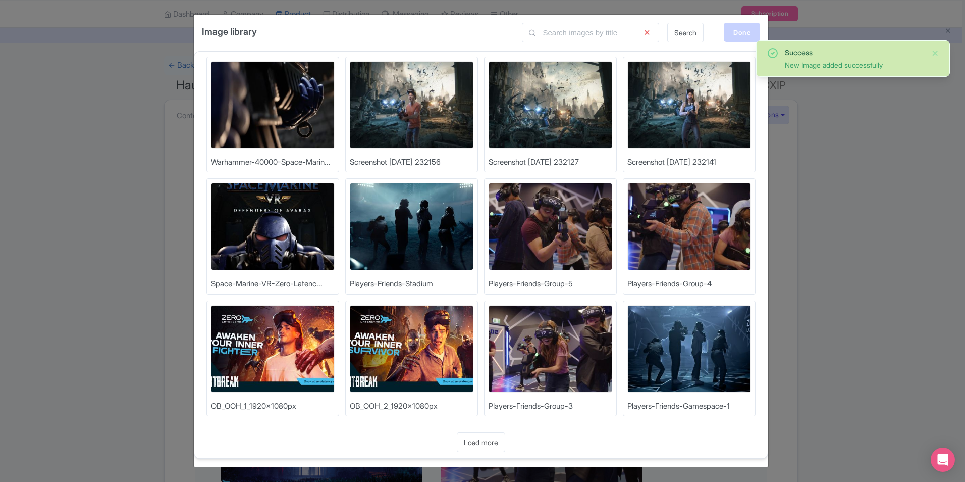
click at [753, 26] on div "Done" at bounding box center [742, 32] width 36 height 19
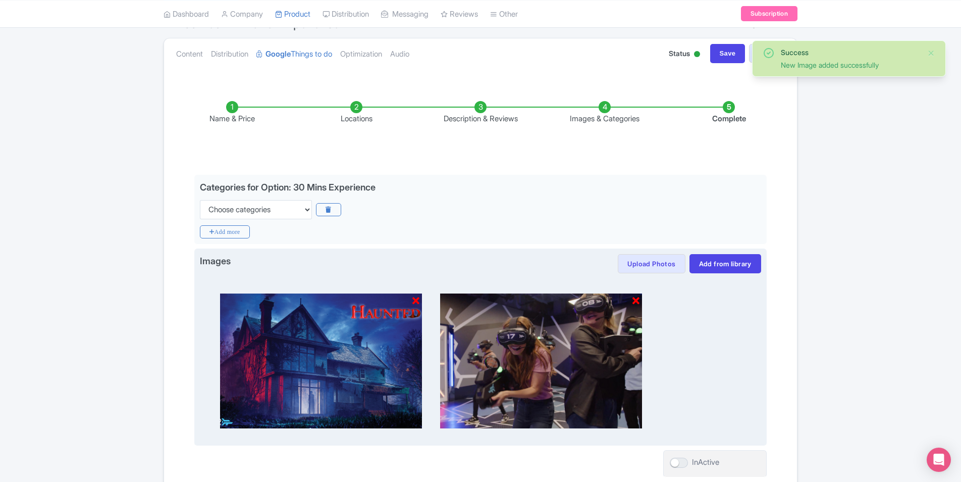
scroll to position [182, 0]
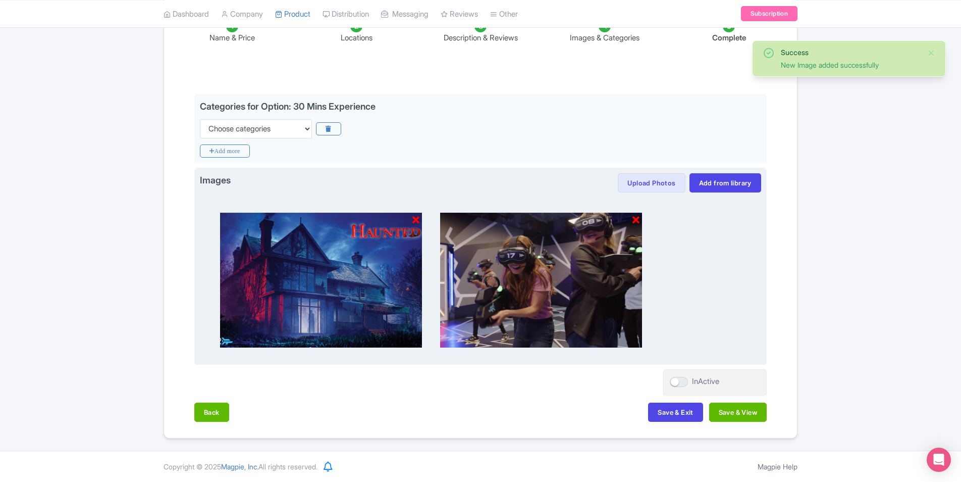
click at [636, 216] on icon at bounding box center [636, 220] width 7 height 10
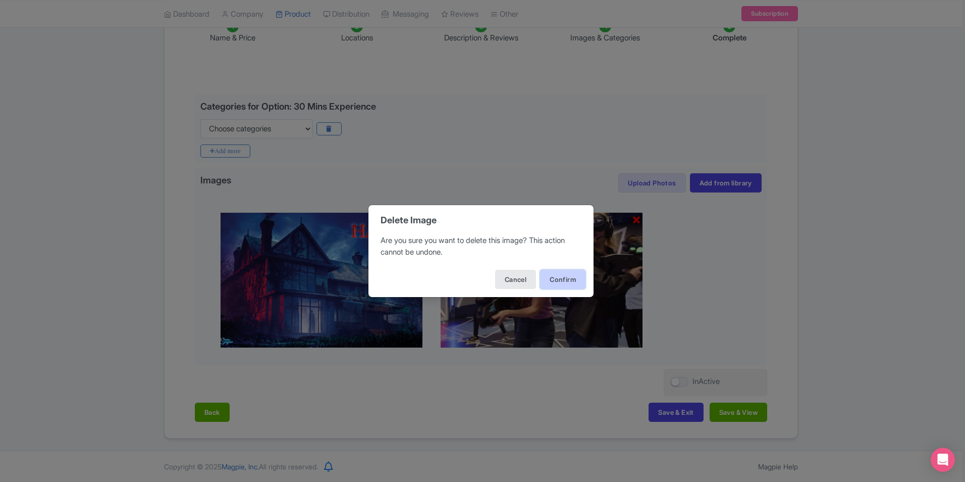
click at [571, 277] on button "Confirm" at bounding box center [562, 279] width 45 height 19
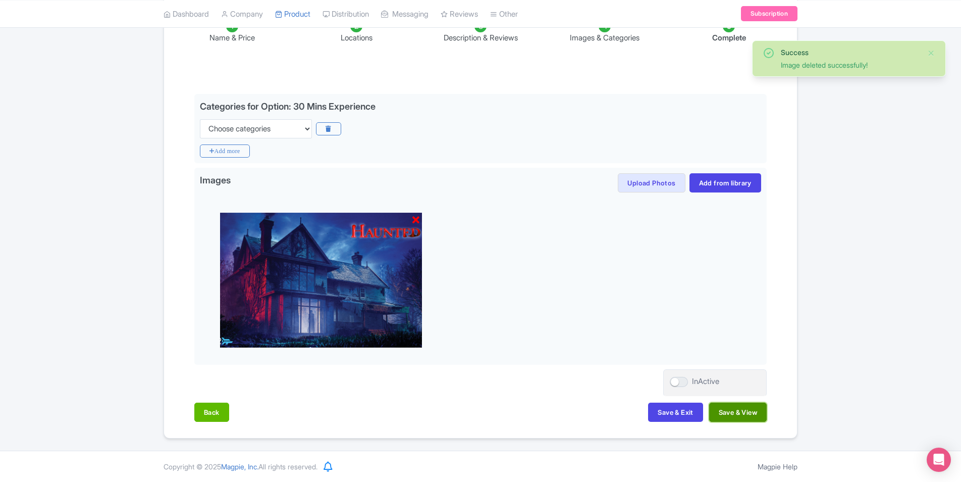
click at [727, 409] on button "Save & View" at bounding box center [738, 411] width 58 height 19
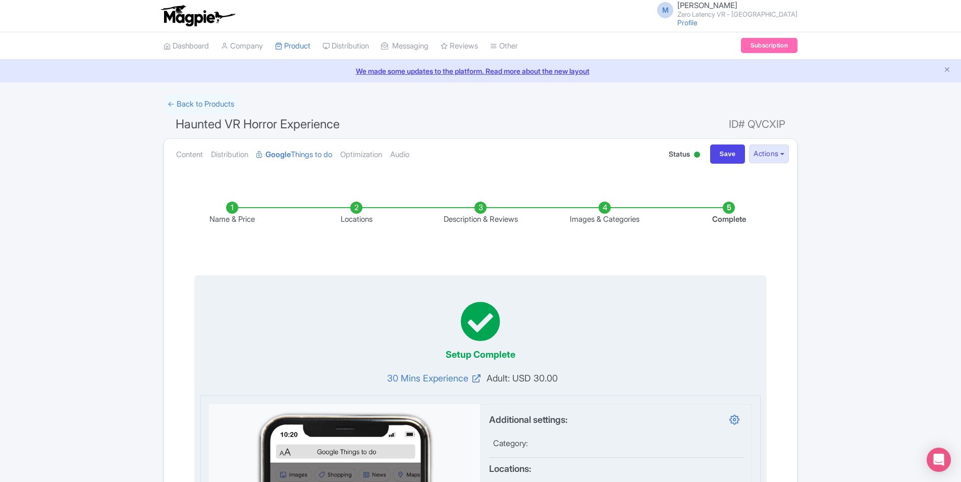
scroll to position [0, 0]
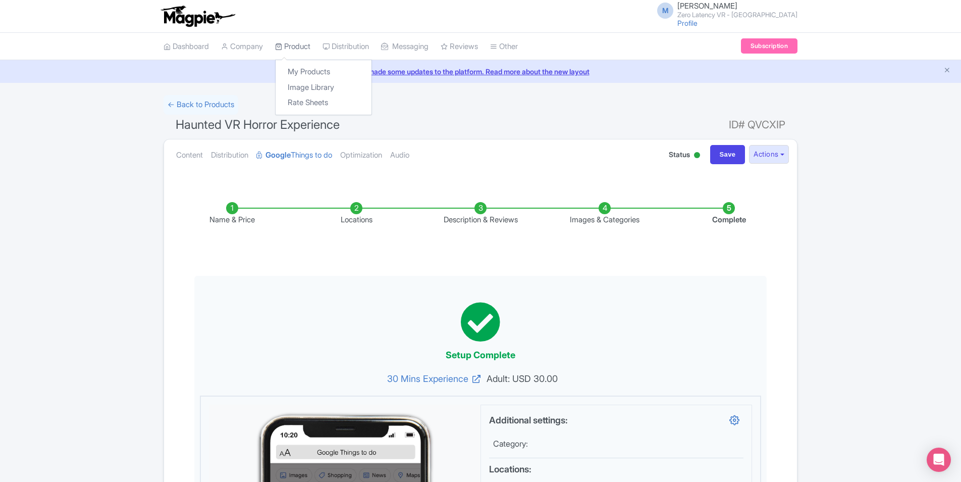
click at [307, 43] on link "Product" at bounding box center [292, 47] width 35 height 28
